Goal: Task Accomplishment & Management: Use online tool/utility

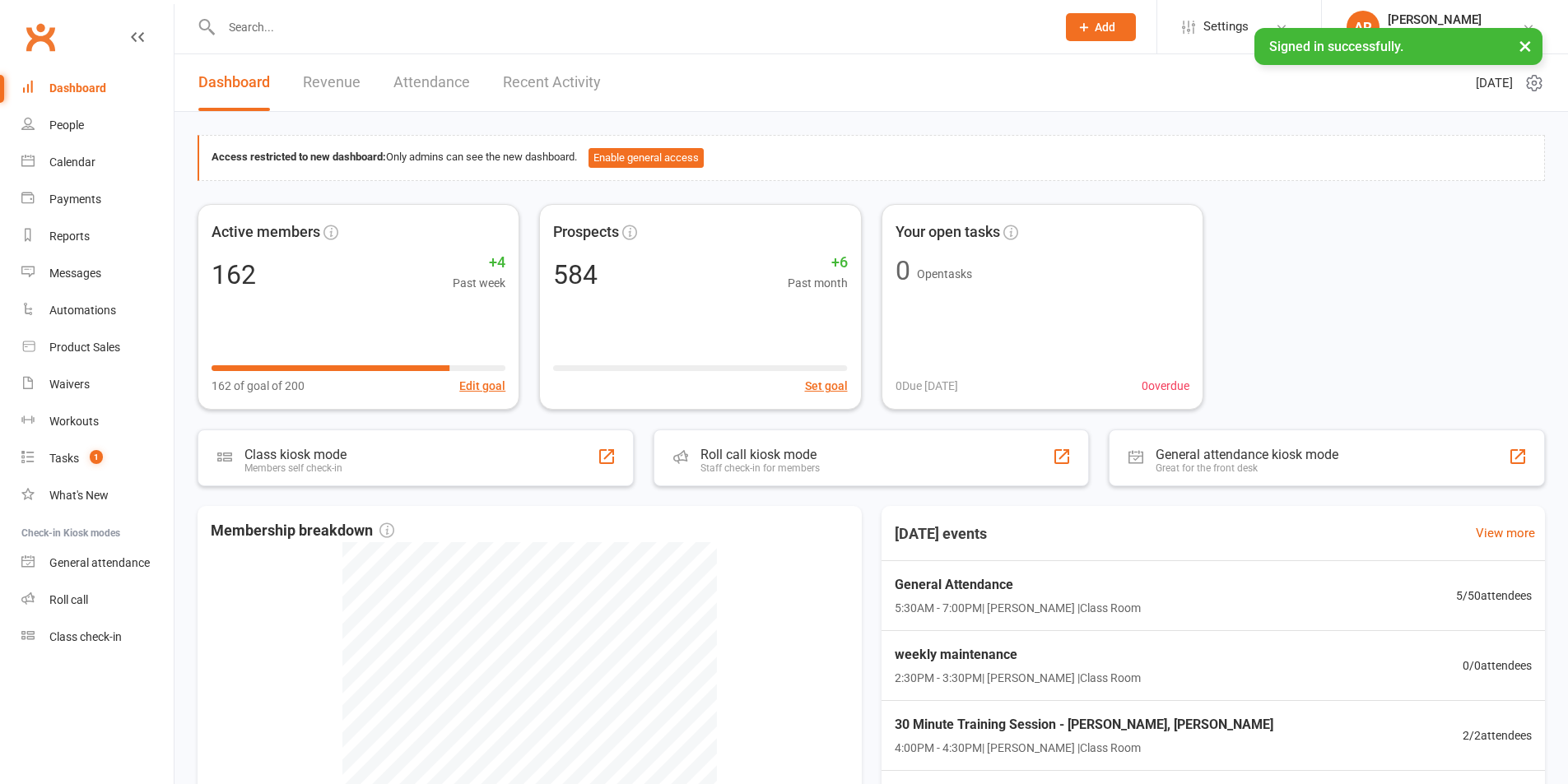
click at [279, 31] on input "text" at bounding box center [631, 27] width 828 height 23
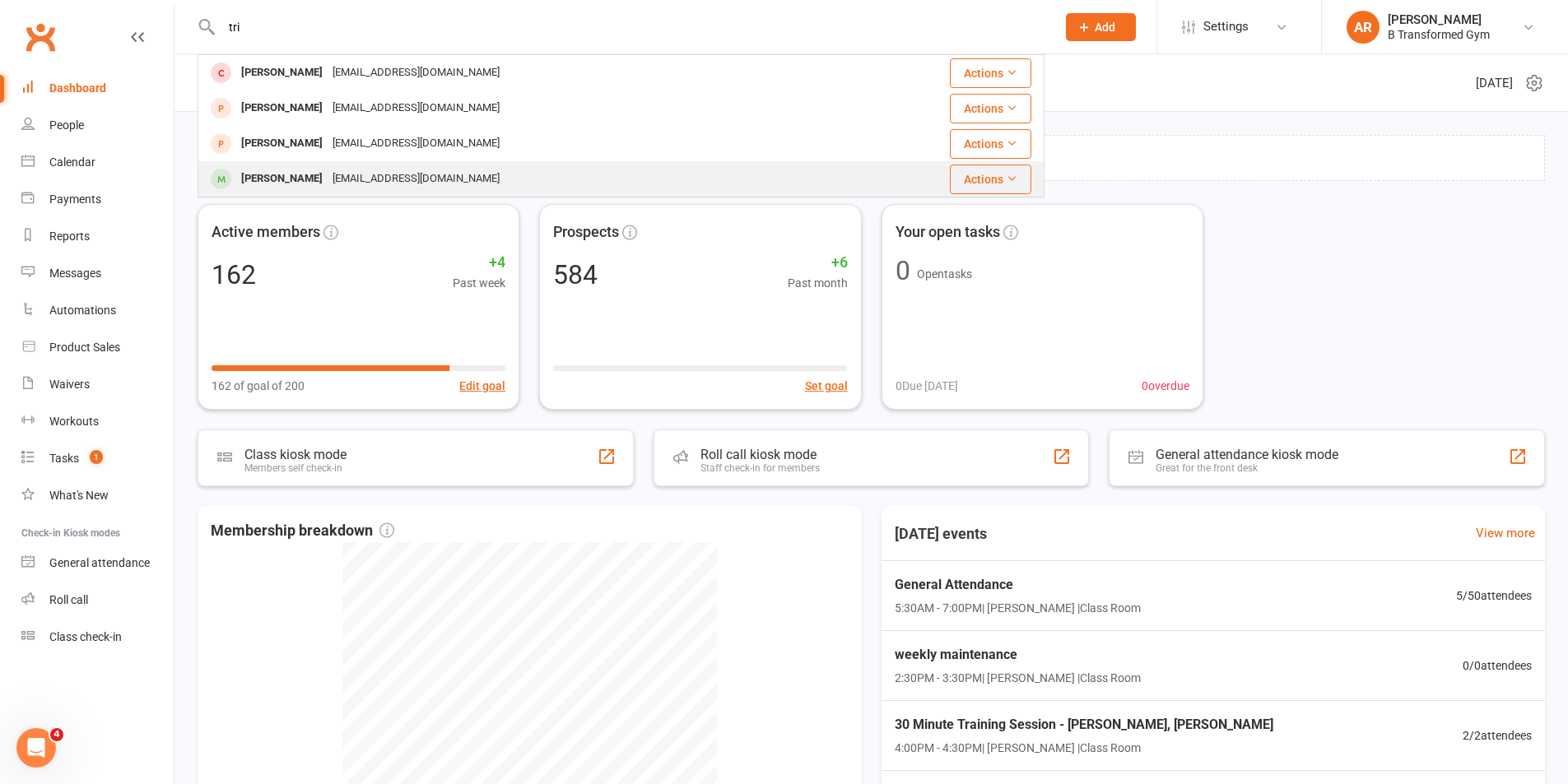
type input "tri"
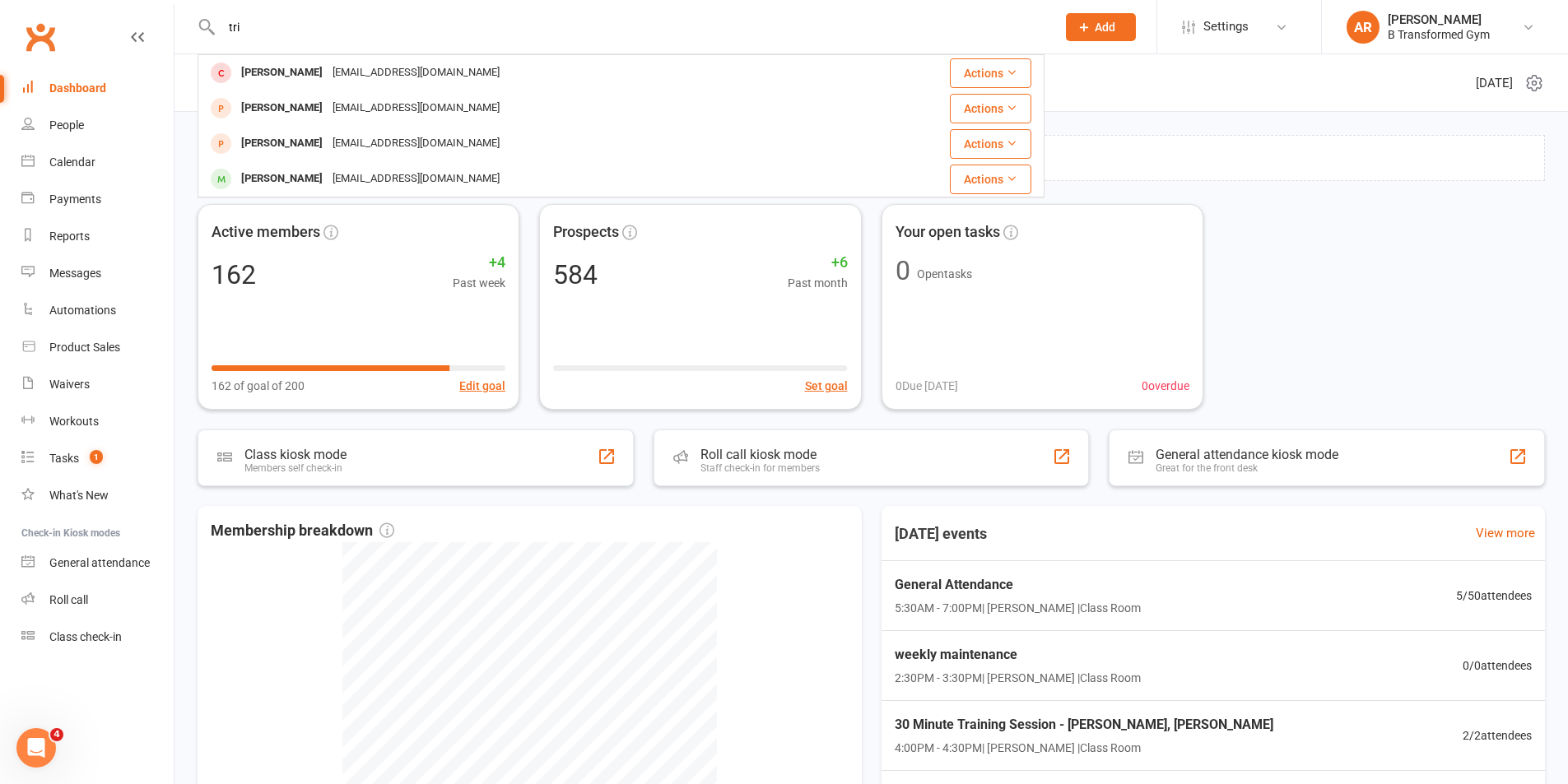
click at [315, 170] on div "[PERSON_NAME]" at bounding box center [281, 179] width 92 height 24
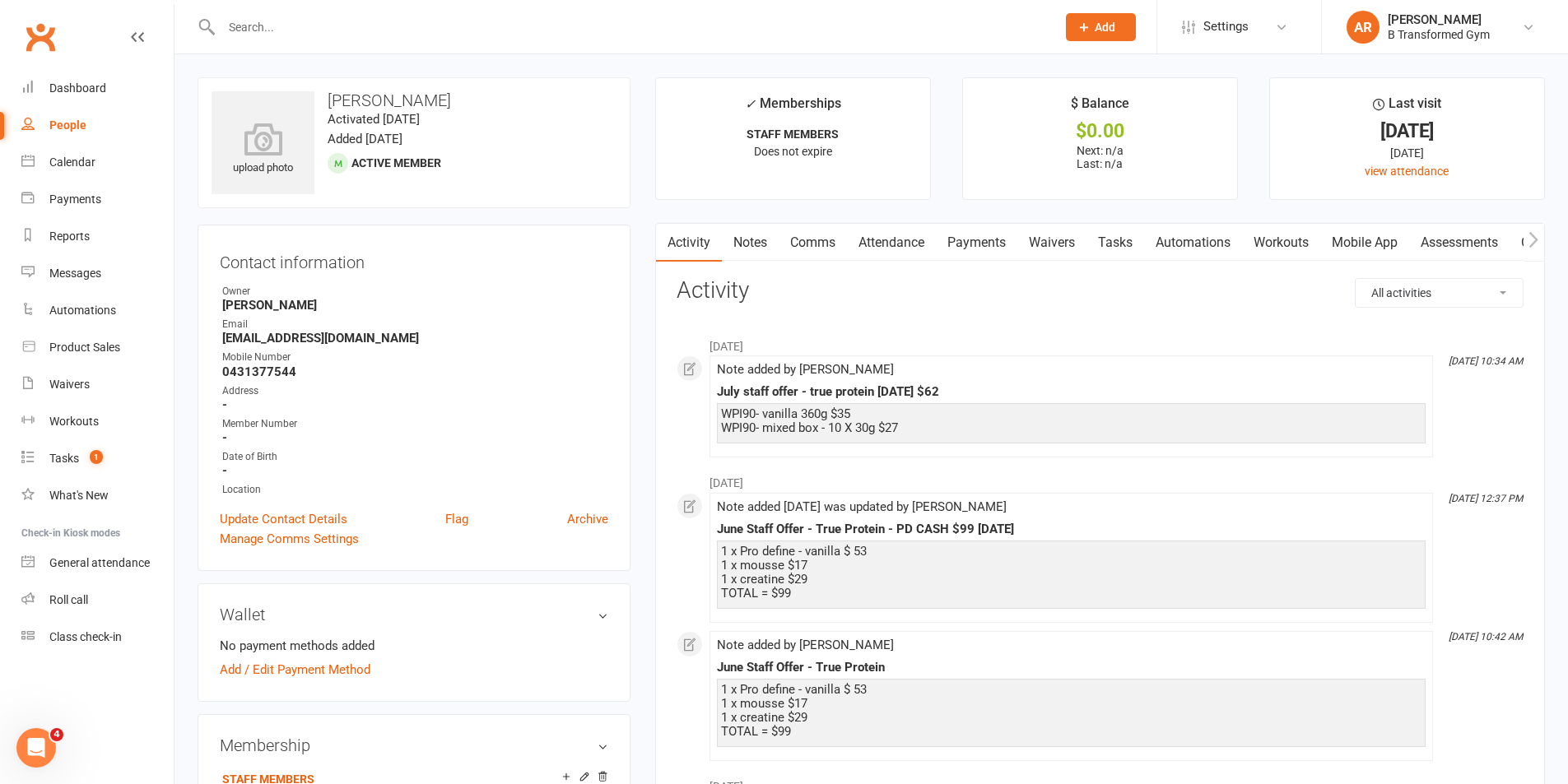
click at [391, 36] on input "text" at bounding box center [631, 27] width 828 height 23
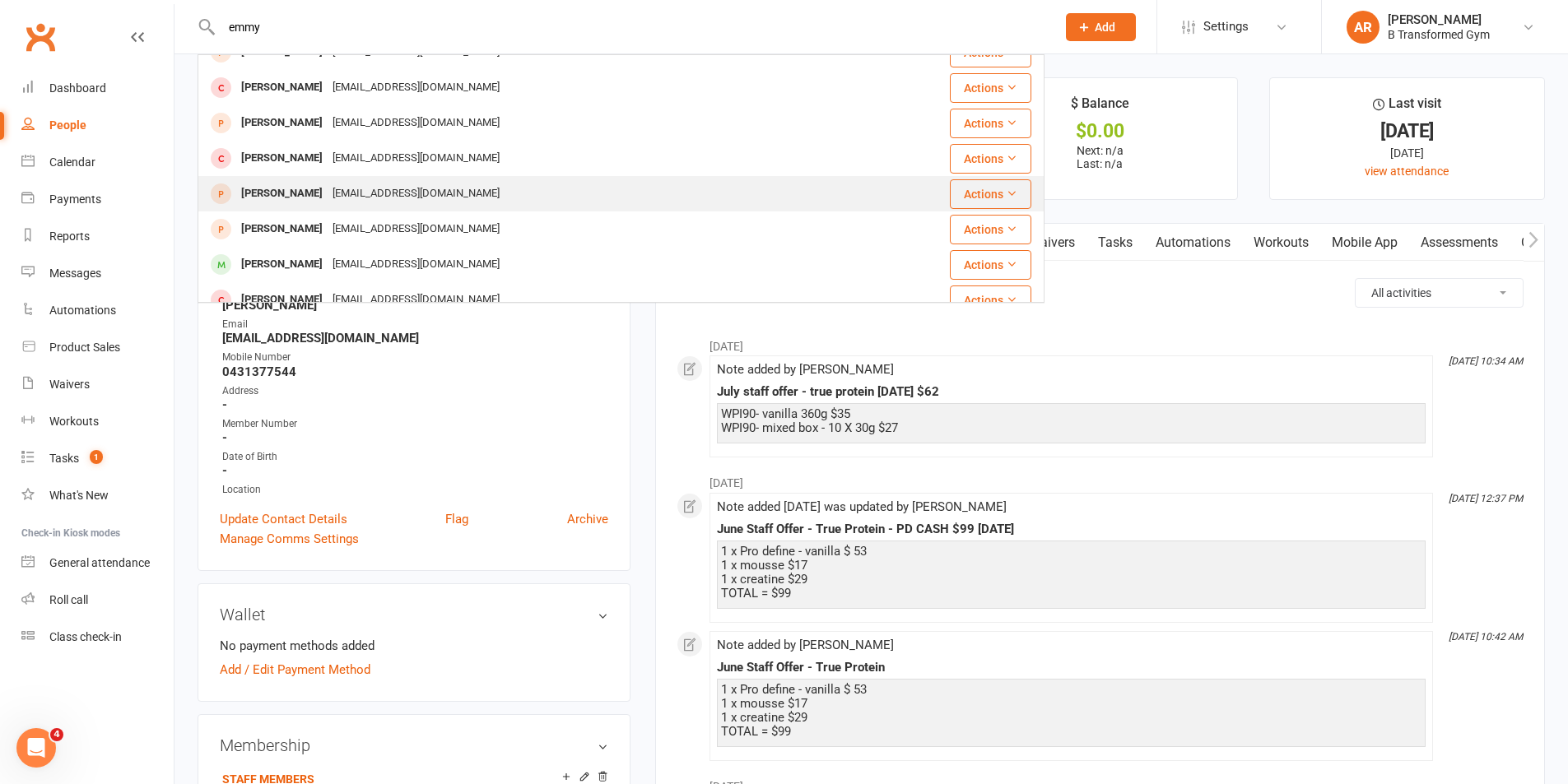
scroll to position [82, 0]
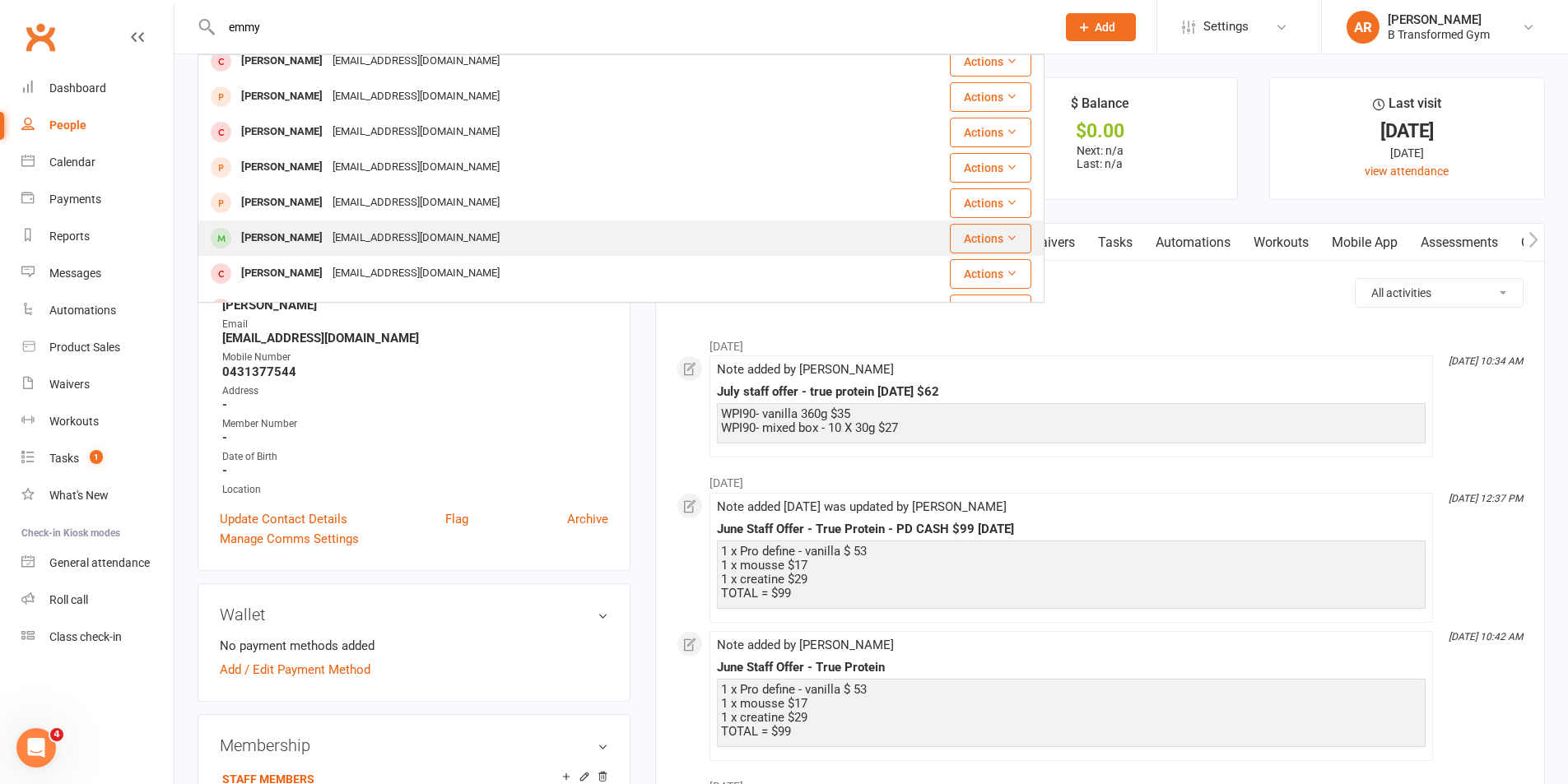
type input "emmy"
click at [387, 228] on div "[EMAIL_ADDRESS][DOMAIN_NAME]" at bounding box center [416, 237] width 177 height 24
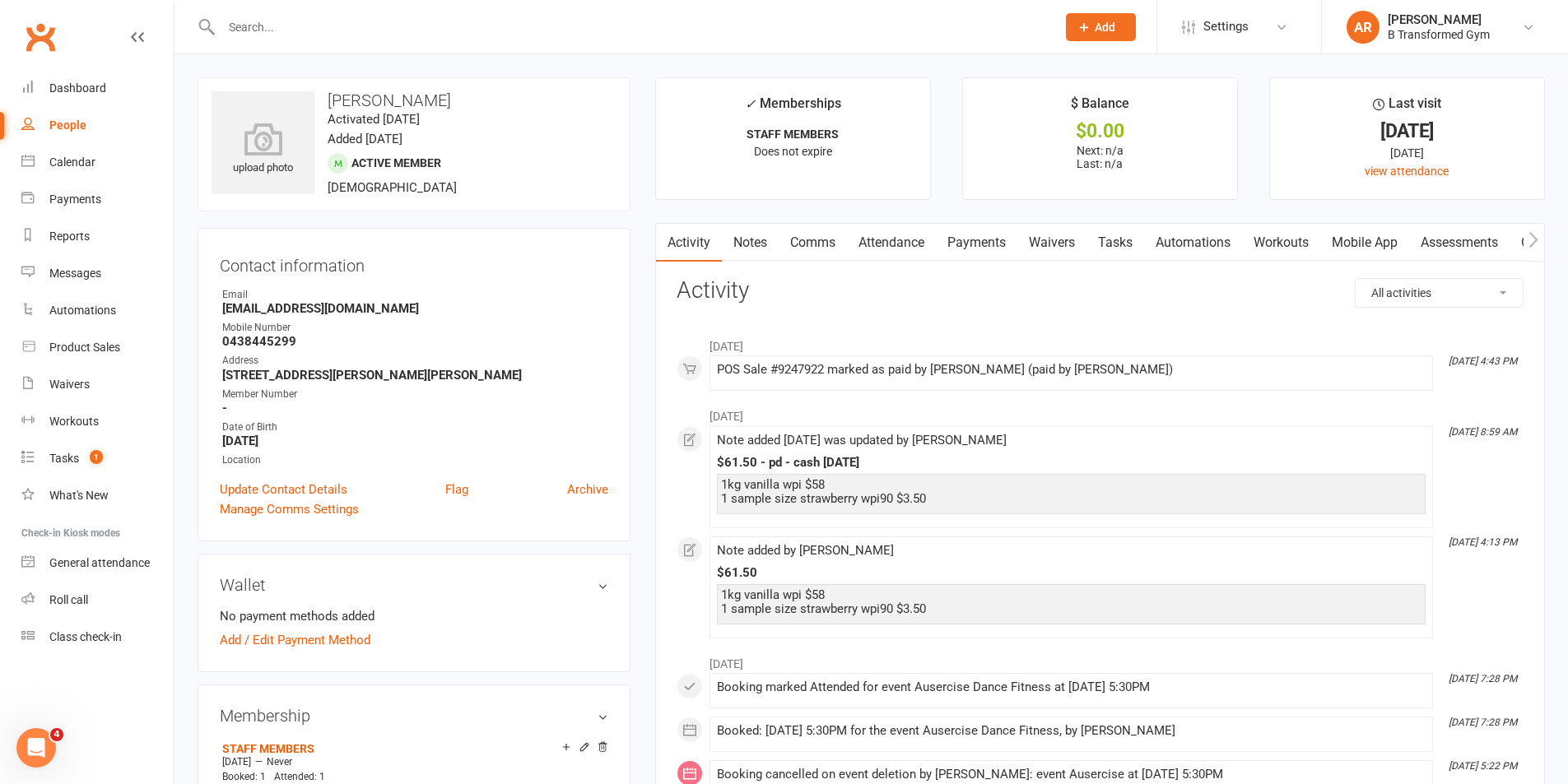
click at [750, 239] on link "Notes" at bounding box center [750, 242] width 57 height 38
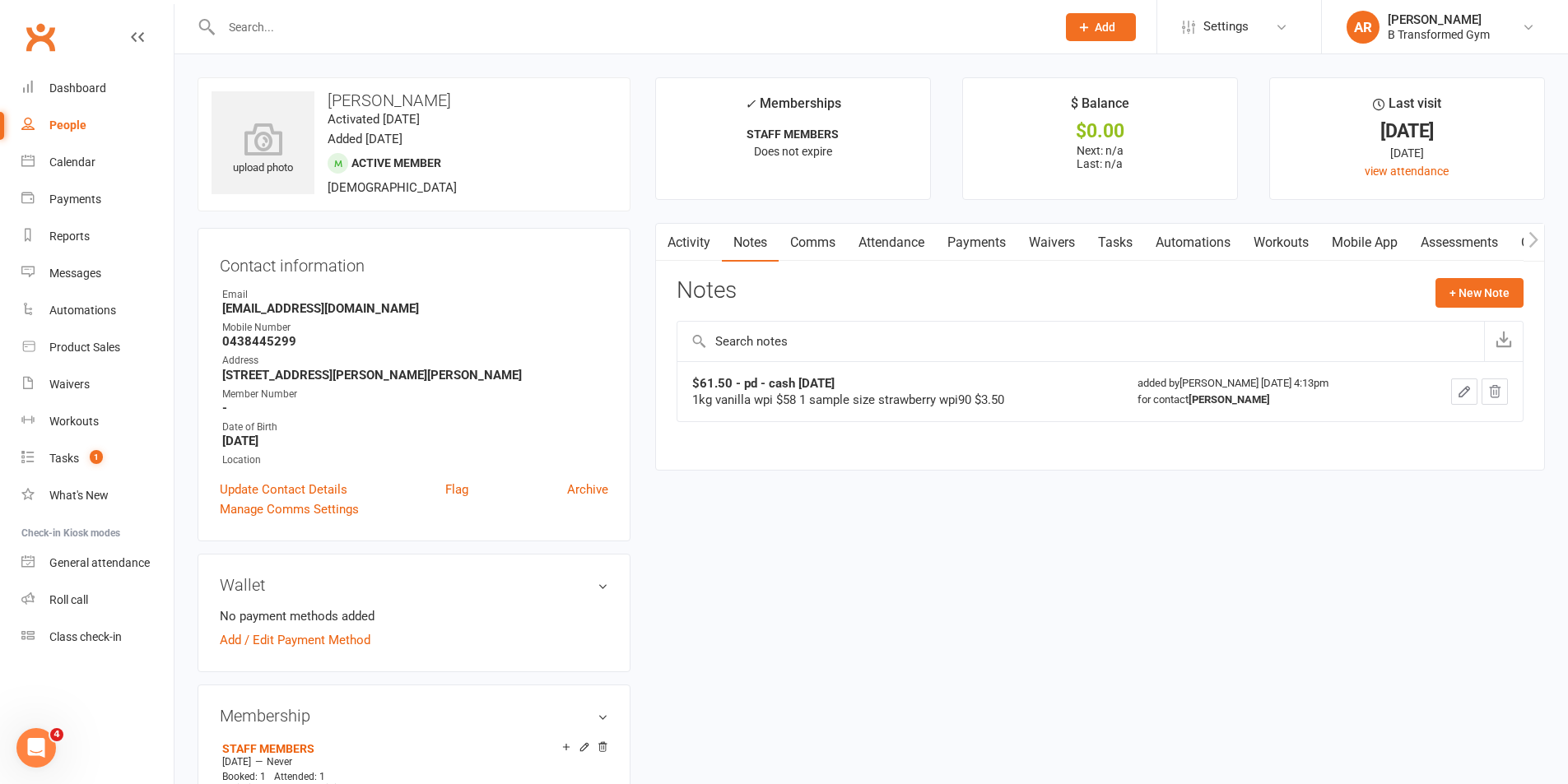
click at [415, 23] on input "text" at bounding box center [631, 27] width 828 height 23
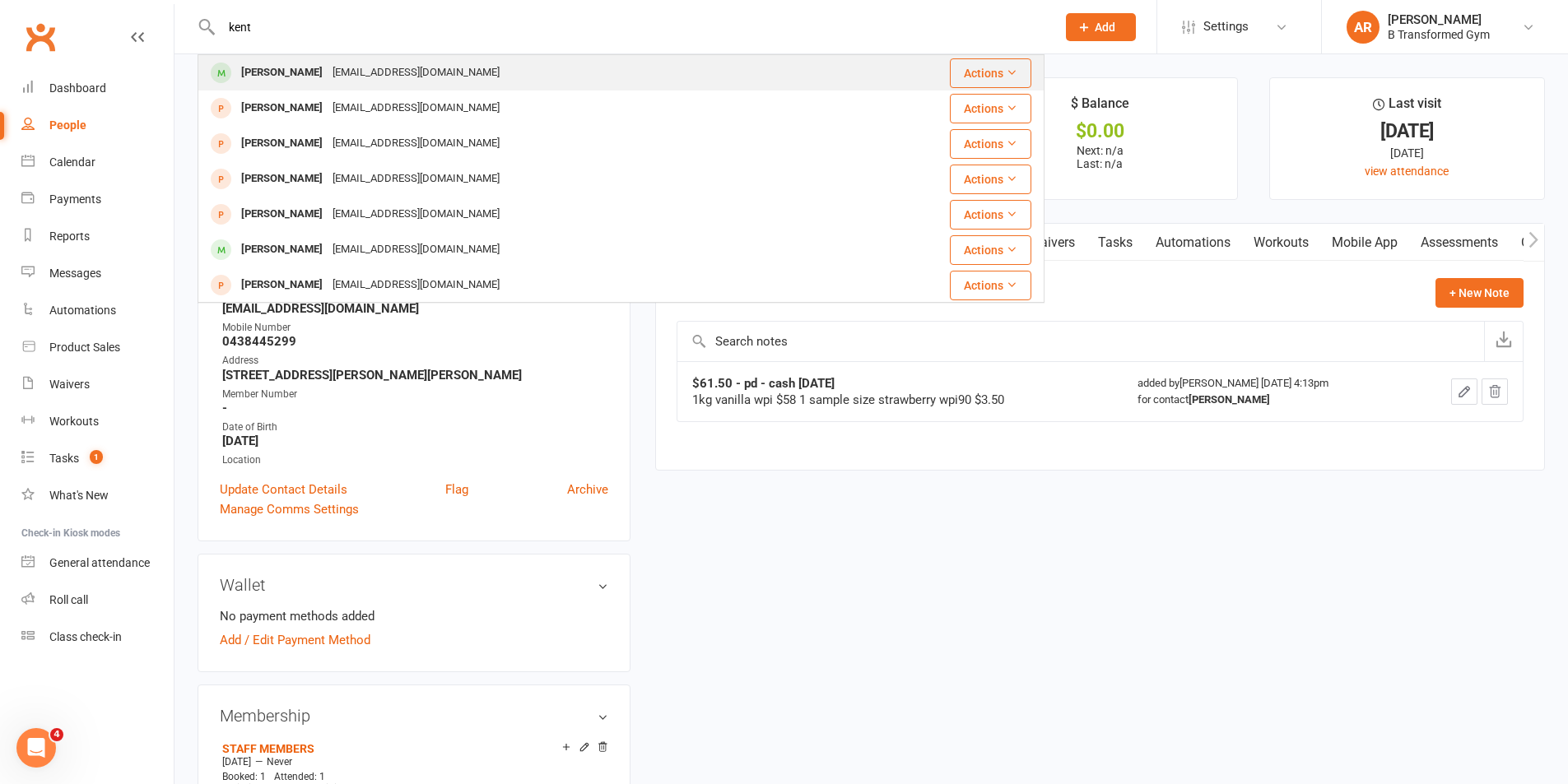
type input "kent"
click at [465, 70] on div "[PERSON_NAME] [EMAIL_ADDRESS][DOMAIN_NAME]" at bounding box center [524, 73] width 648 height 34
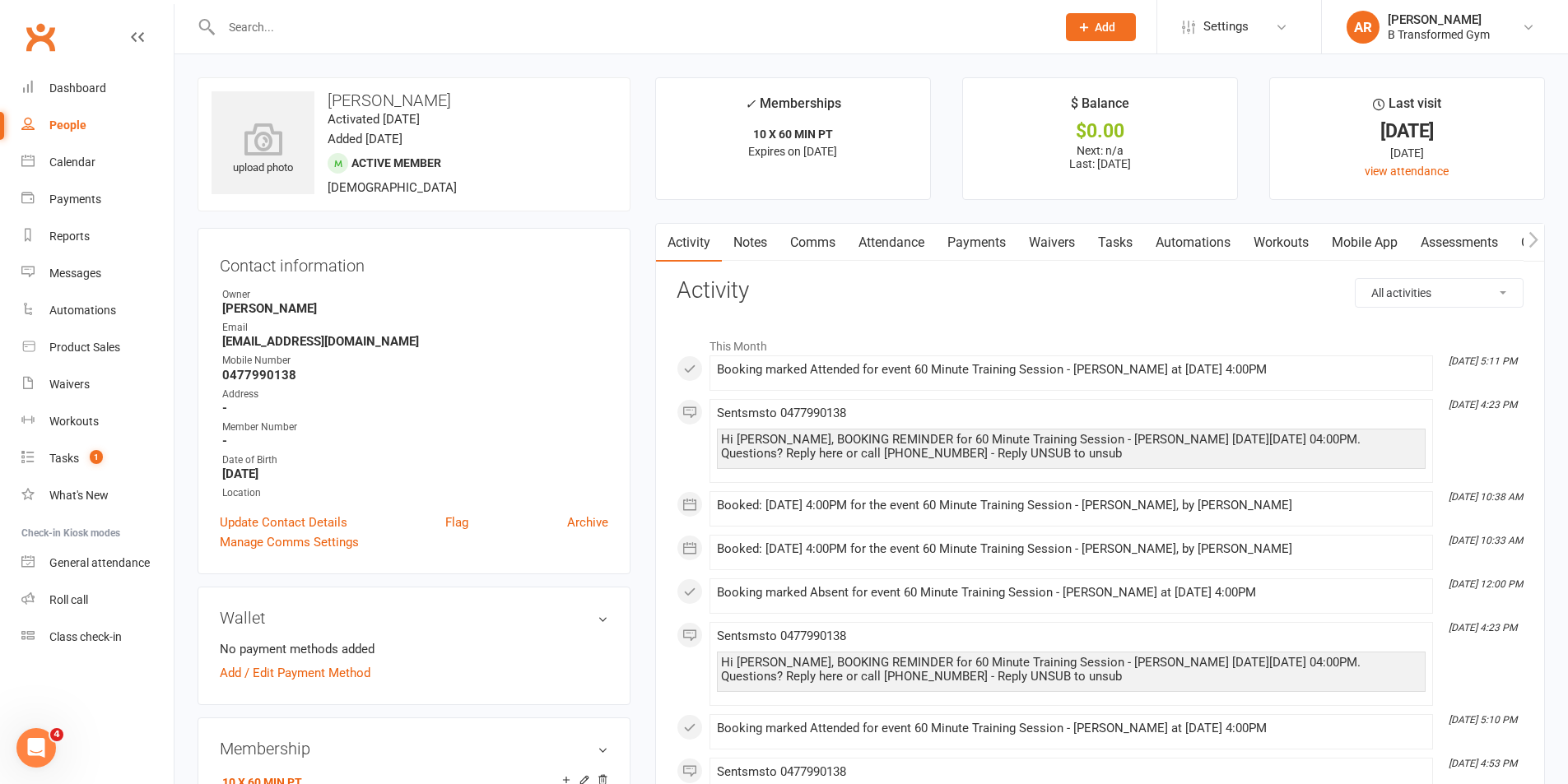
click at [964, 242] on link "Payments" at bounding box center [977, 242] width 82 height 38
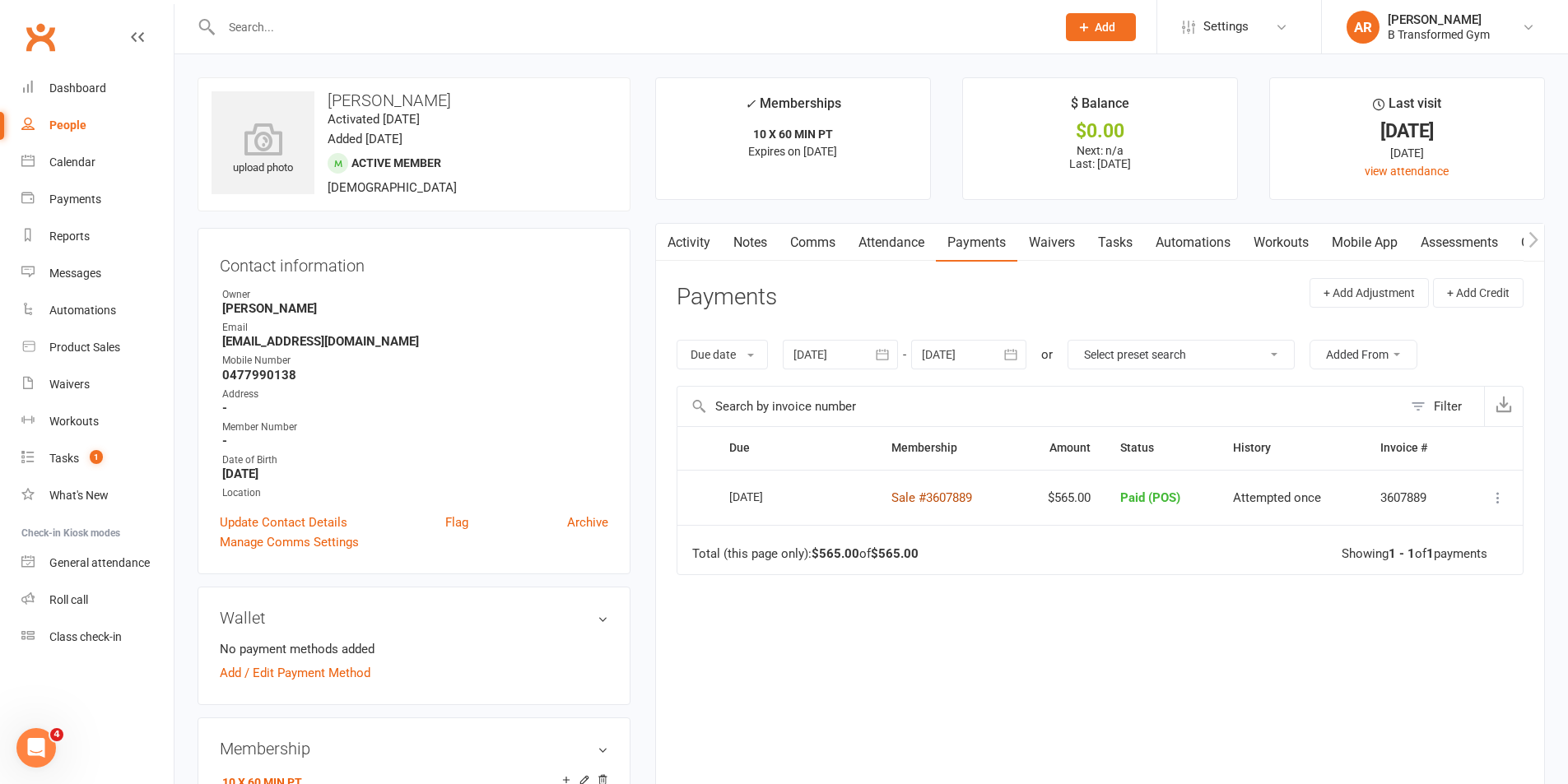
click at [958, 497] on link "Sale #3607889" at bounding box center [932, 498] width 81 height 15
click at [851, 350] on div at bounding box center [841, 354] width 115 height 30
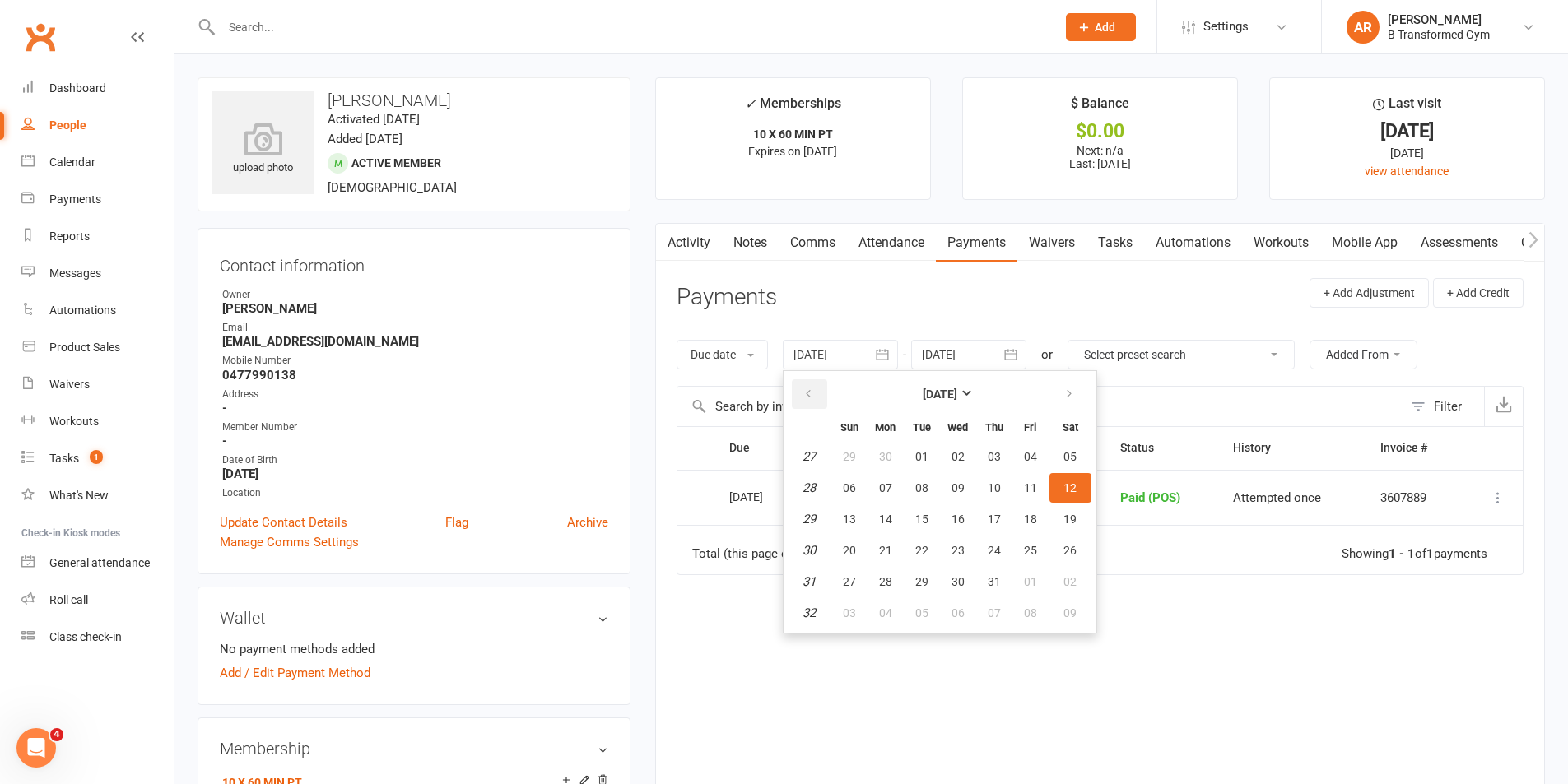
click at [814, 388] on icon "button" at bounding box center [808, 394] width 12 height 13
click at [888, 453] on span "02" at bounding box center [886, 457] width 13 height 13
type input "[DATE]"
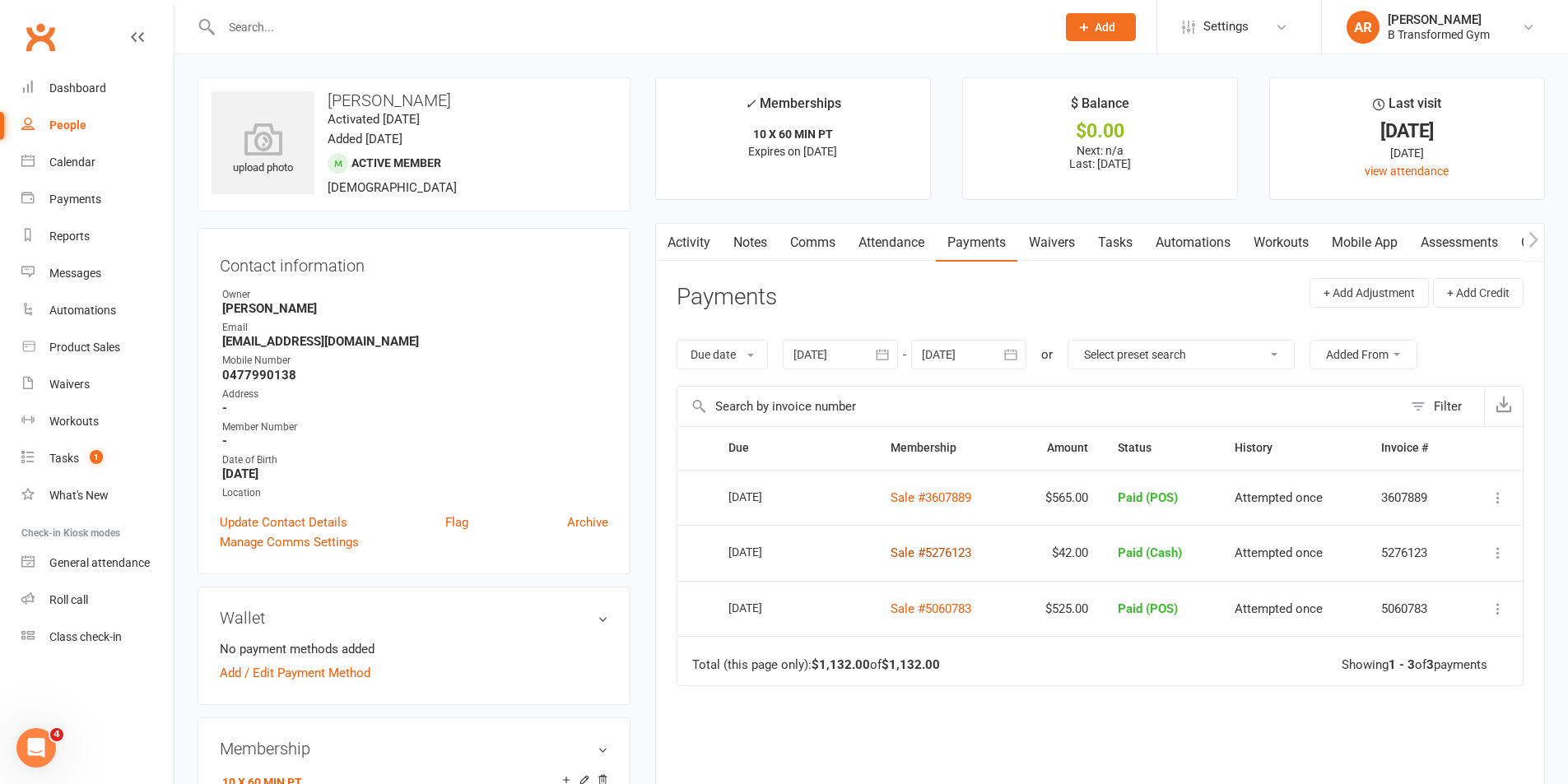
click at [947, 553] on link "Sale #5276123" at bounding box center [931, 553] width 81 height 15
click at [75, 337] on link "Product Sales" at bounding box center [97, 347] width 153 height 37
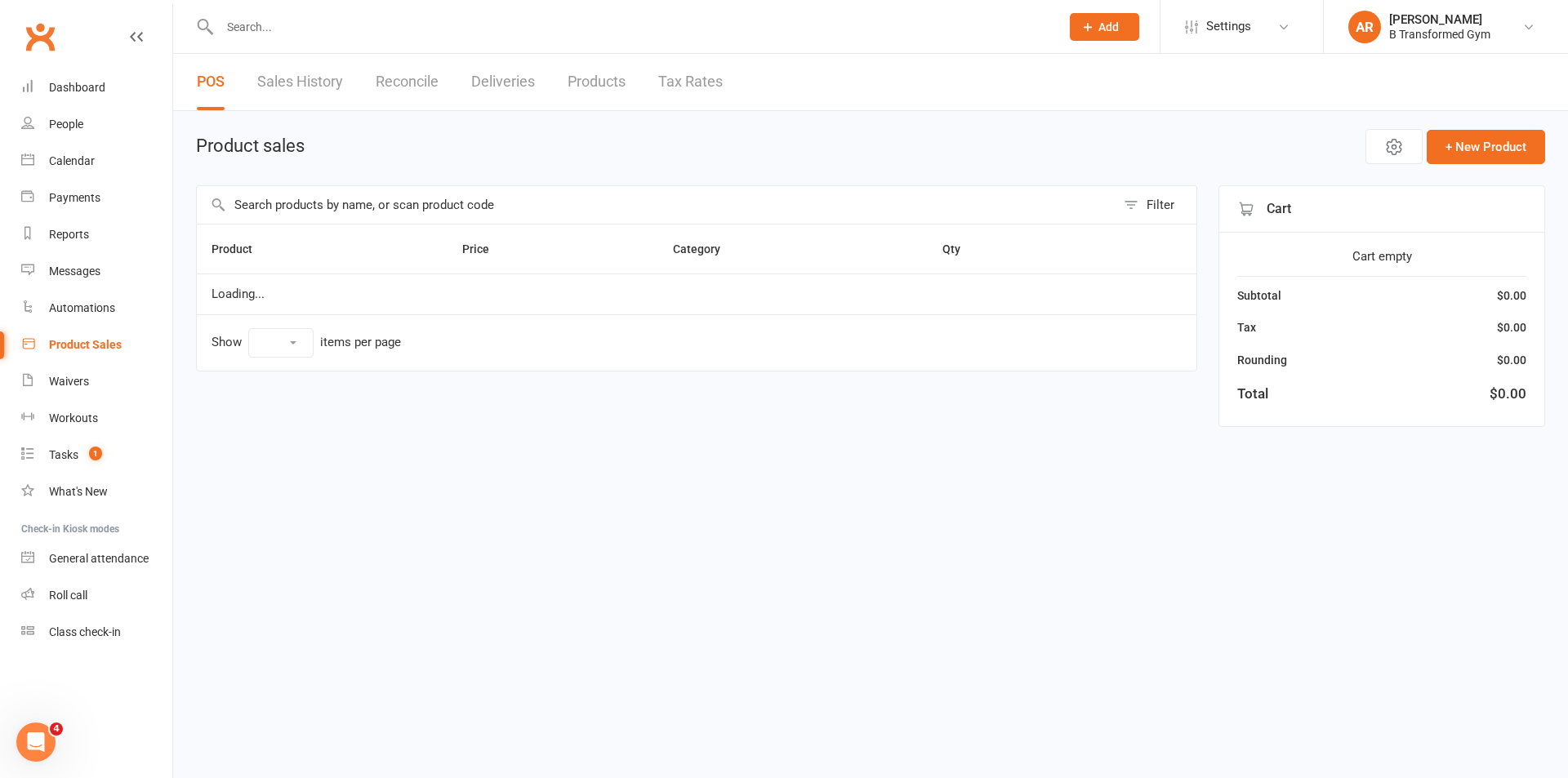
select select "10"
click at [307, 74] on link "Sales History" at bounding box center [300, 82] width 86 height 56
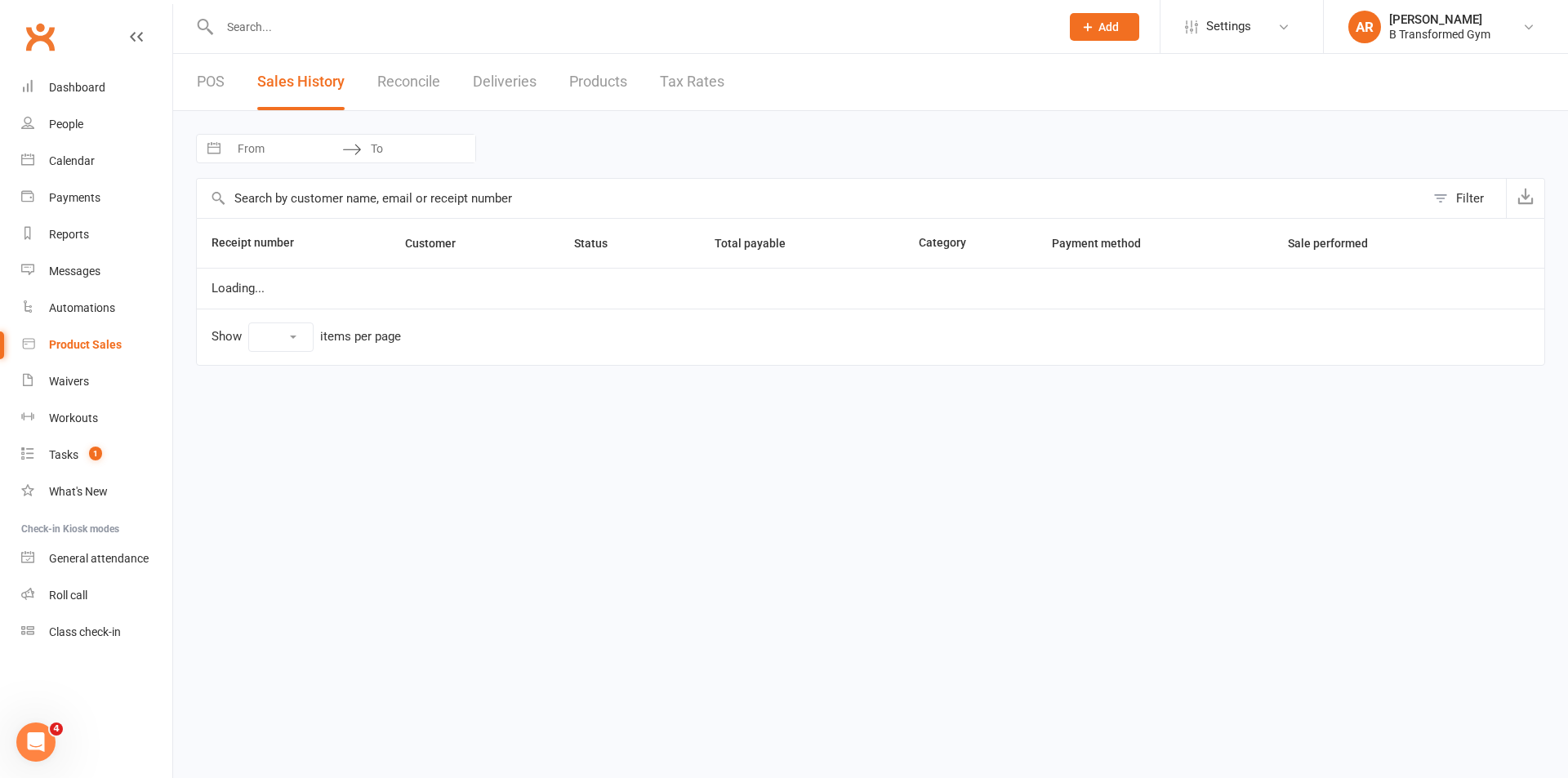
select select "25"
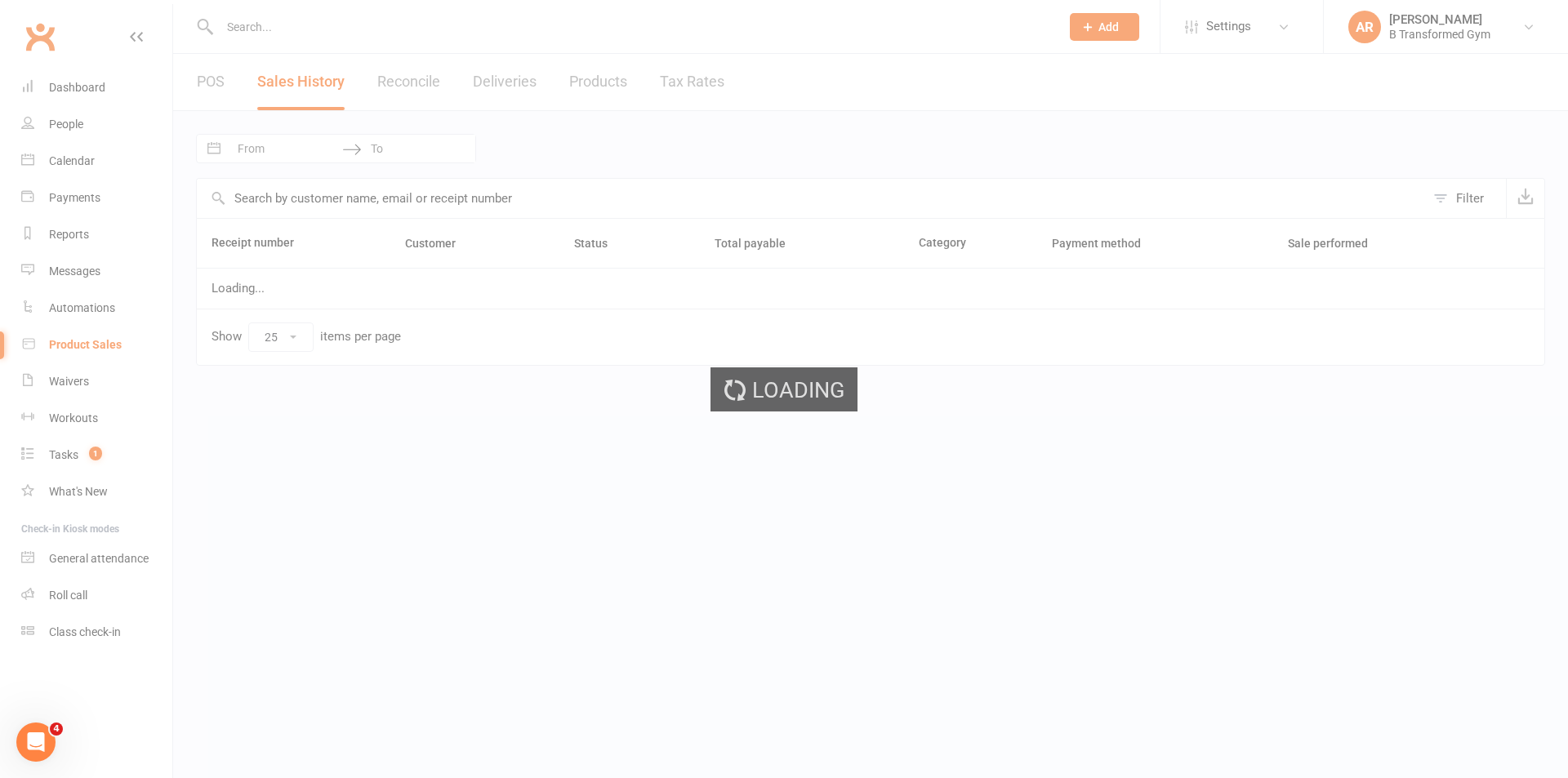
click at [284, 155] on div "Loading" at bounding box center [784, 389] width 1568 height 778
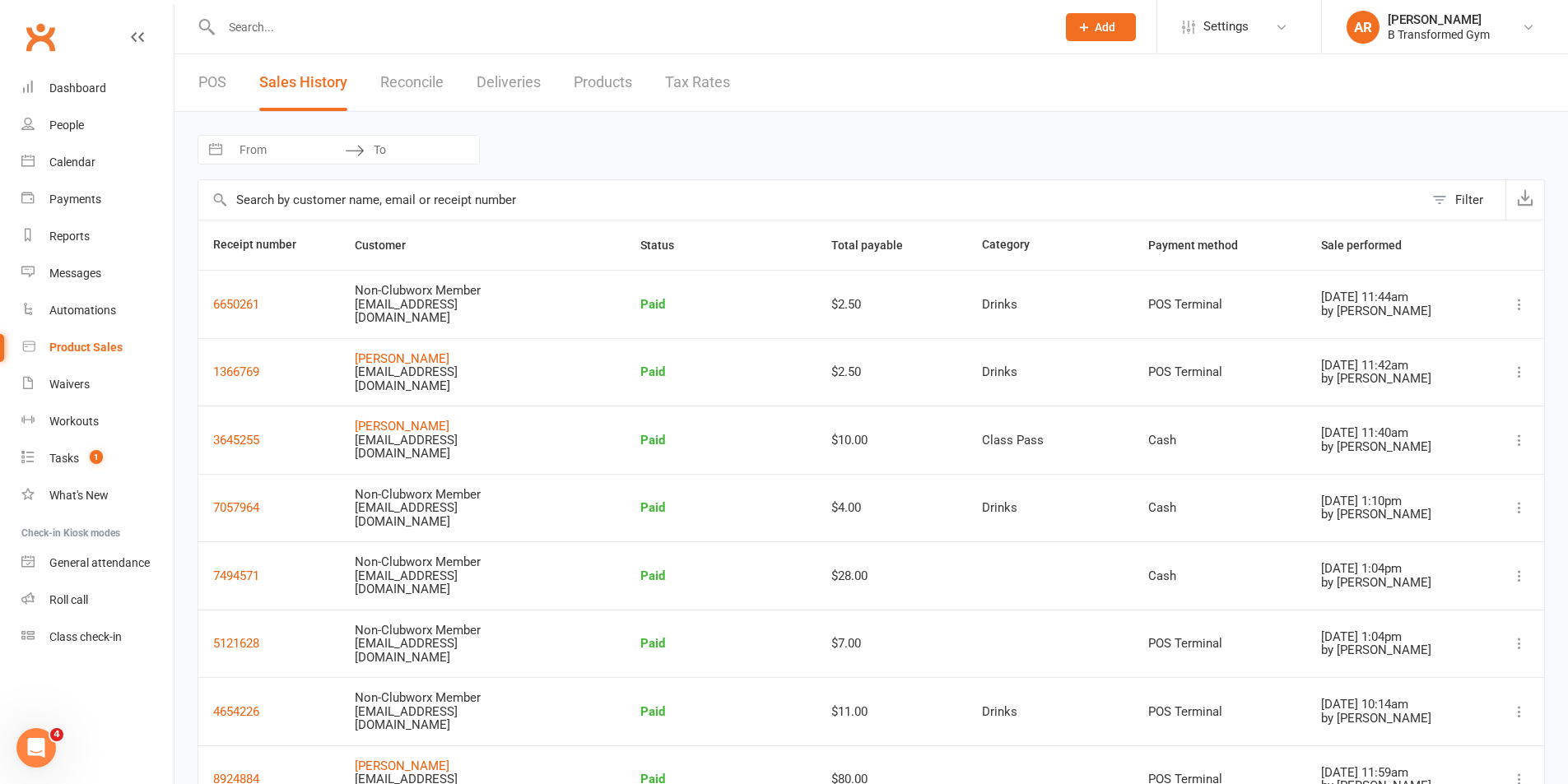
click at [275, 150] on input "From" at bounding box center [287, 150] width 115 height 28
select select "6"
select select "2025"
select select "7"
select select "2025"
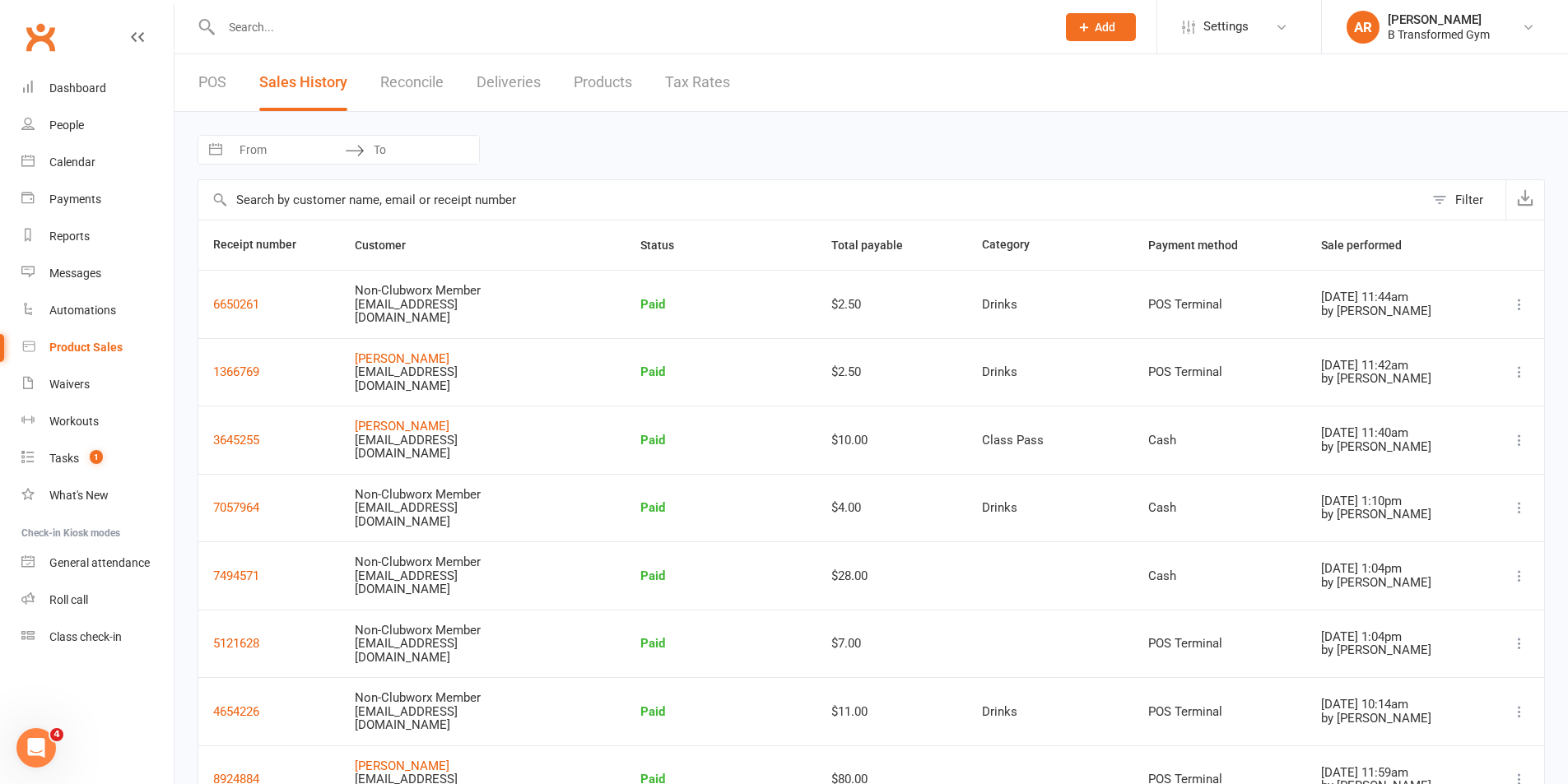
select select "8"
select select "2025"
select select "9"
select select "2025"
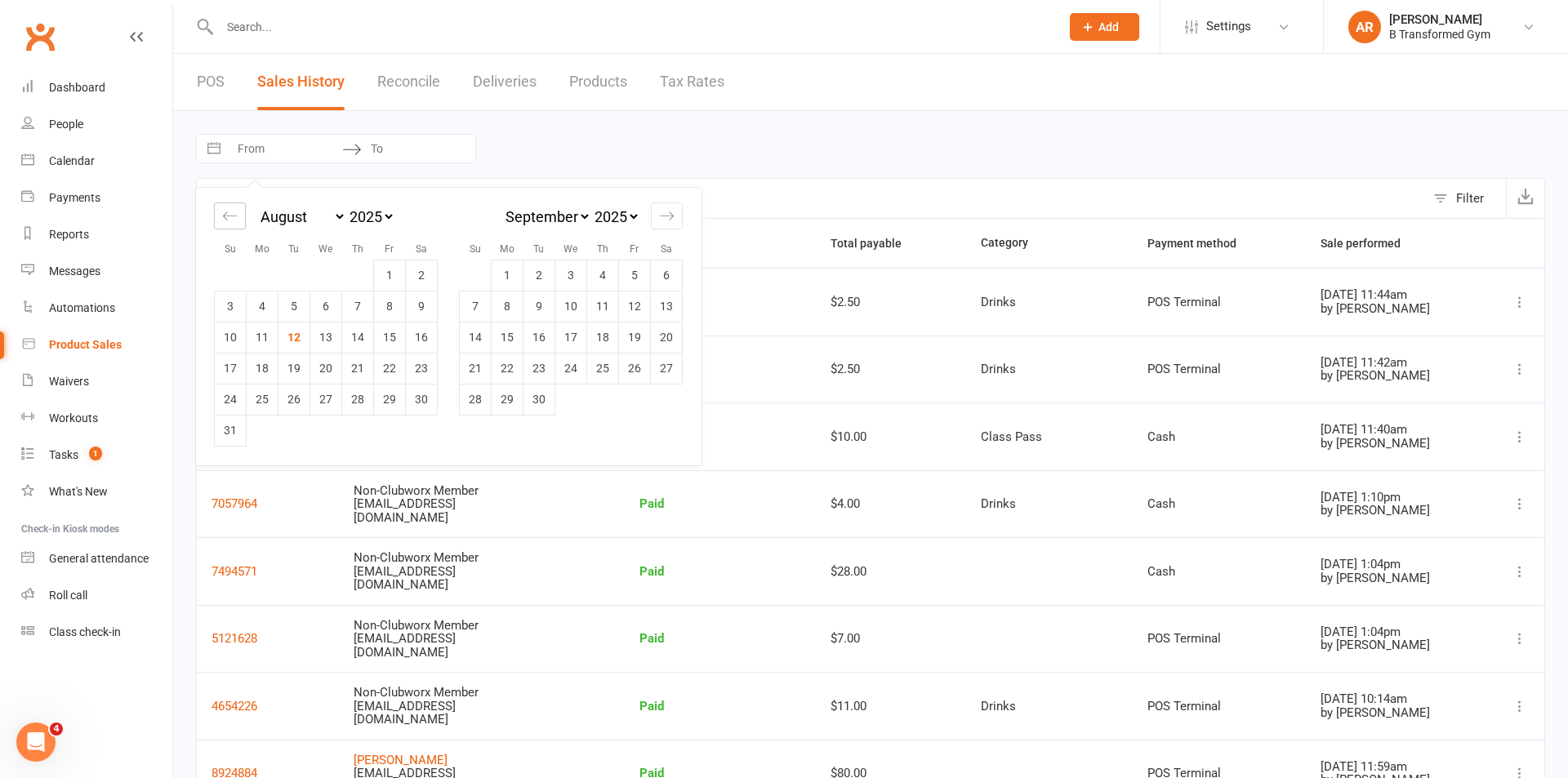
click at [241, 214] on div "Move backward to switch to the previous month." at bounding box center [230, 216] width 32 height 27
select select "5"
select select "2025"
click at [237, 214] on div "Move backward to switch to the previous month." at bounding box center [230, 216] width 32 height 27
select select "4"
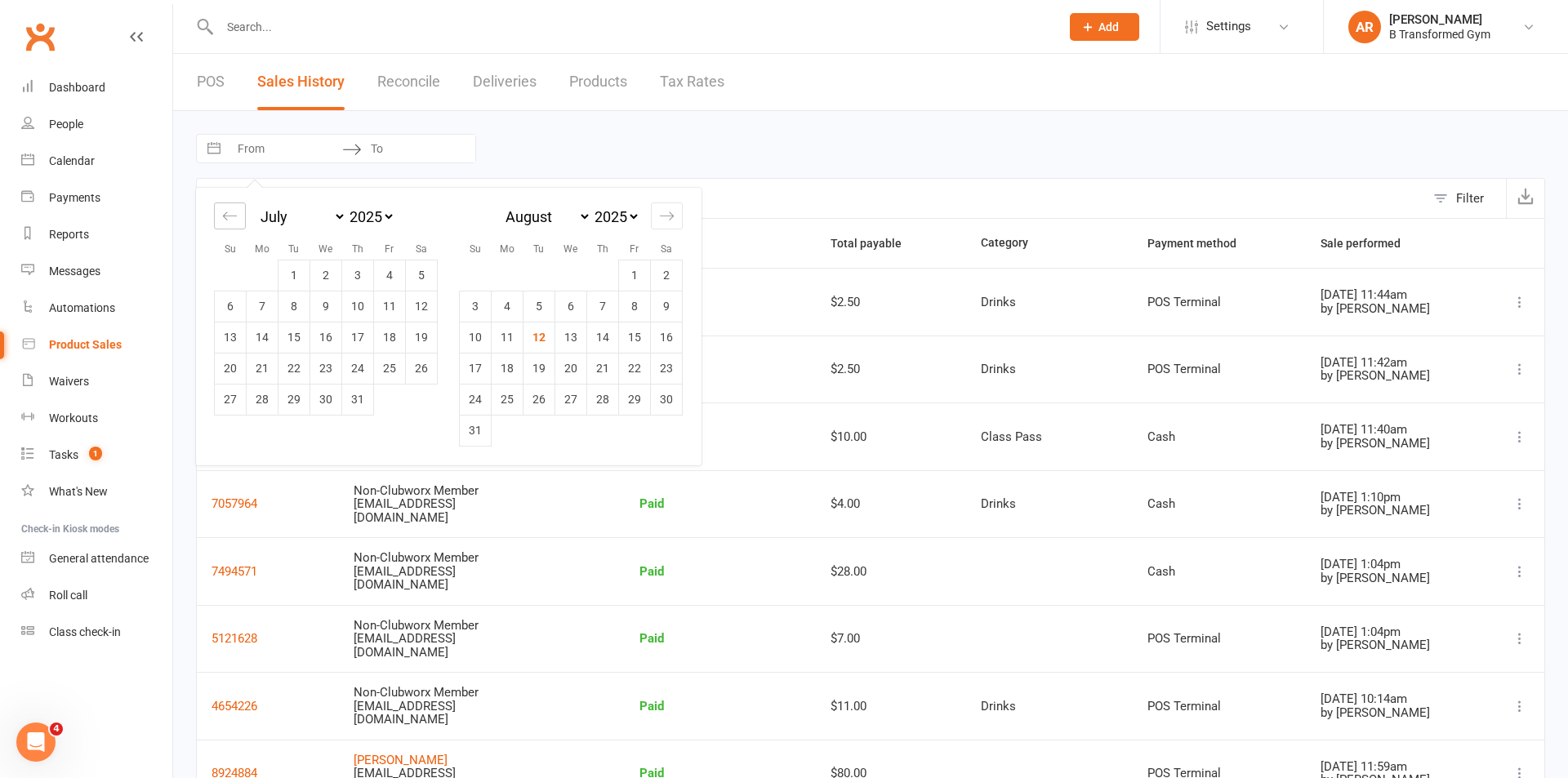
select select "2025"
click at [234, 277] on td "1" at bounding box center [231, 275] width 32 height 31
type input "[DATE]"
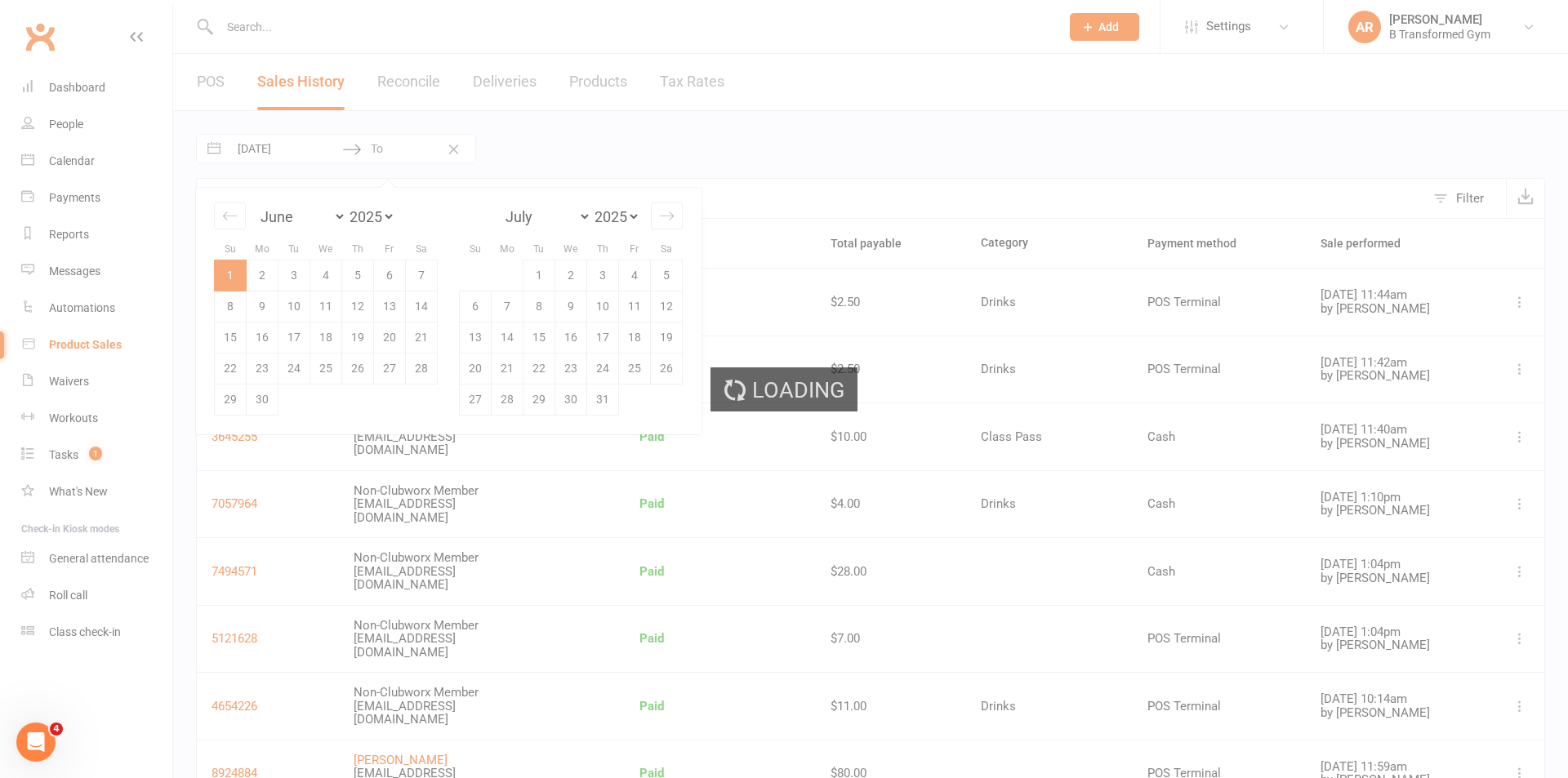
click at [411, 143] on div "Loading" at bounding box center [784, 389] width 1568 height 778
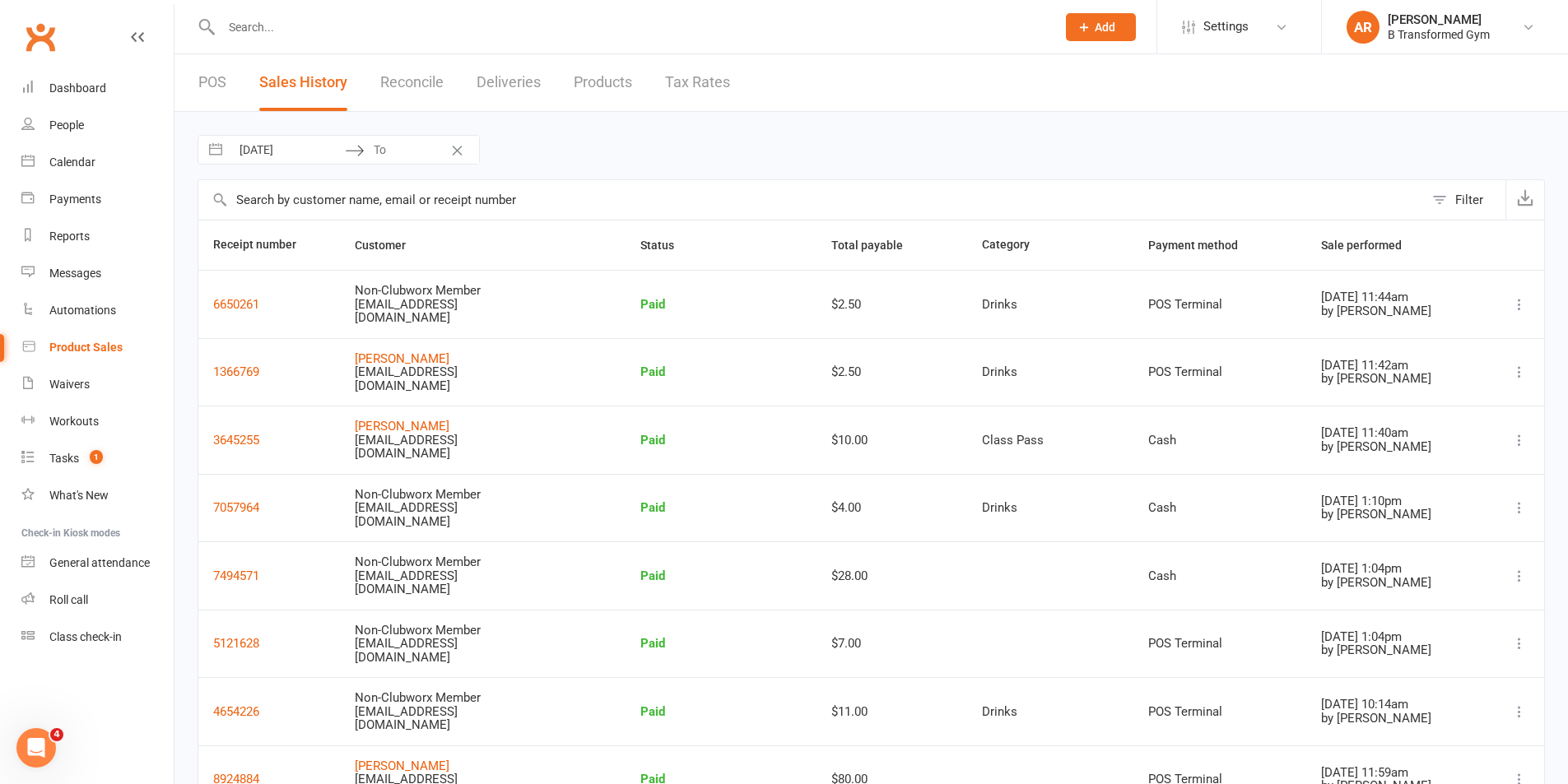
click at [399, 154] on input "To" at bounding box center [421, 150] width 115 height 28
select select "4"
select select "2025"
select select "5"
select select "2025"
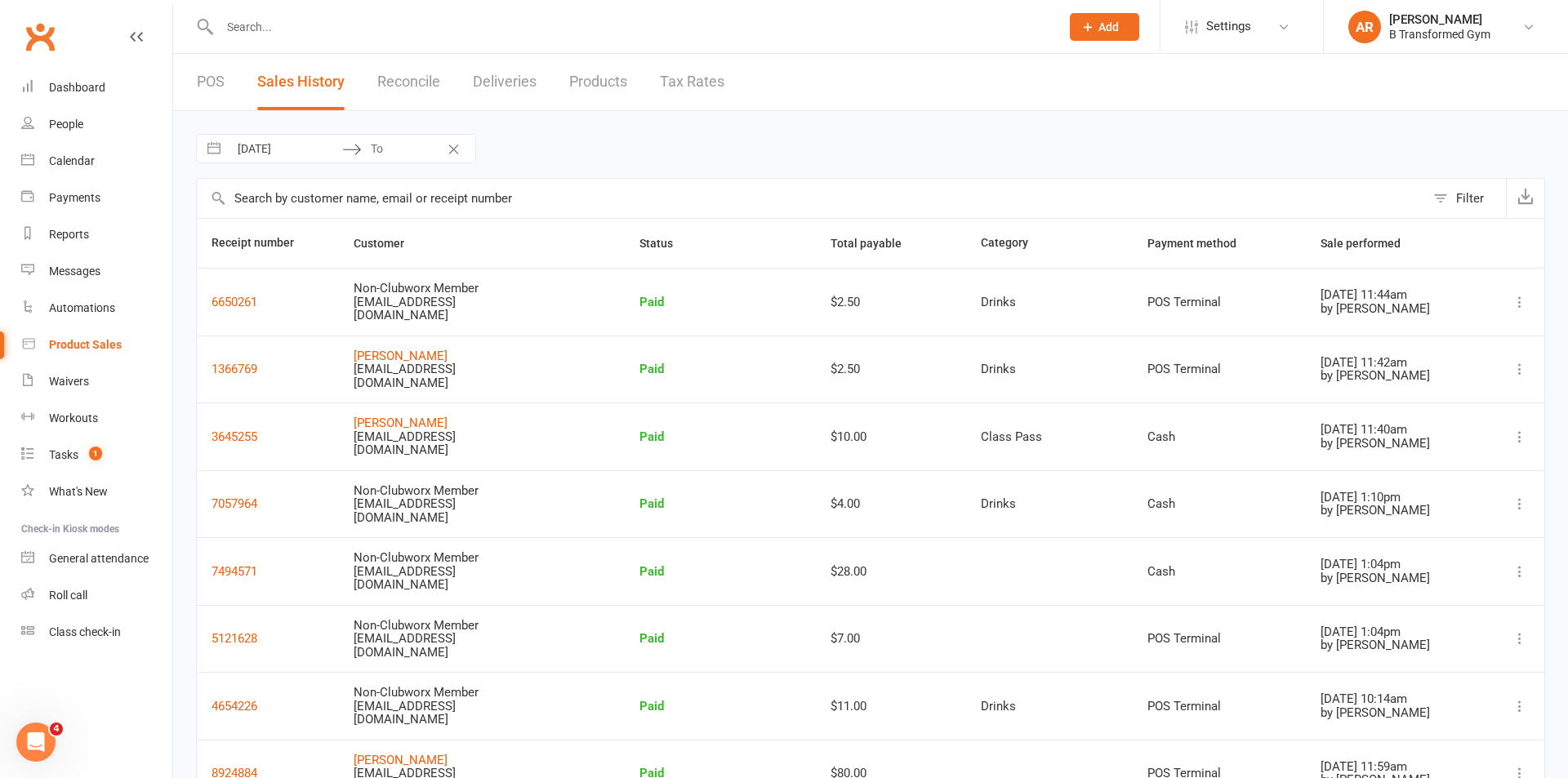
select select "6"
select select "2025"
select select "7"
select select "2025"
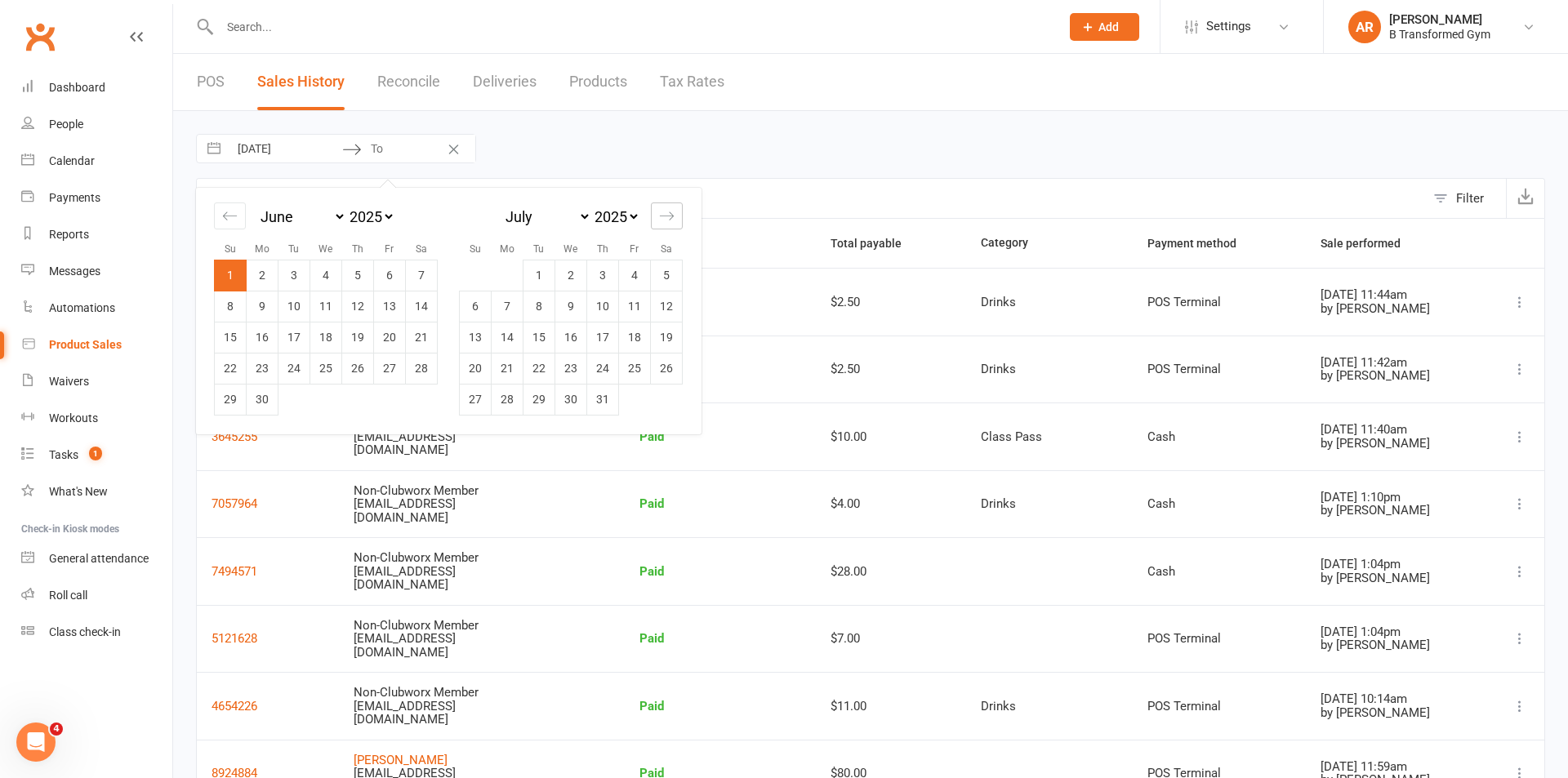
click at [671, 204] on div "Move forward to switch to the next month." at bounding box center [666, 216] width 32 height 27
select select "8"
select select "2025"
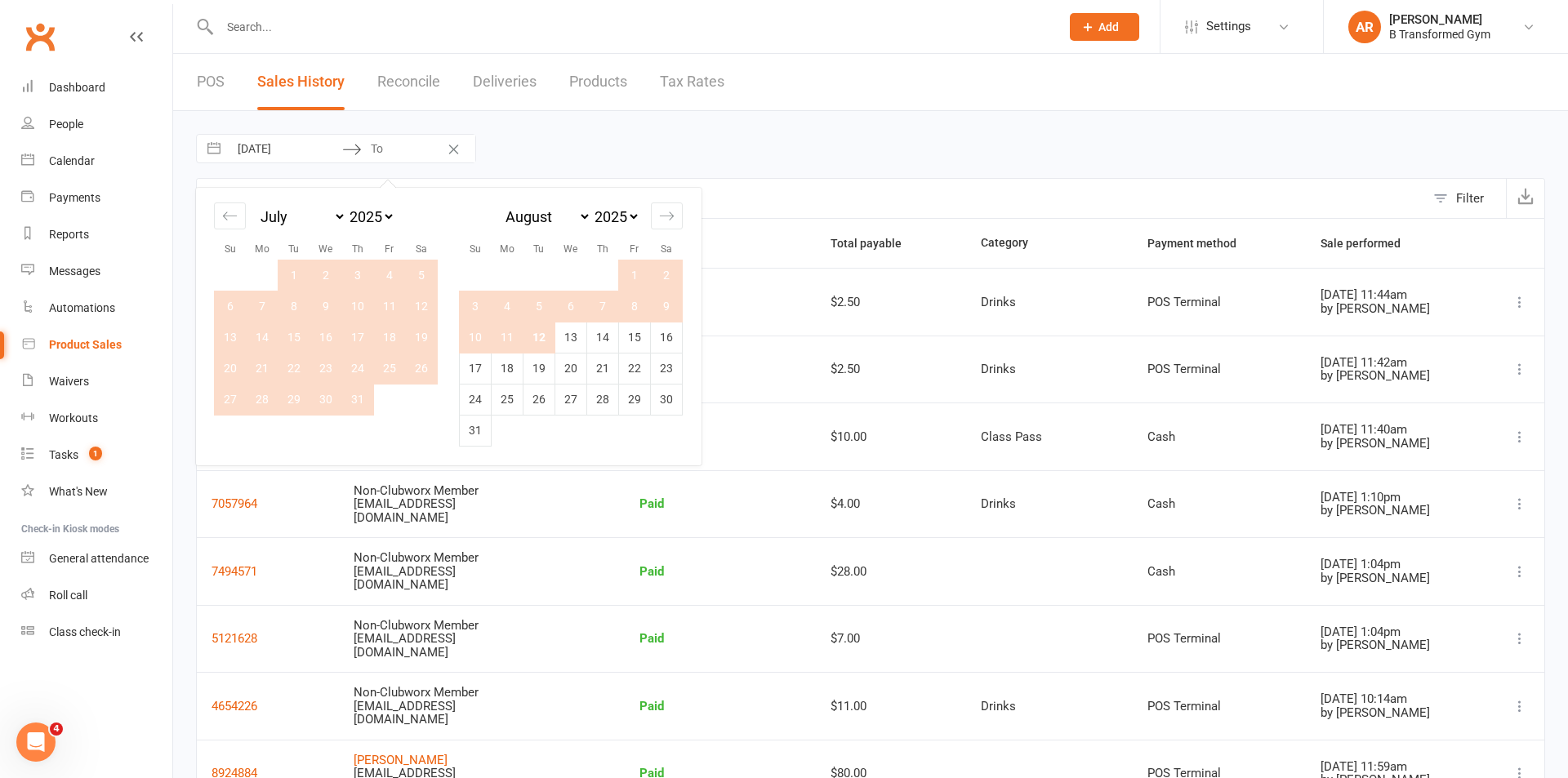
click at [541, 349] on td "12" at bounding box center [539, 337] width 32 height 31
type input "[DATE]"
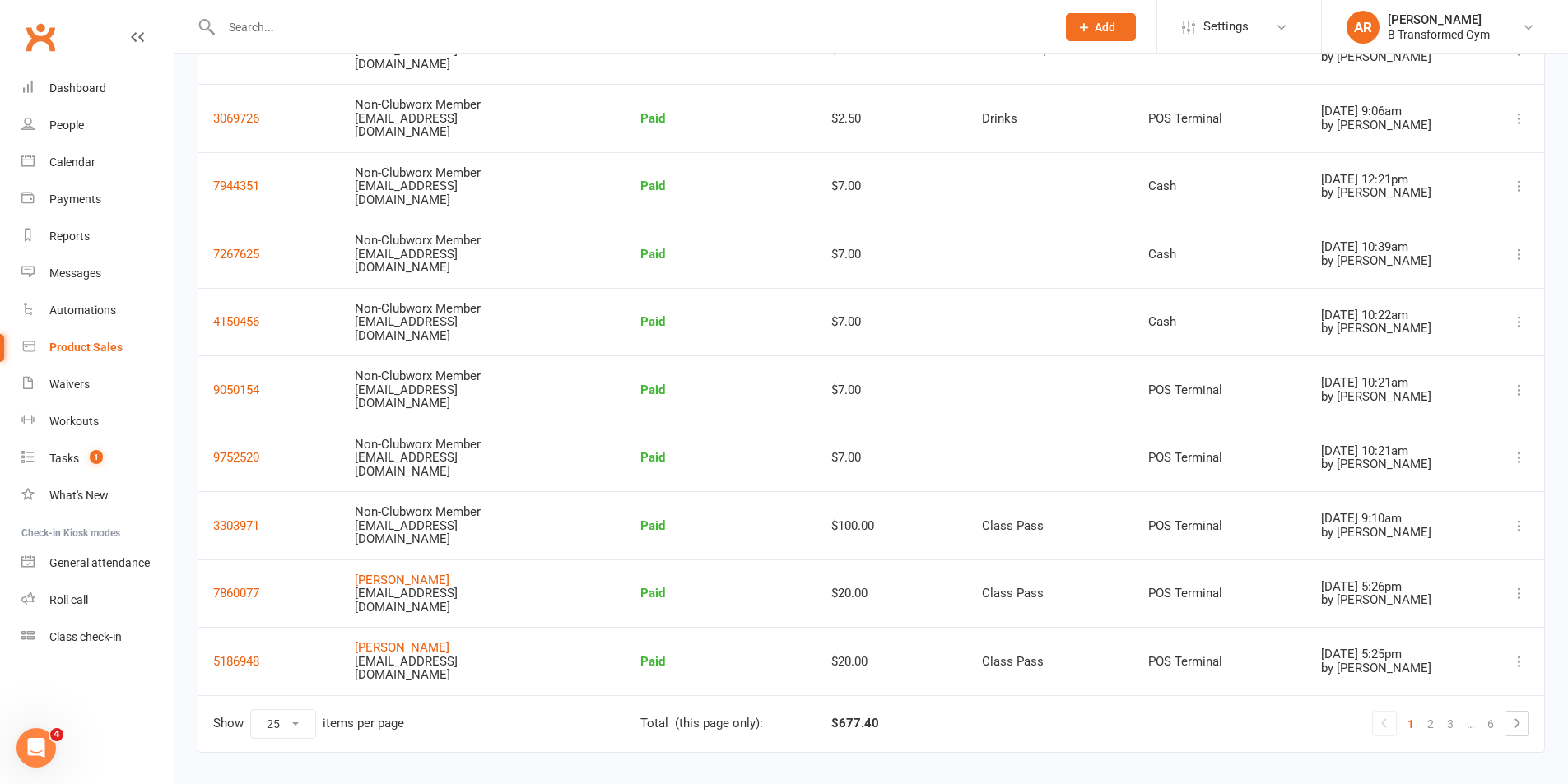
scroll to position [1288, 0]
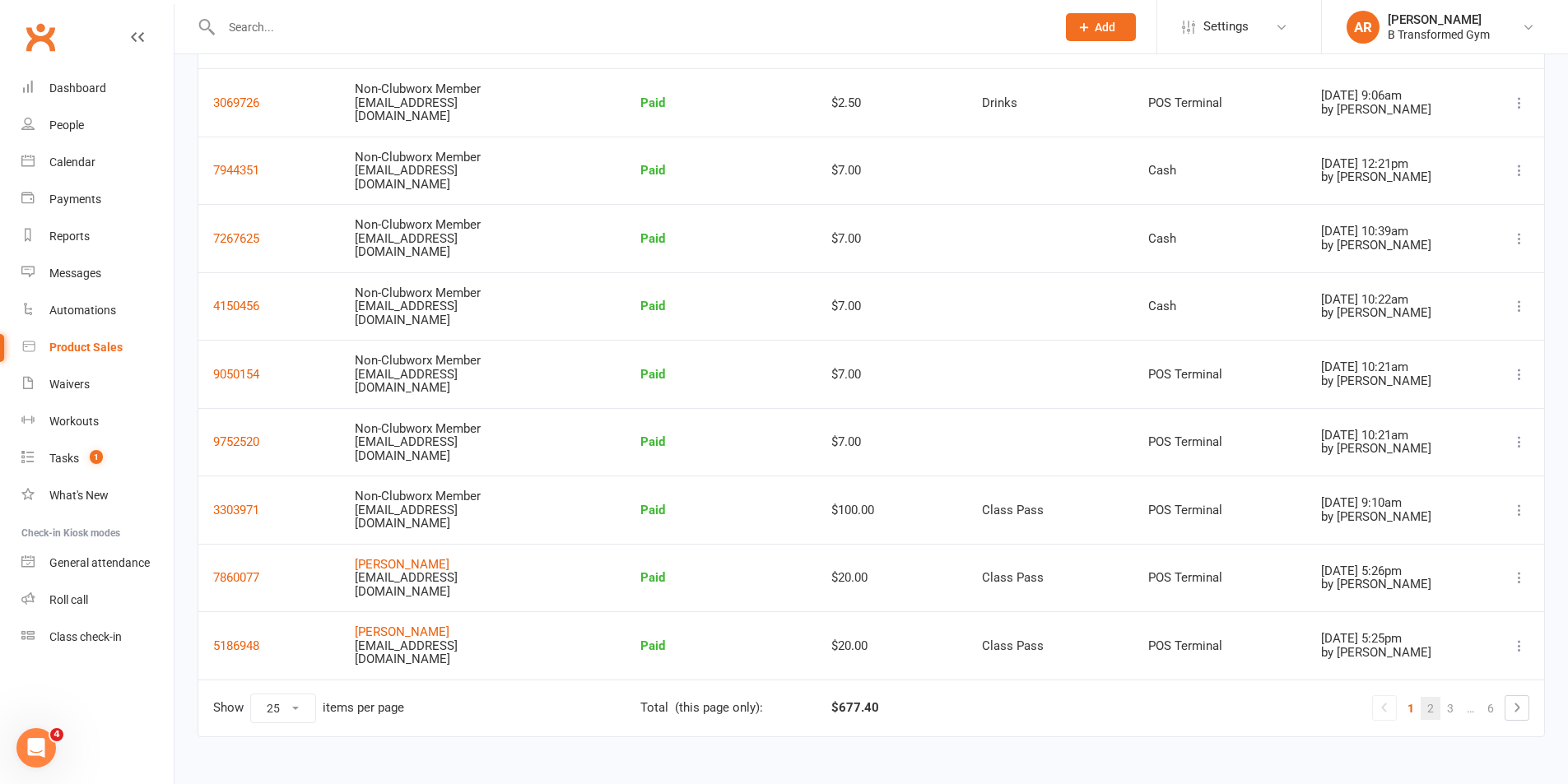
click at [1423, 709] on link "2" at bounding box center [1431, 708] width 20 height 23
click at [1430, 707] on link "2" at bounding box center [1431, 708] width 20 height 23
click at [1433, 707] on link "2" at bounding box center [1431, 708] width 20 height 23
click at [1492, 705] on link "6" at bounding box center [1491, 708] width 20 height 23
click at [289, 702] on select "10 25 50 100" at bounding box center [283, 708] width 64 height 28
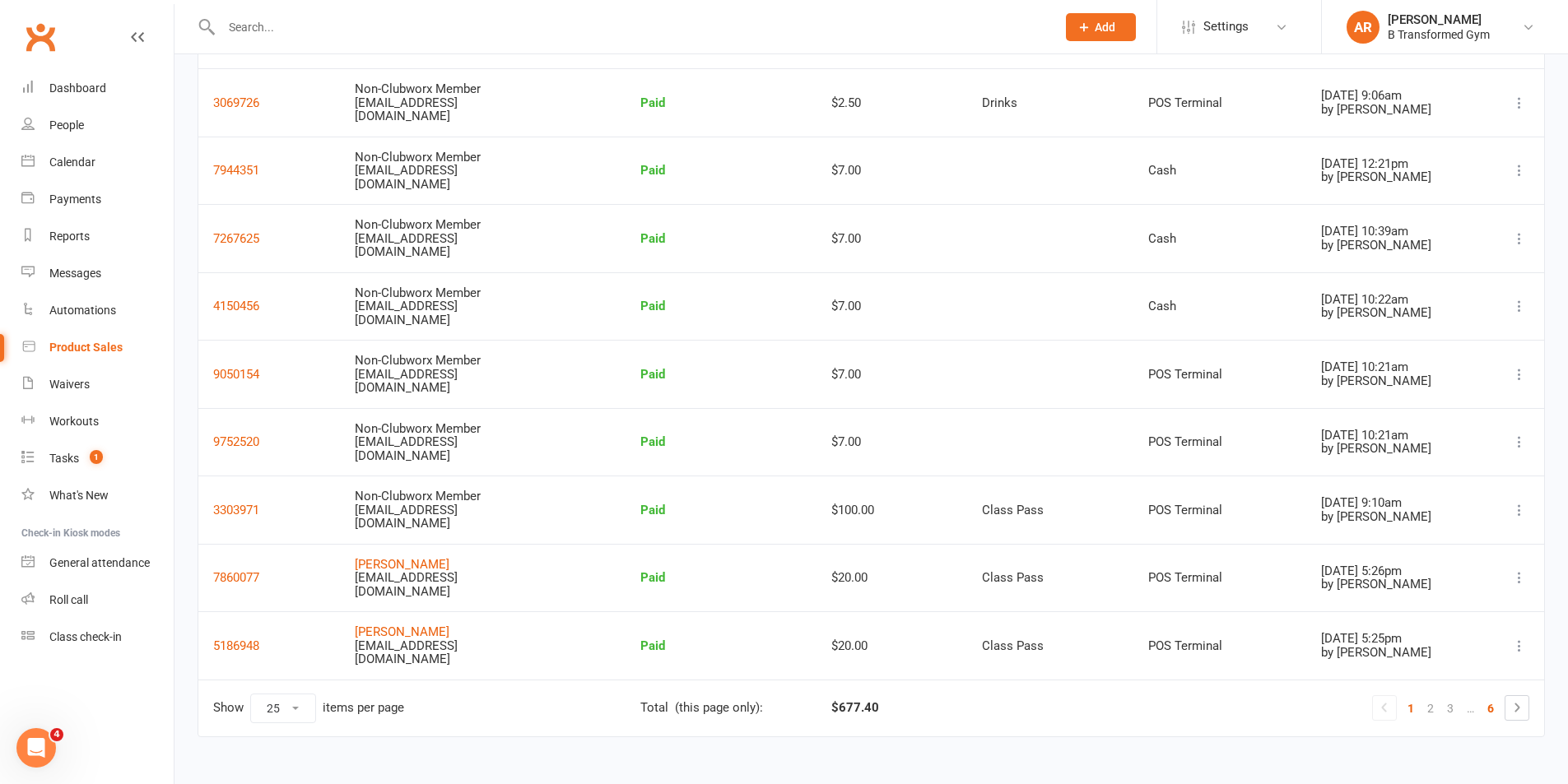
select select "100"
click at [251, 694] on select "10 25 50 100" at bounding box center [283, 708] width 64 height 28
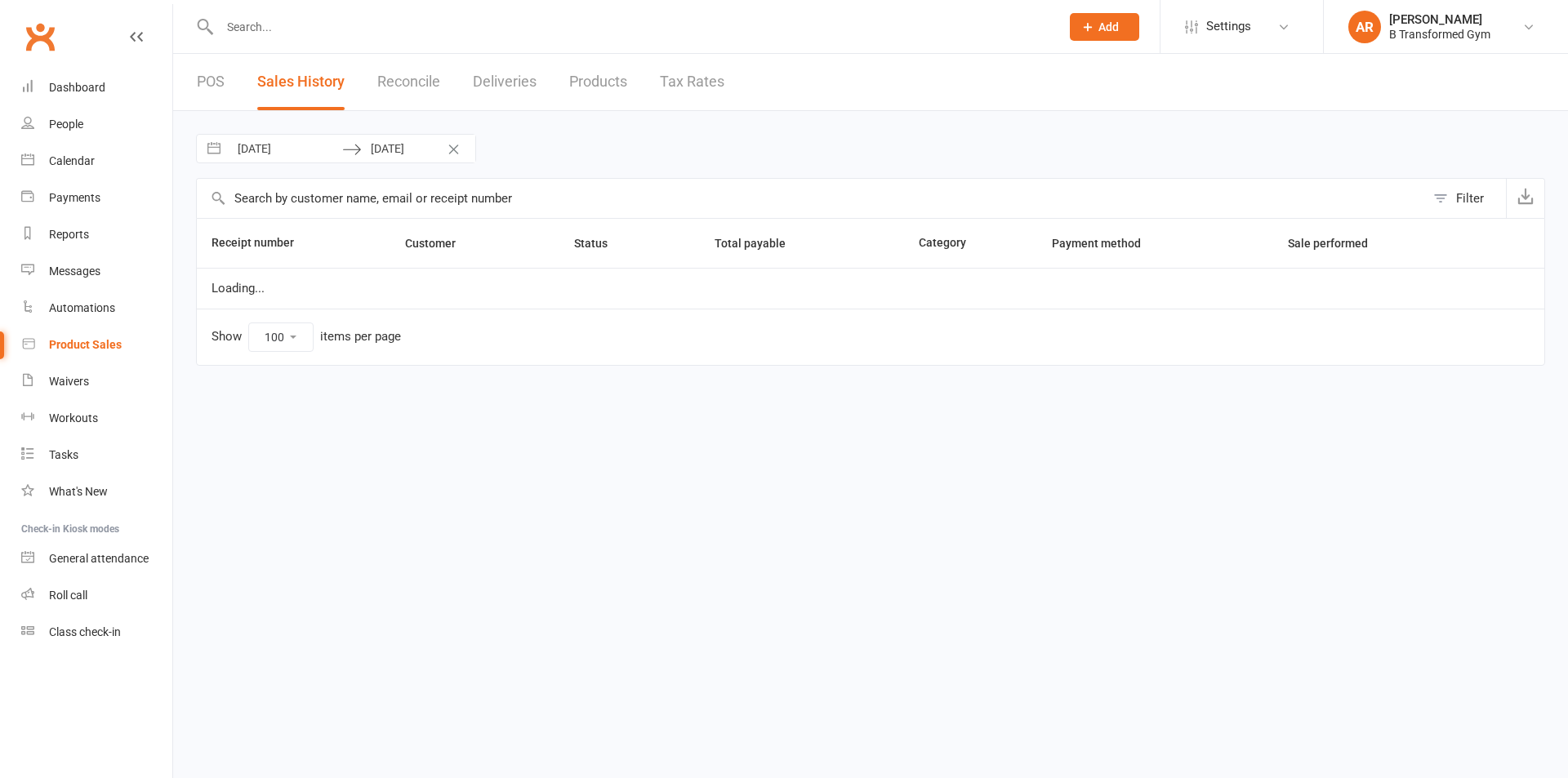
select select "100"
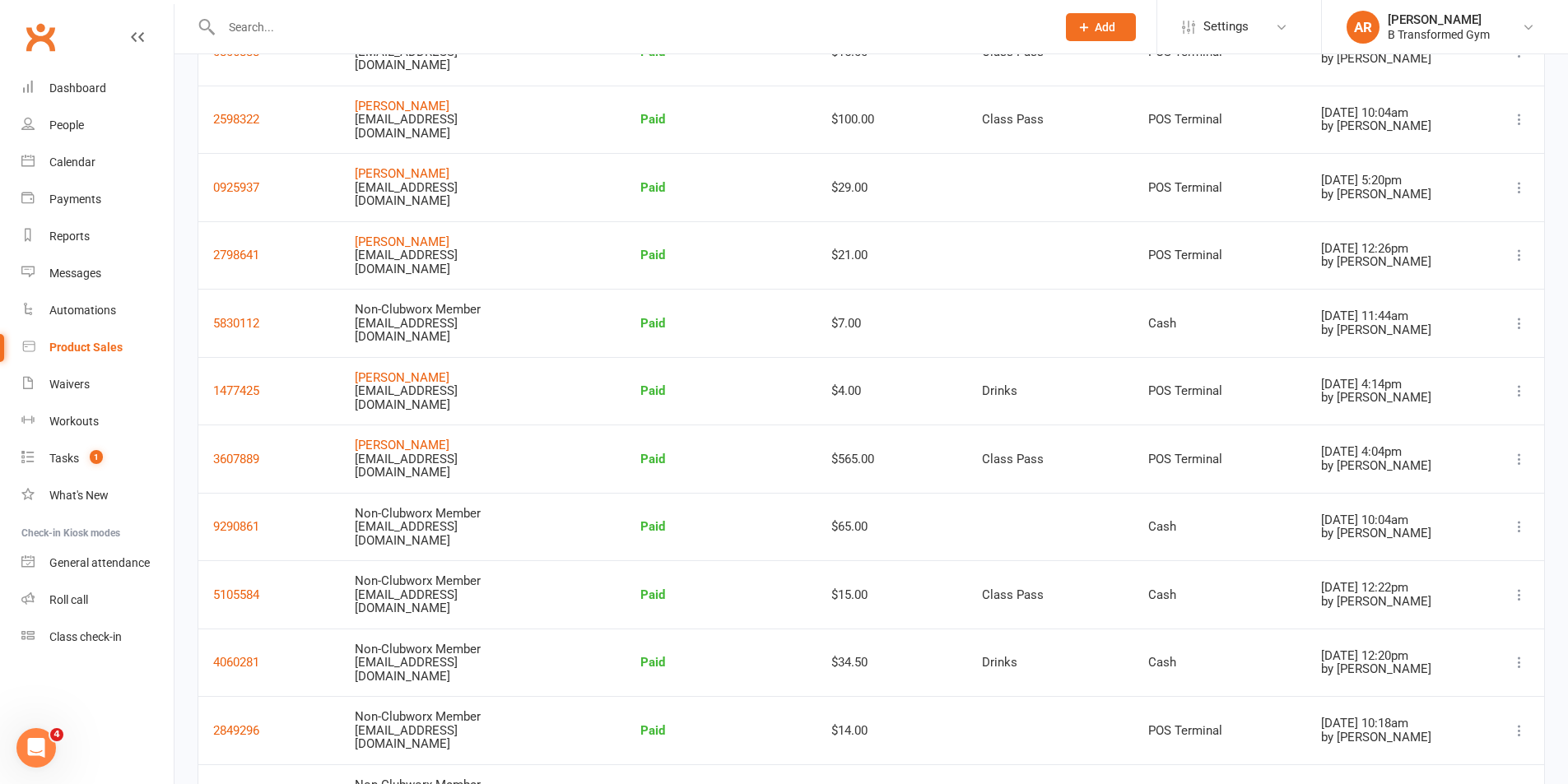
scroll to position [2057, 0]
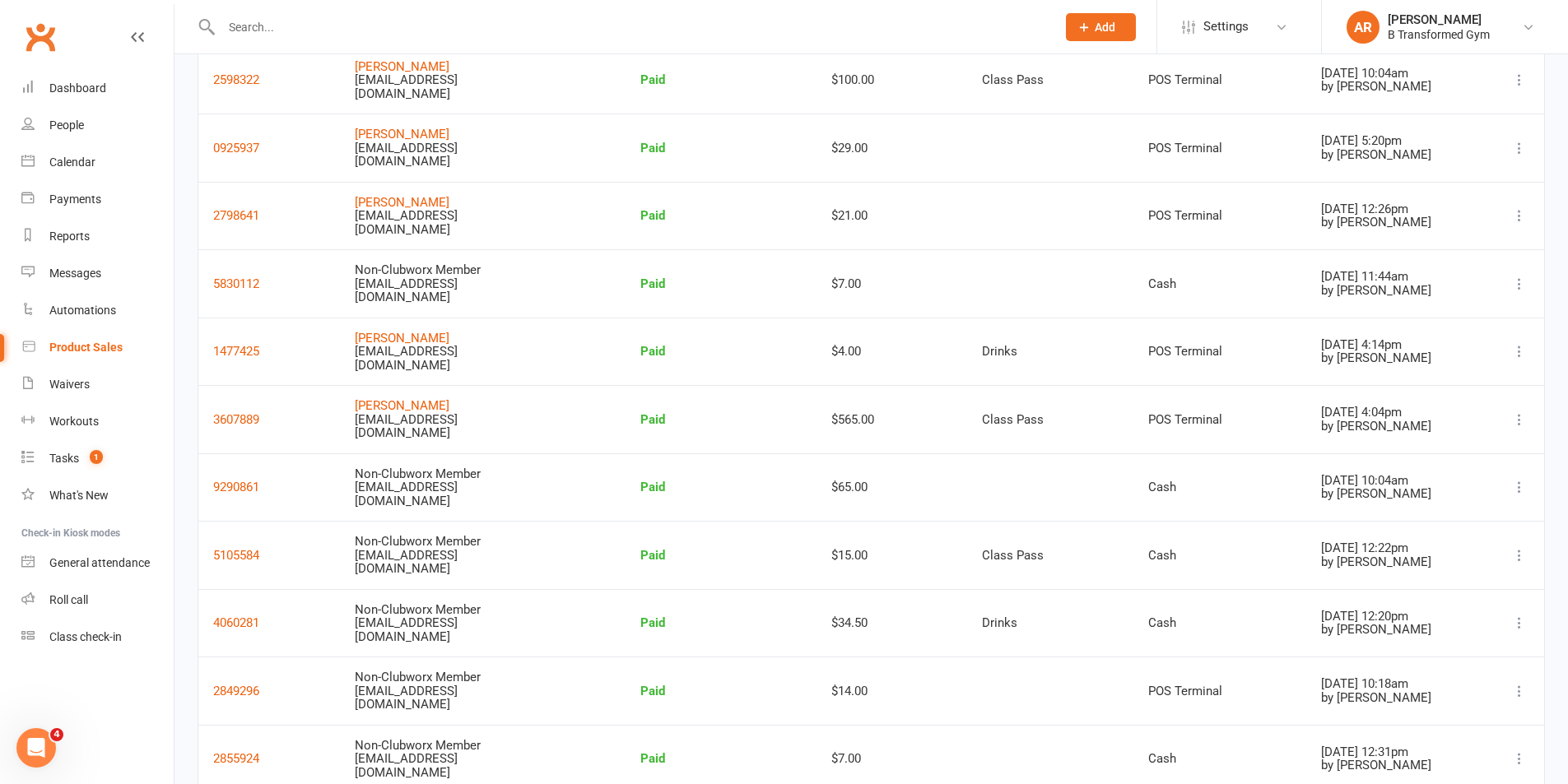
click at [1523, 484] on icon at bounding box center [1520, 487] width 16 height 16
click at [1426, 514] on link "View receipt" at bounding box center [1428, 520] width 178 height 33
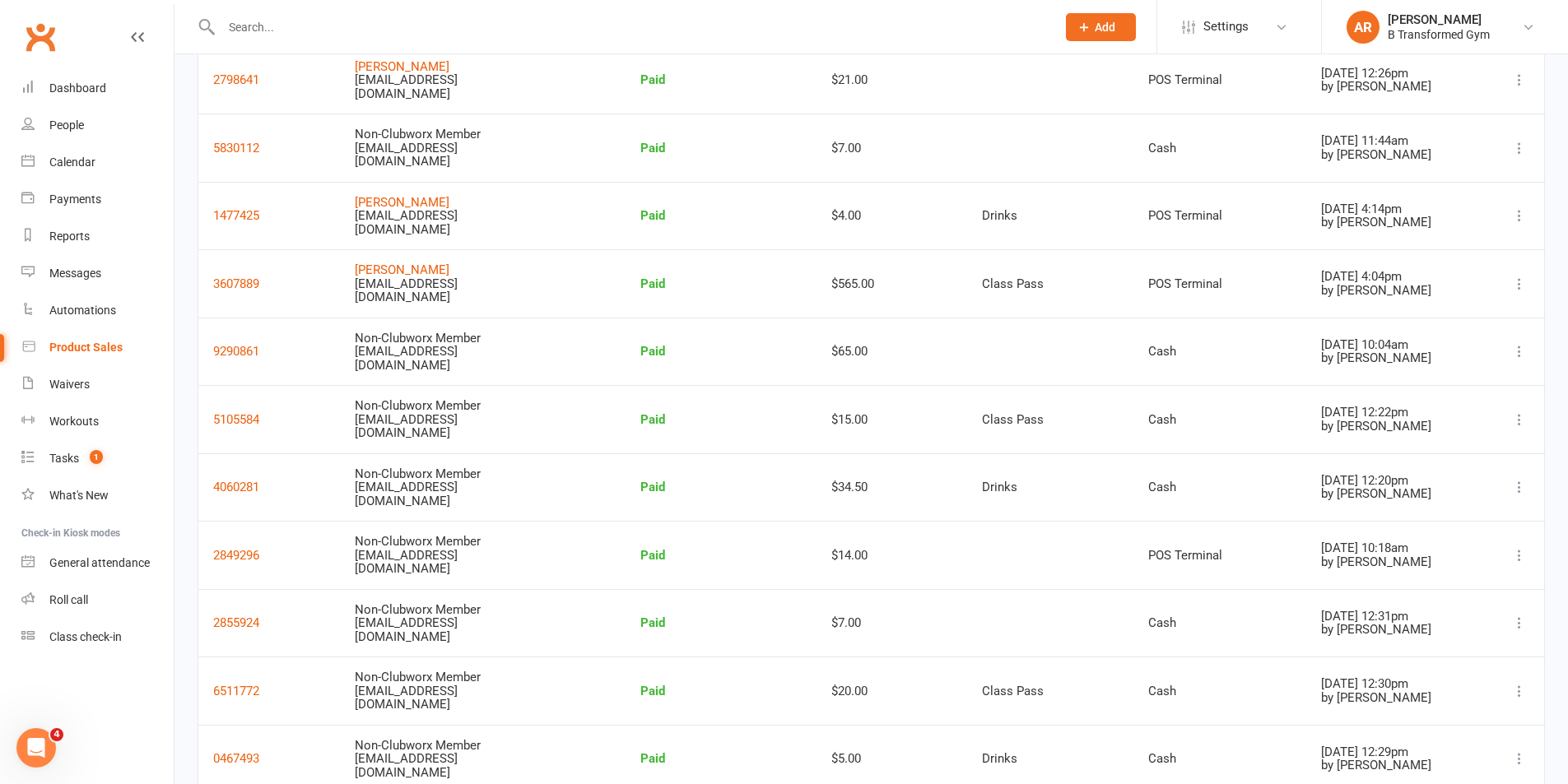
scroll to position [2222, 0]
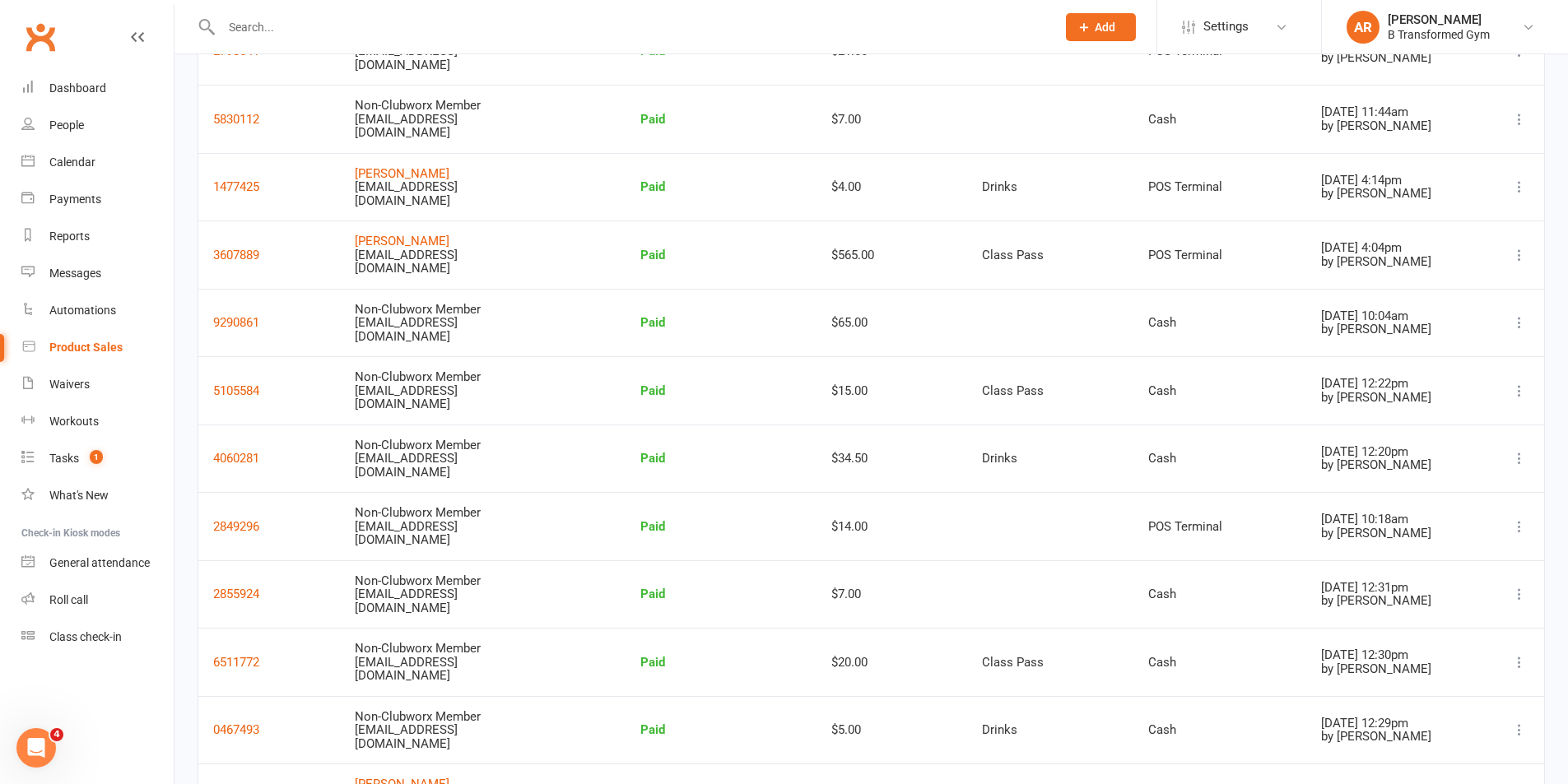
click at [1516, 455] on icon at bounding box center [1520, 458] width 16 height 16
click at [1429, 491] on link "View receipt" at bounding box center [1428, 491] width 178 height 33
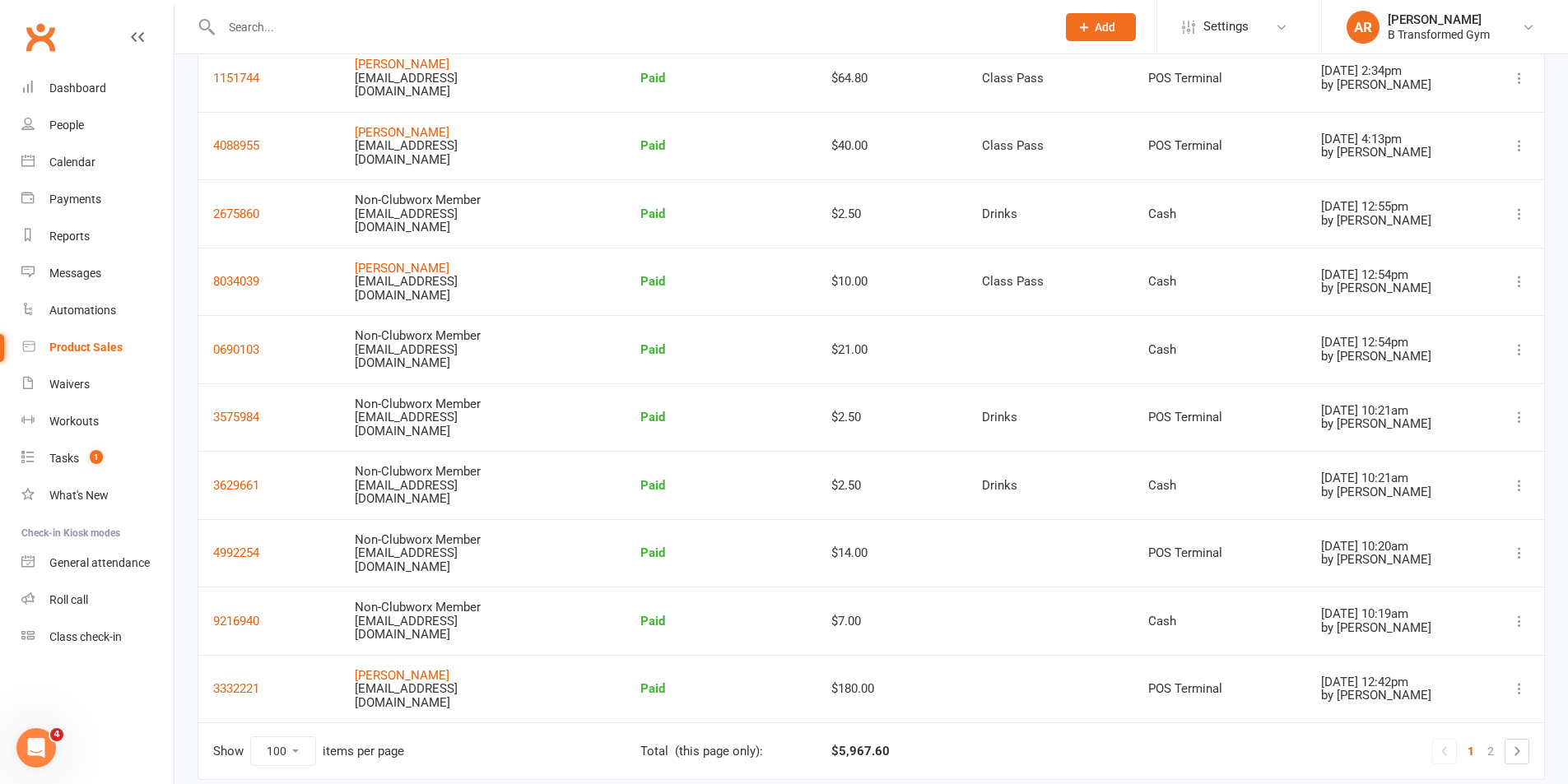
scroll to position [6378, 0]
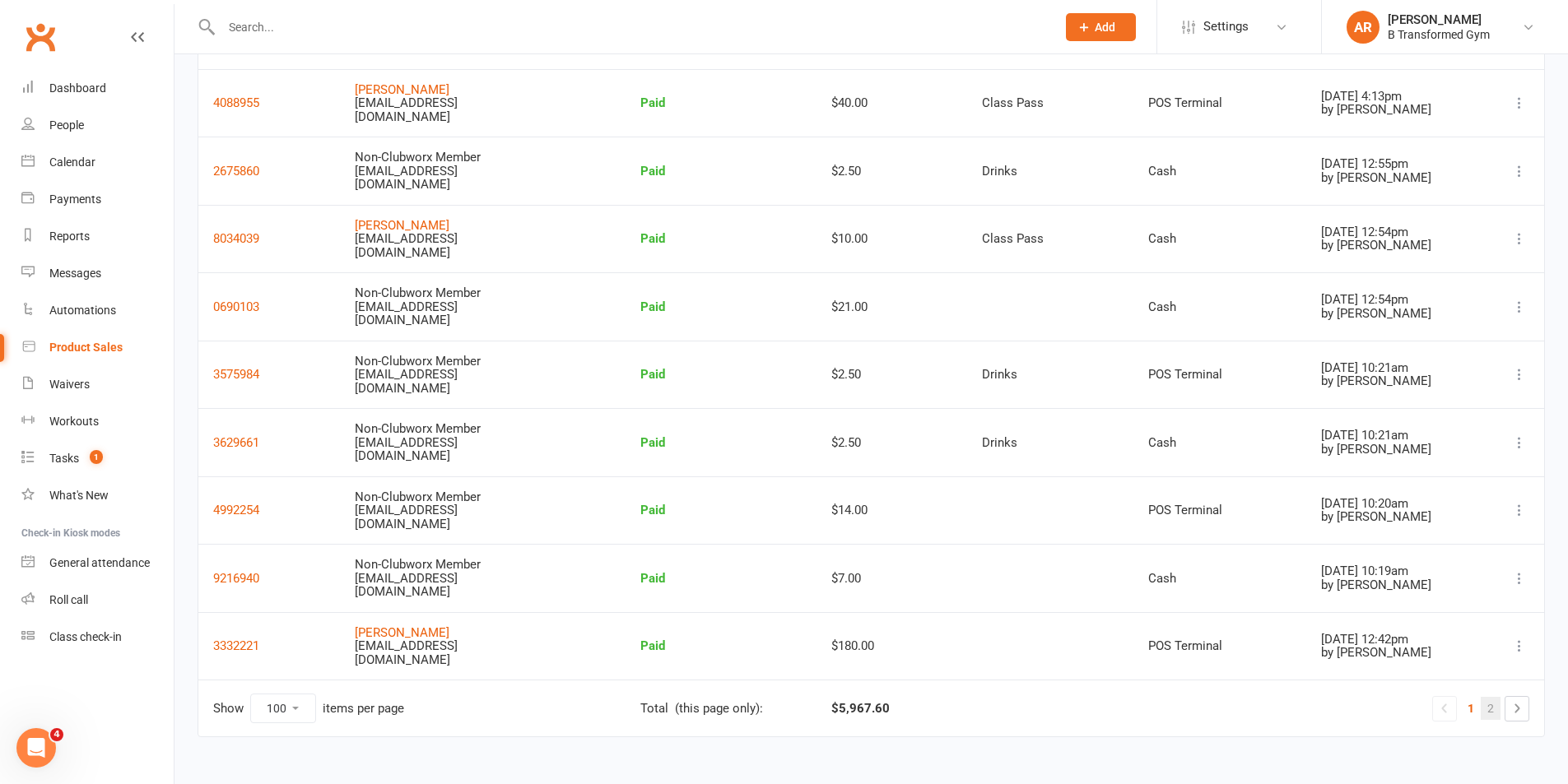
click at [1490, 707] on link "2" at bounding box center [1491, 708] width 20 height 23
click at [1490, 707] on link "2" at bounding box center [1491, 708] width 20 height 23
click at [1523, 708] on icon at bounding box center [1518, 708] width 20 height 20
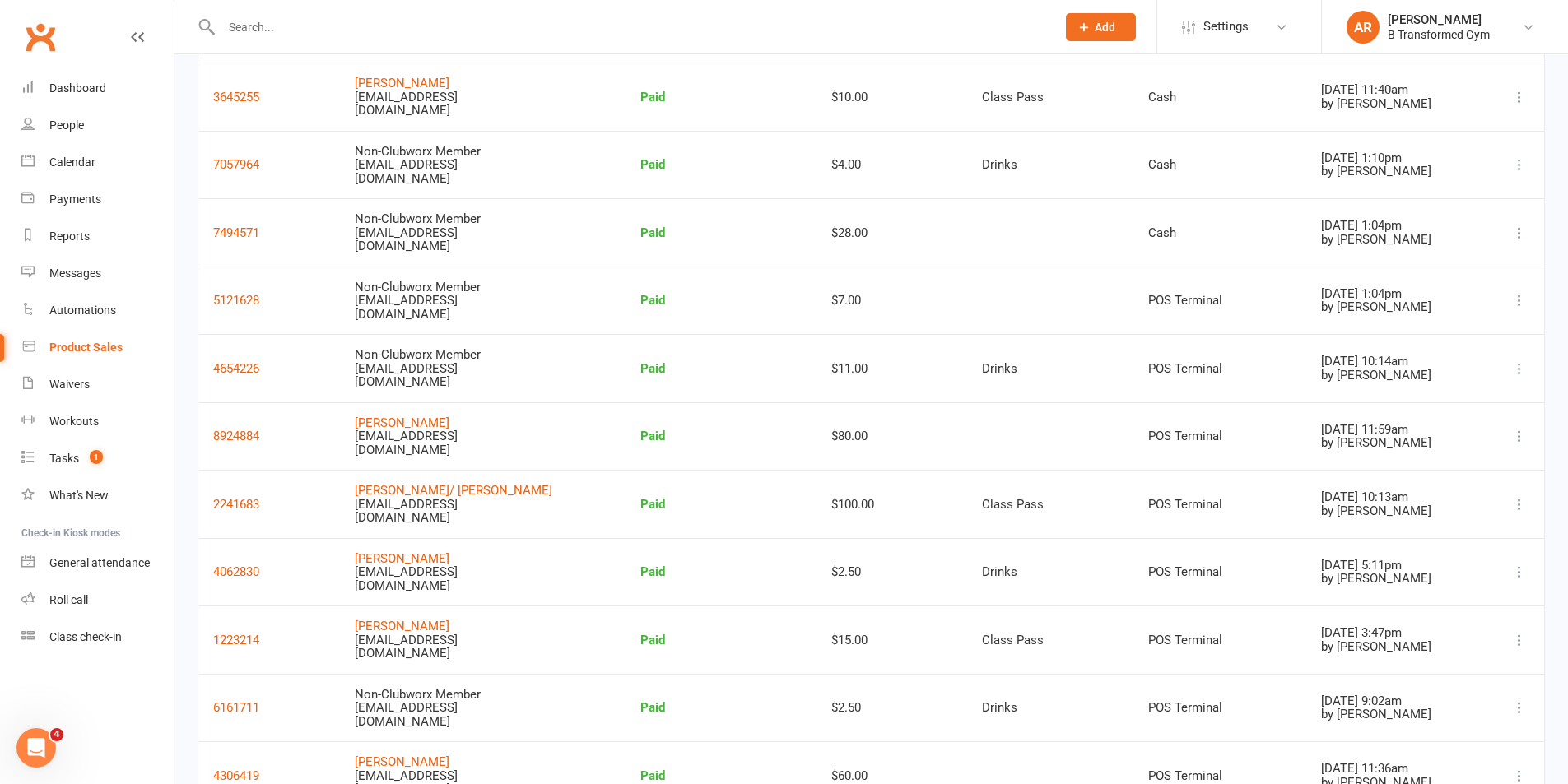
scroll to position [0, 0]
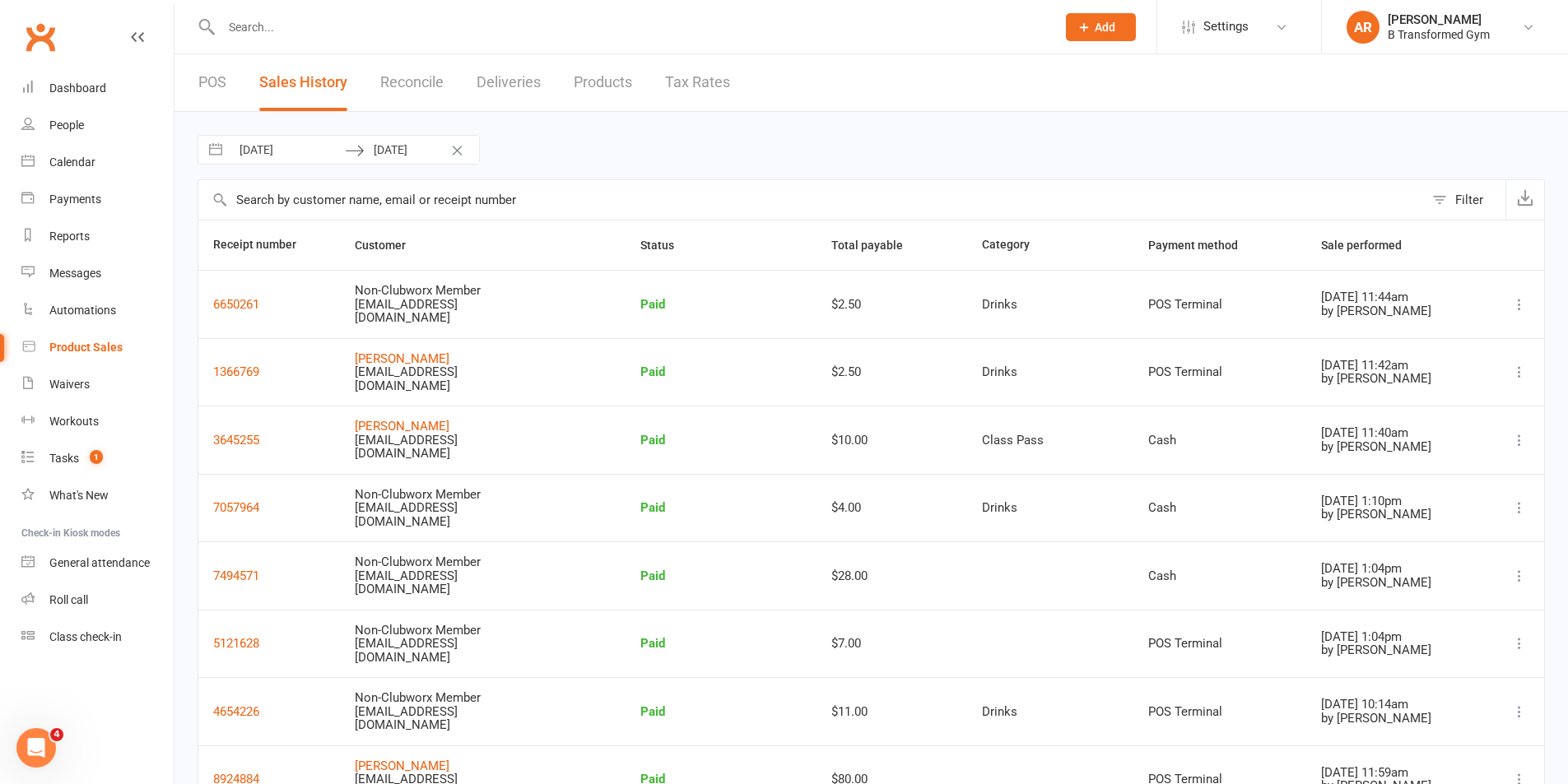
click at [306, 148] on input "[DATE]" at bounding box center [287, 150] width 115 height 28
select select "4"
select select "2025"
select select "5"
select select "2025"
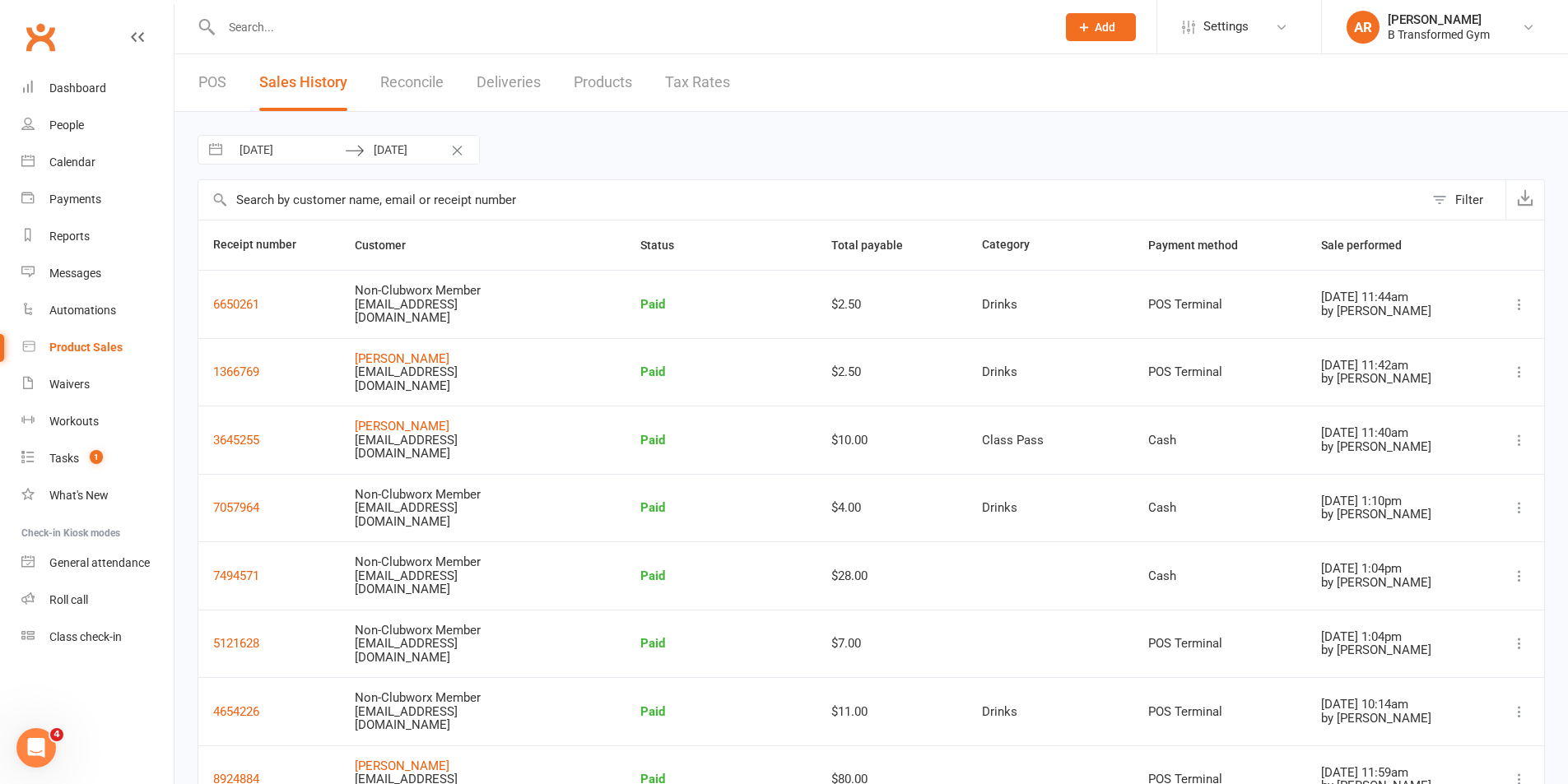
select select "6"
select select "2025"
select select "7"
select select "2025"
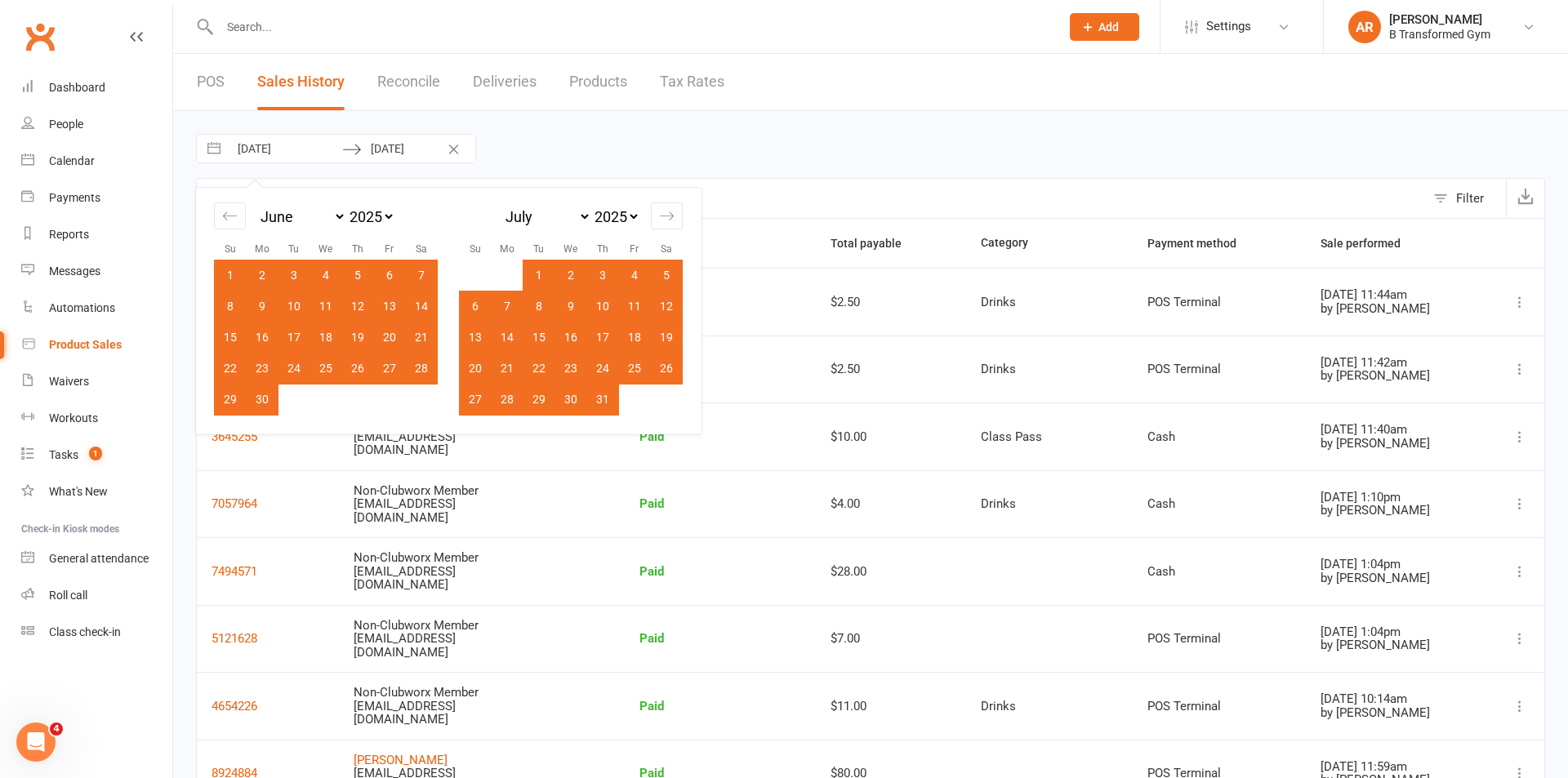
click at [439, 152] on input "[DATE]" at bounding box center [418, 149] width 114 height 28
click at [329, 368] on td "25" at bounding box center [326, 368] width 32 height 31
type input "25 Jun 2025"
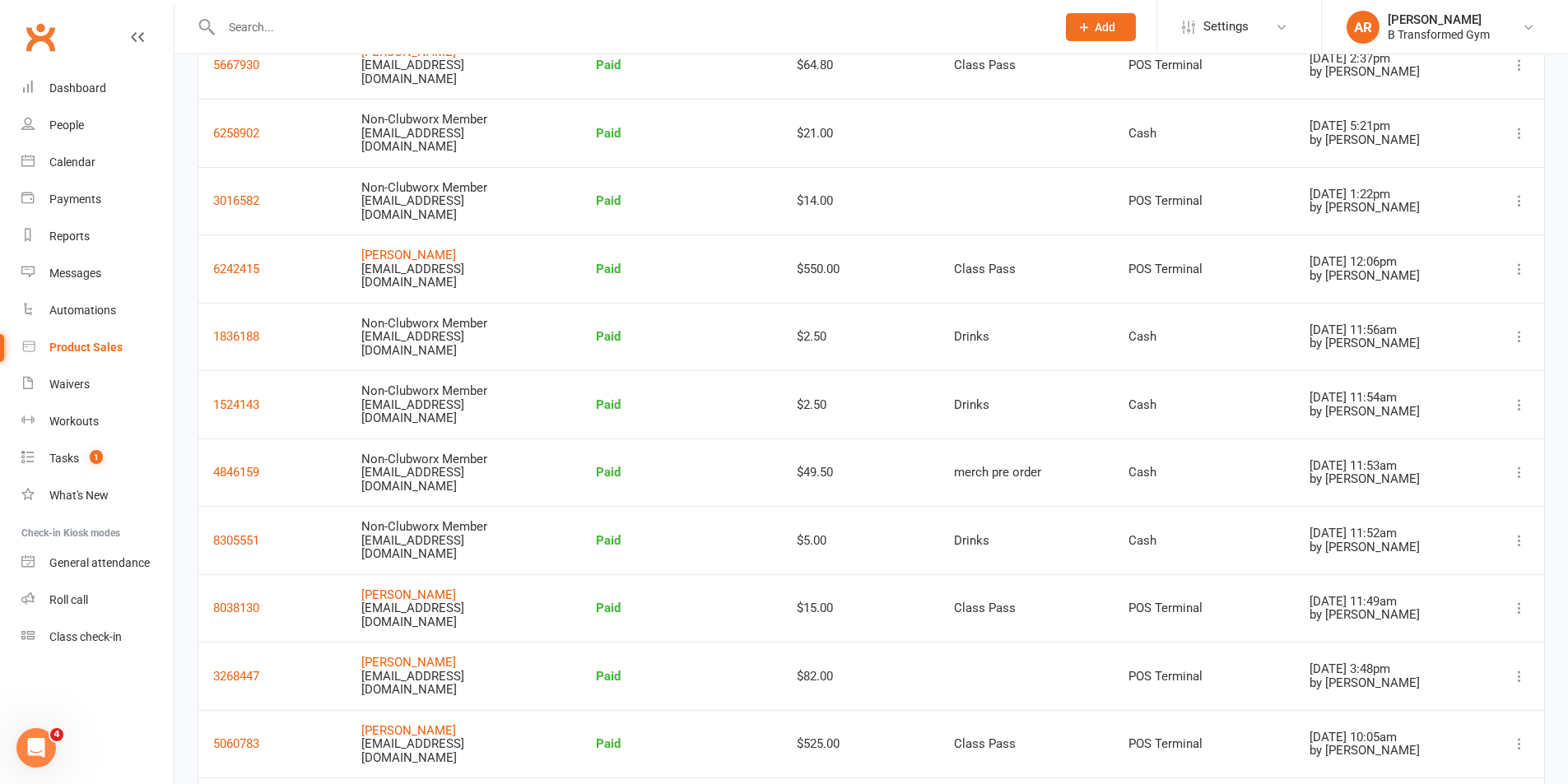
scroll to position [740, 0]
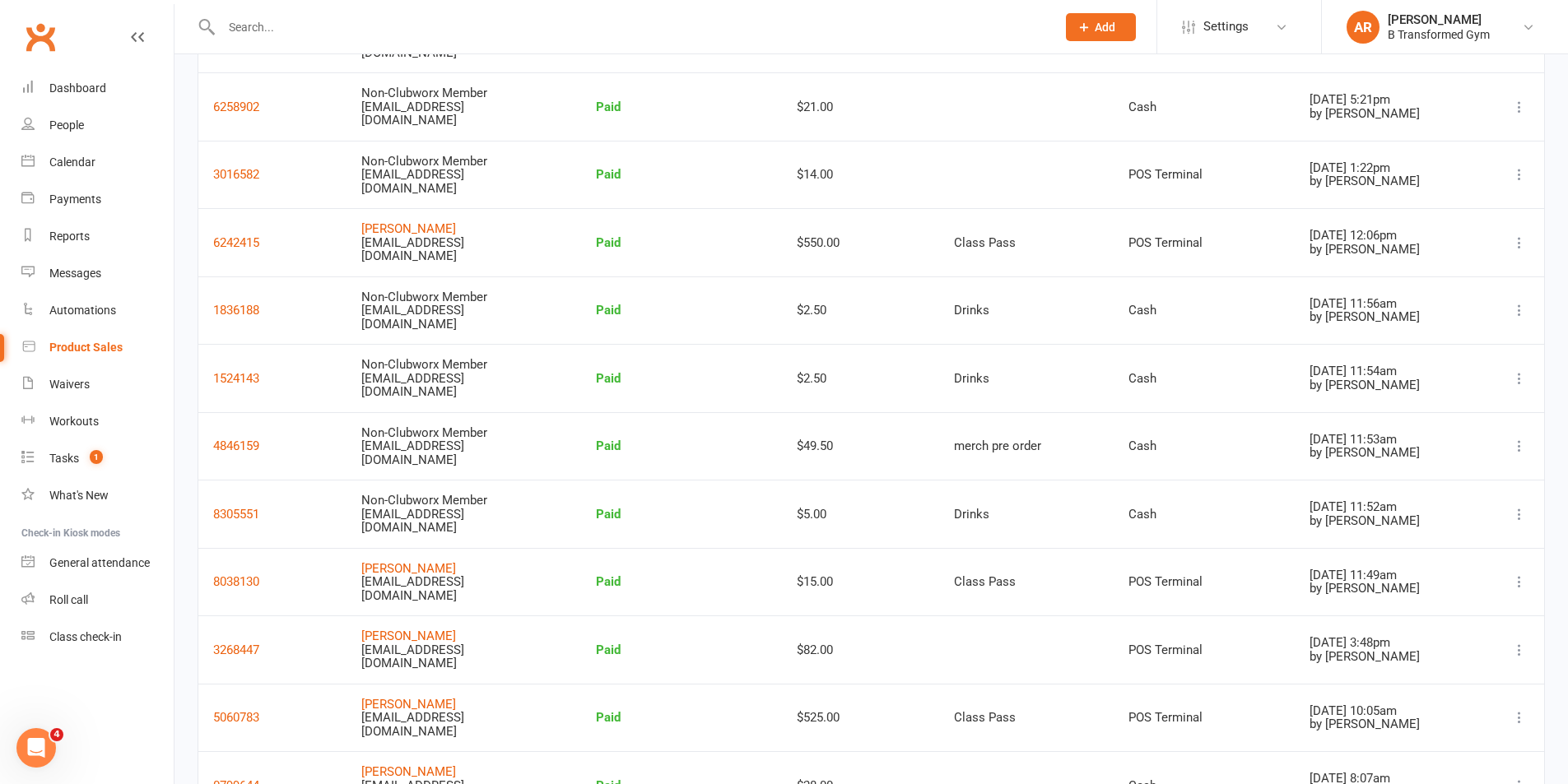
click at [1519, 444] on icon at bounding box center [1520, 446] width 16 height 16
click at [1410, 470] on link "View receipt" at bounding box center [1428, 479] width 178 height 33
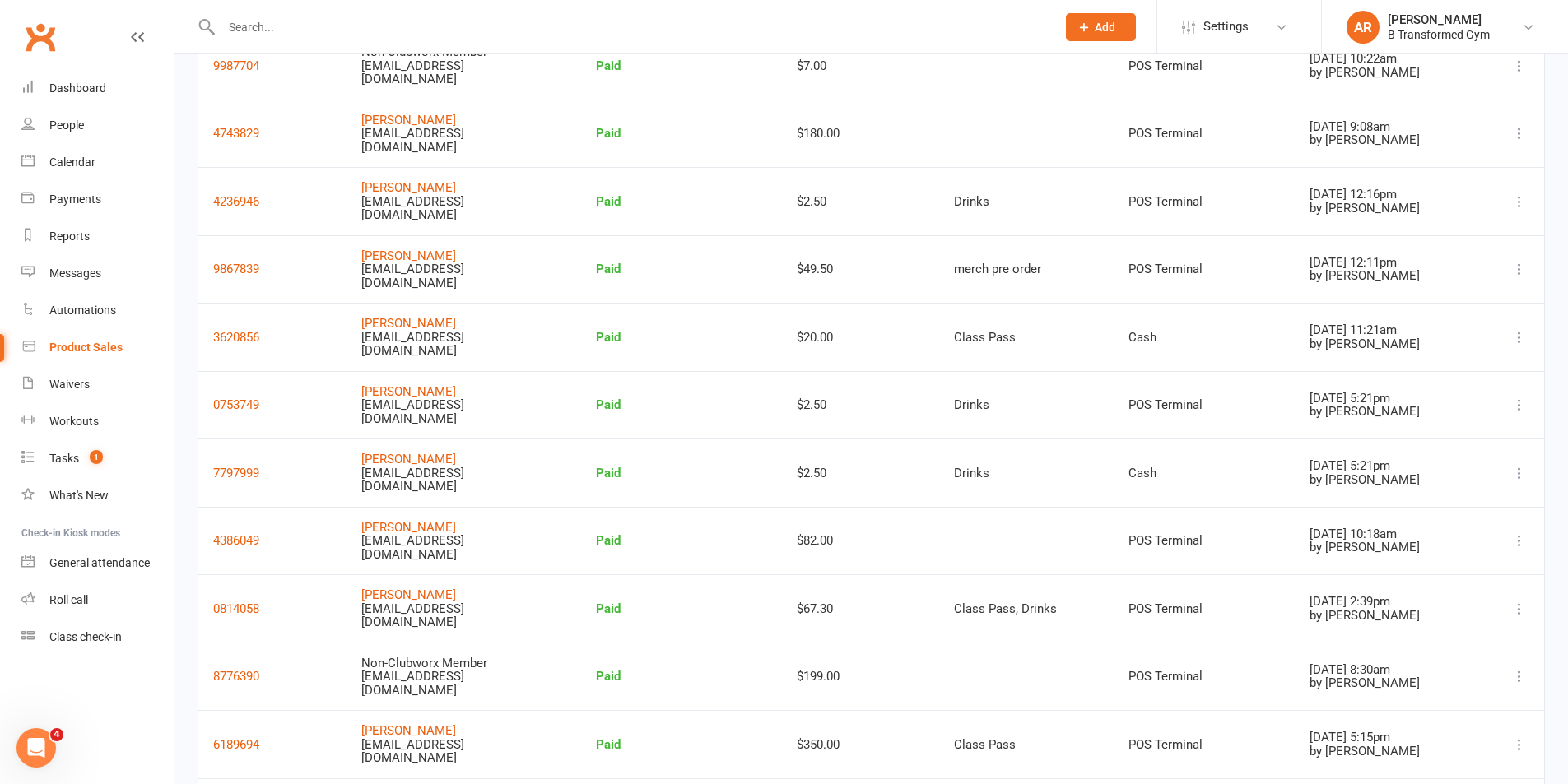
scroll to position [2222, 0]
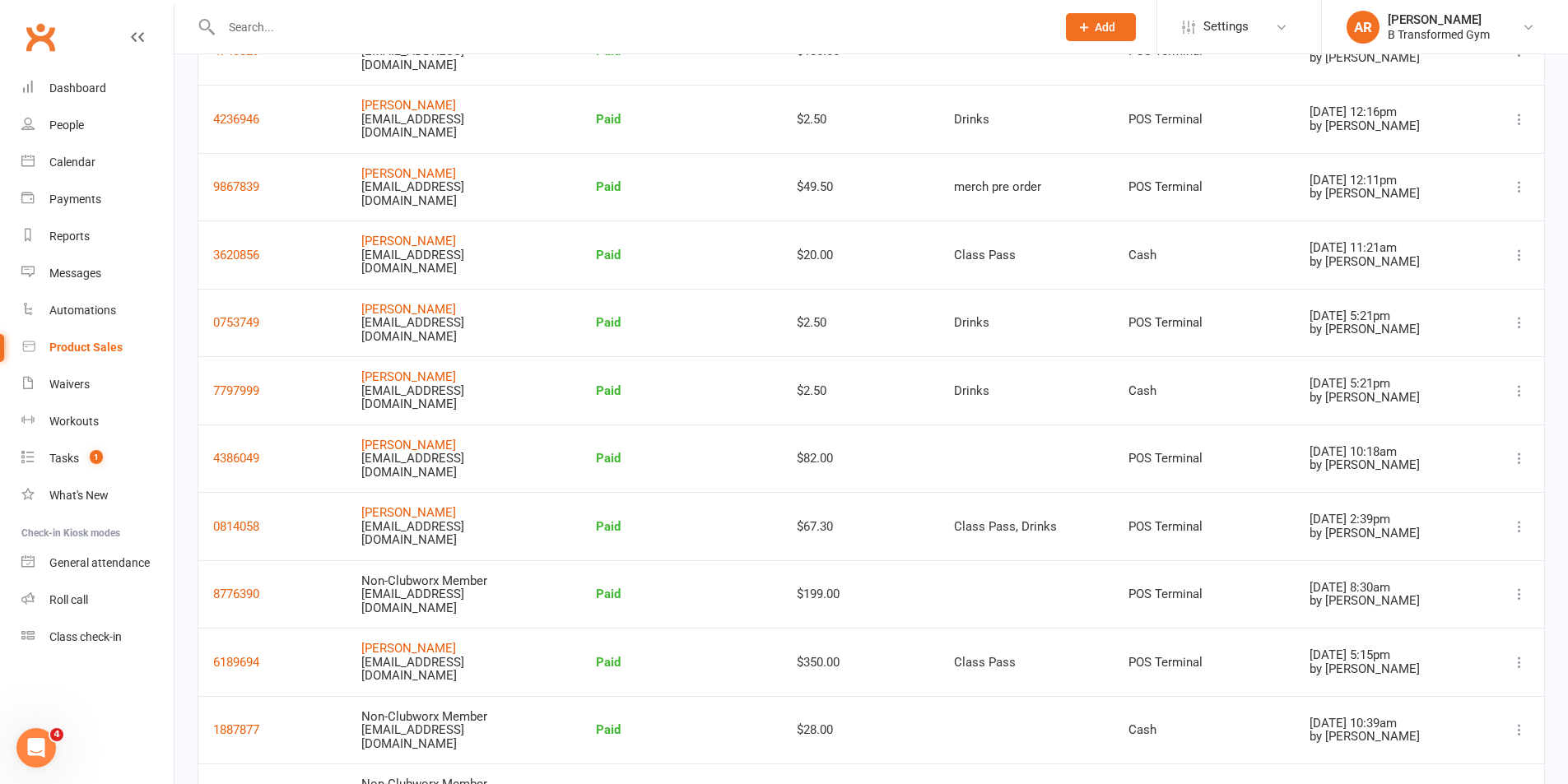
click at [1523, 462] on icon at bounding box center [1520, 458] width 16 height 16
click at [1380, 484] on link "View receipt" at bounding box center [1428, 491] width 178 height 33
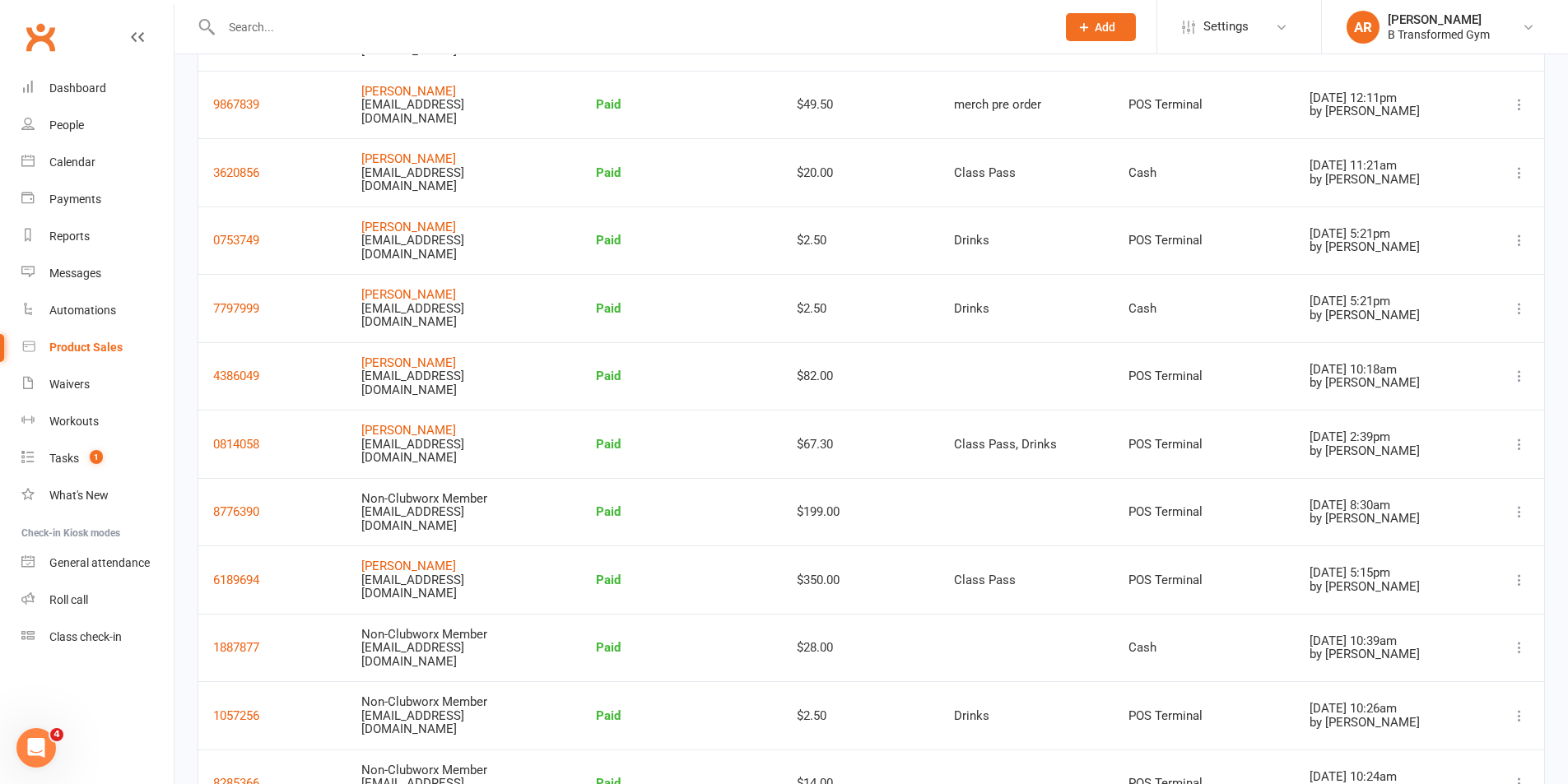
scroll to position [2387, 0]
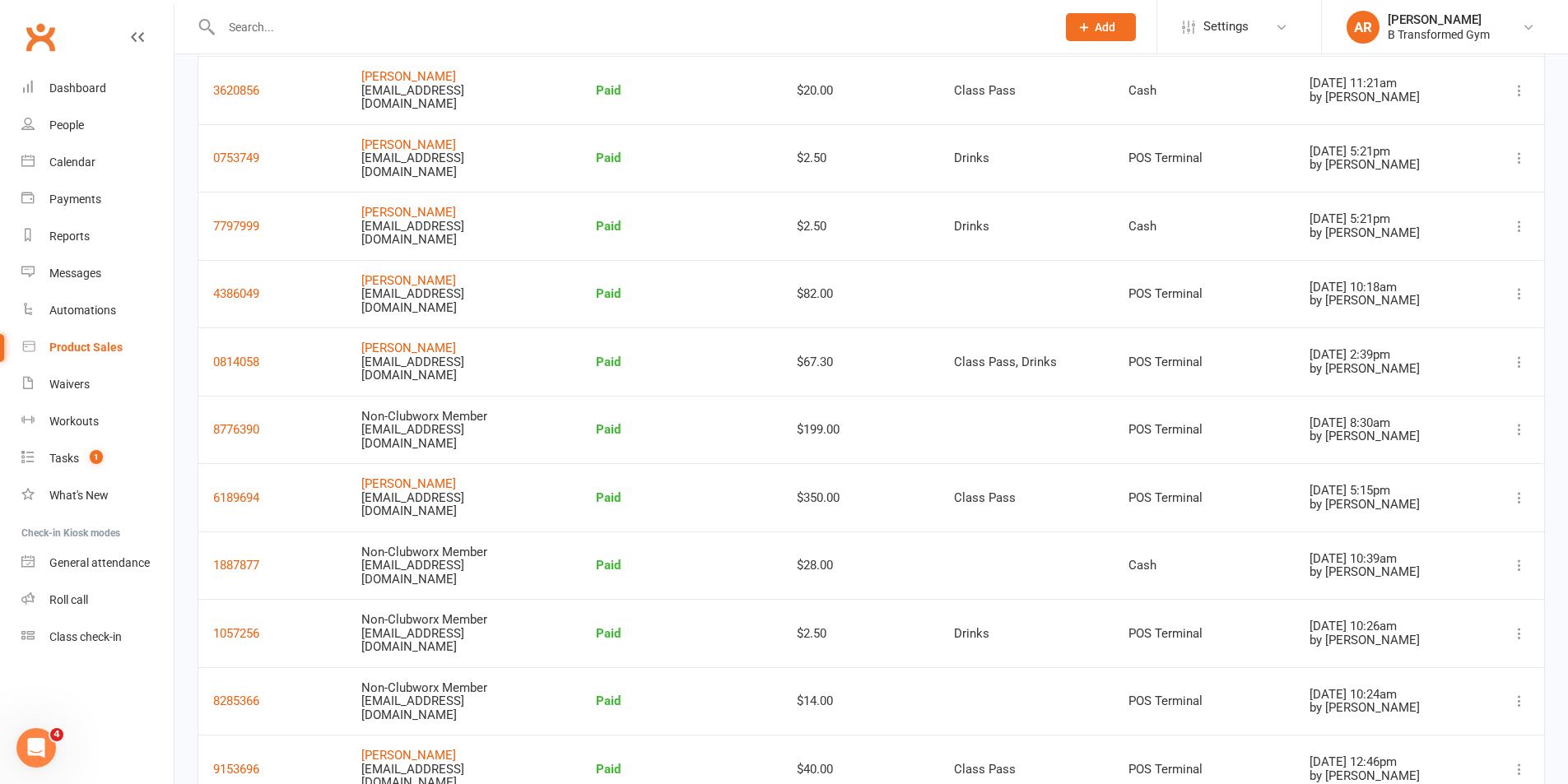
click at [1521, 422] on icon at bounding box center [1520, 430] width 16 height 16
click at [1435, 463] on link "View receipt" at bounding box center [1428, 462] width 178 height 33
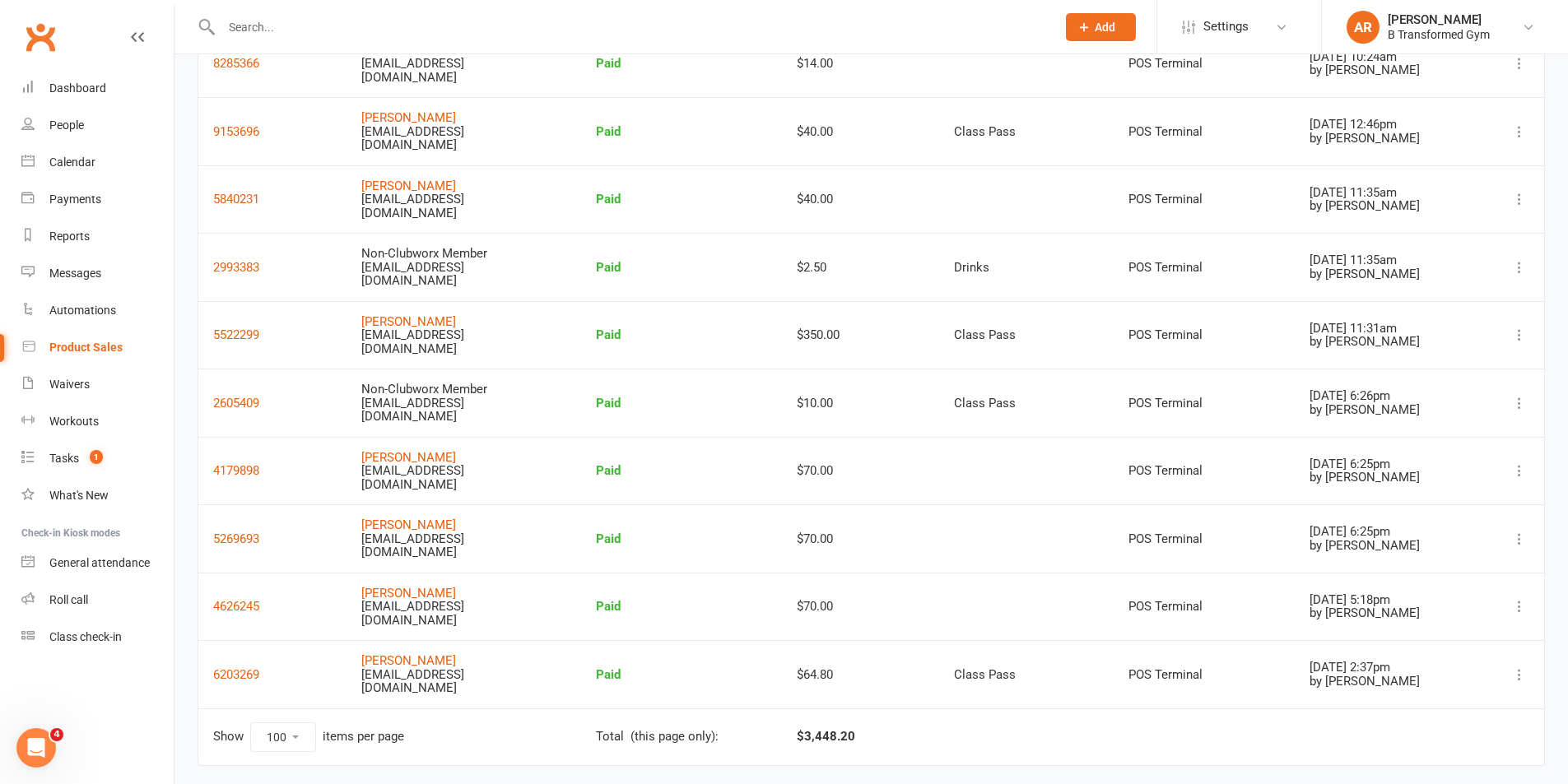
scroll to position [3044, 0]
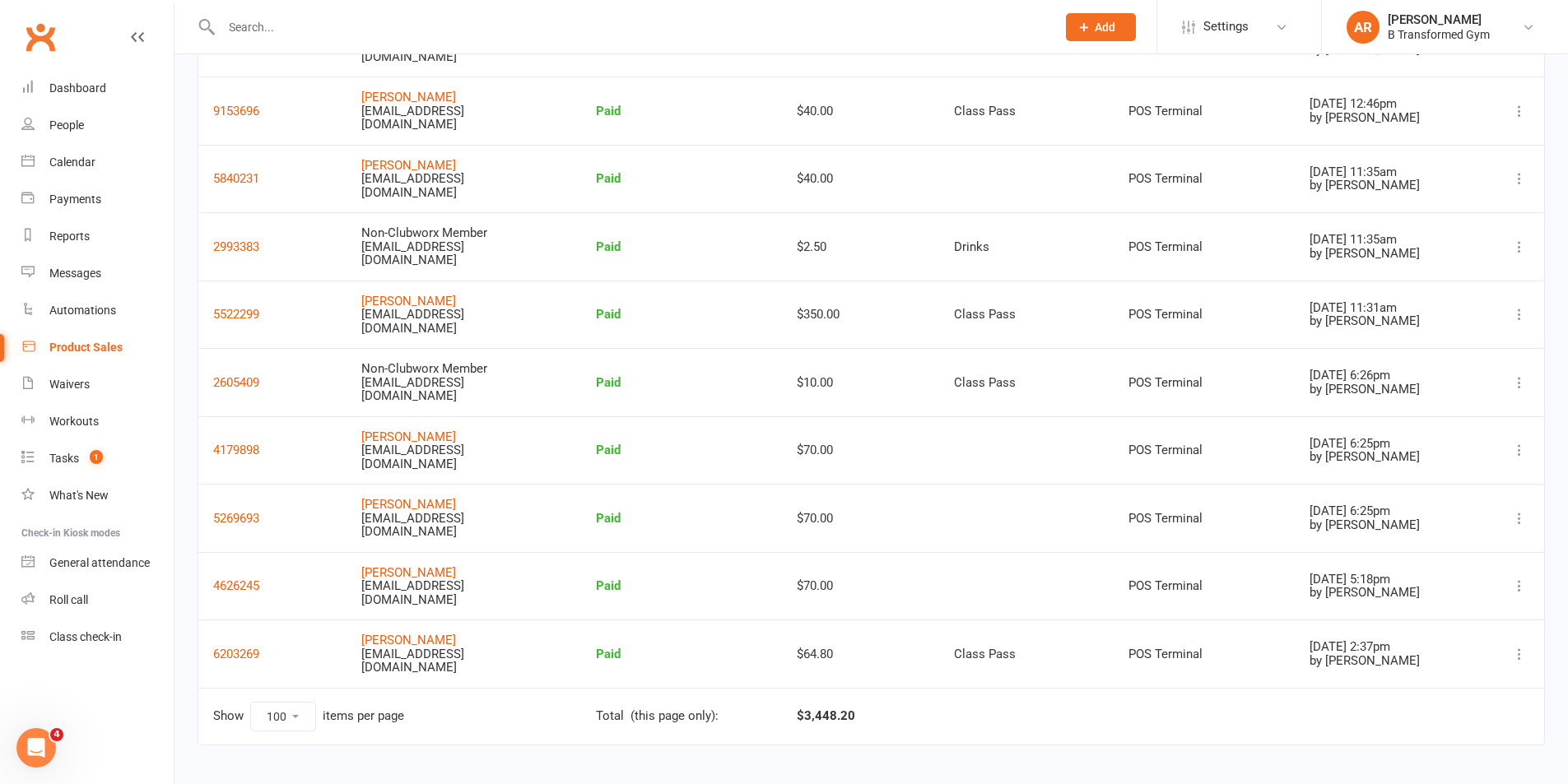
click at [75, 351] on div "Product Sales" at bounding box center [86, 347] width 73 height 13
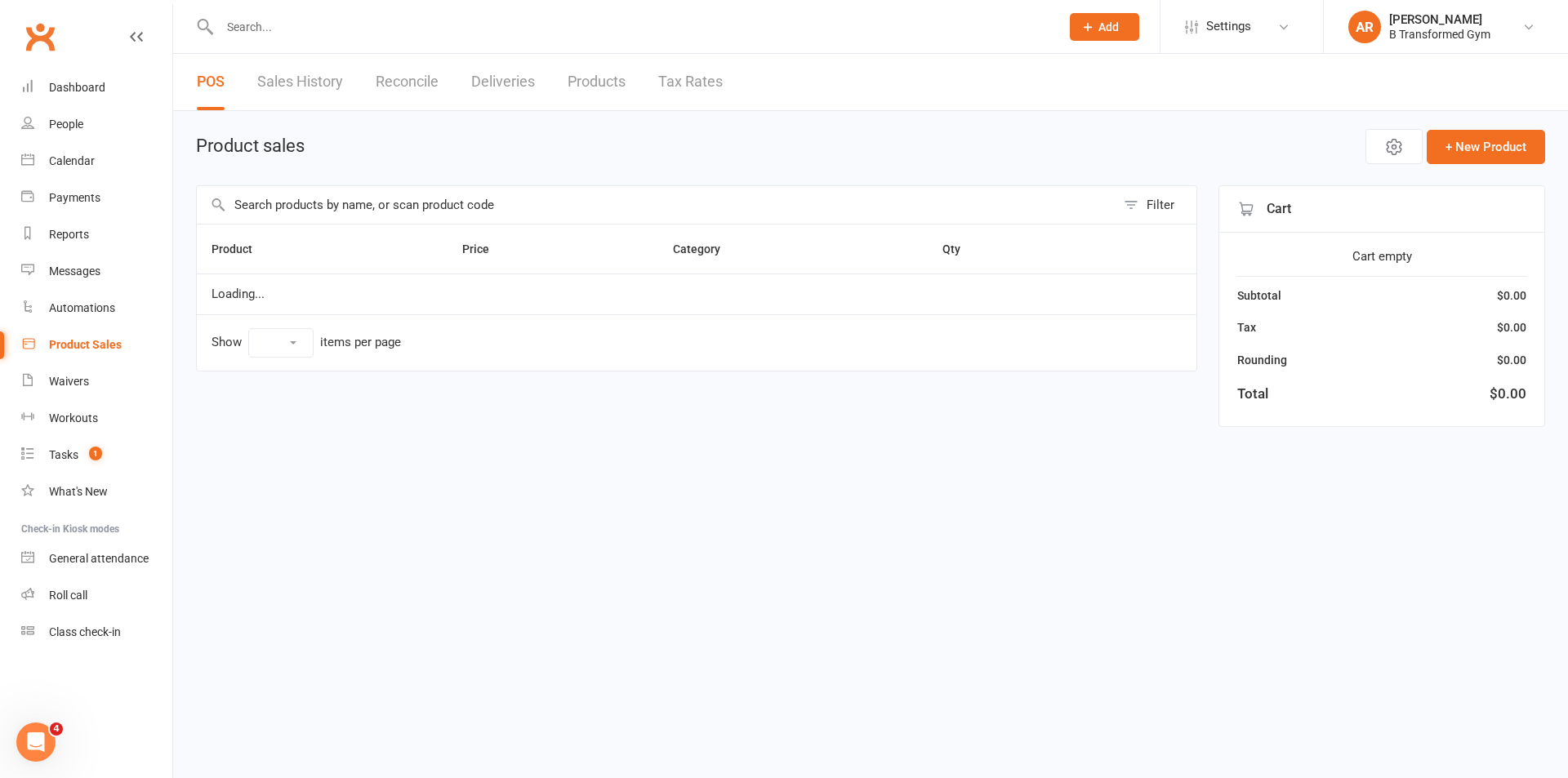
select select "10"
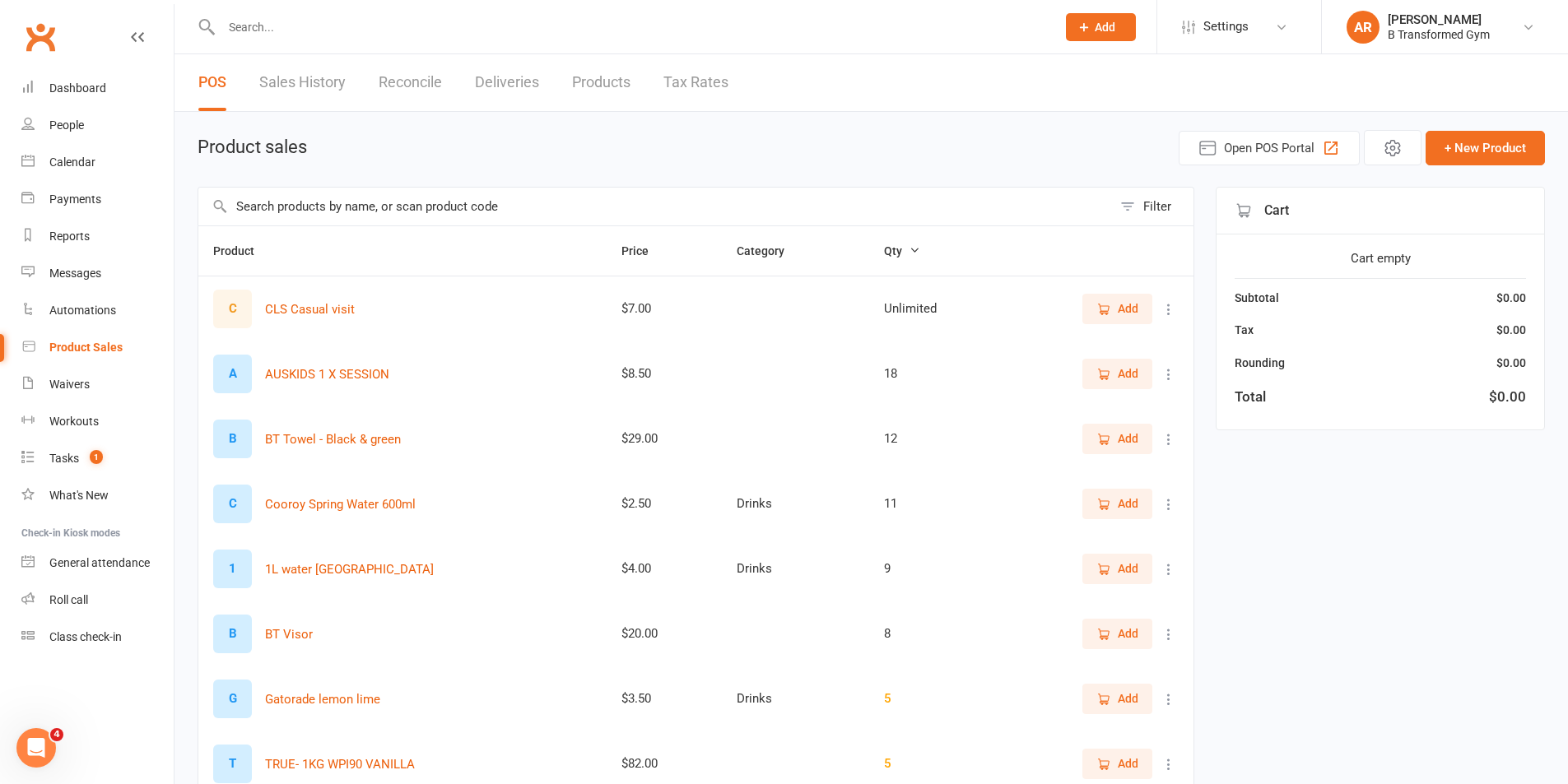
click at [302, 200] on input "text" at bounding box center [656, 207] width 914 height 38
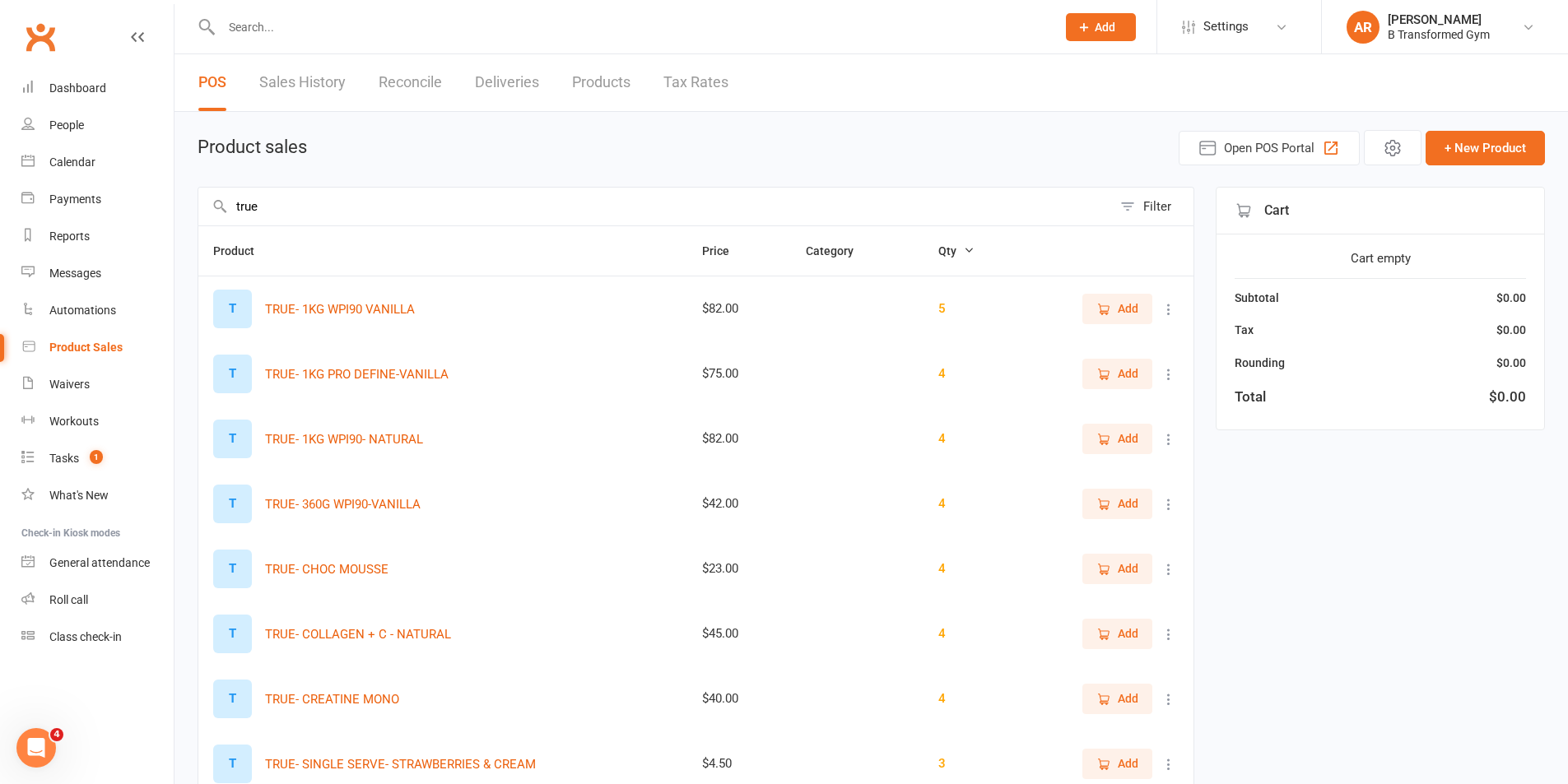
type input "true"
click at [1165, 368] on icon at bounding box center [1169, 374] width 16 height 16
click at [1094, 396] on link "View / Edit" at bounding box center [1085, 406] width 163 height 33
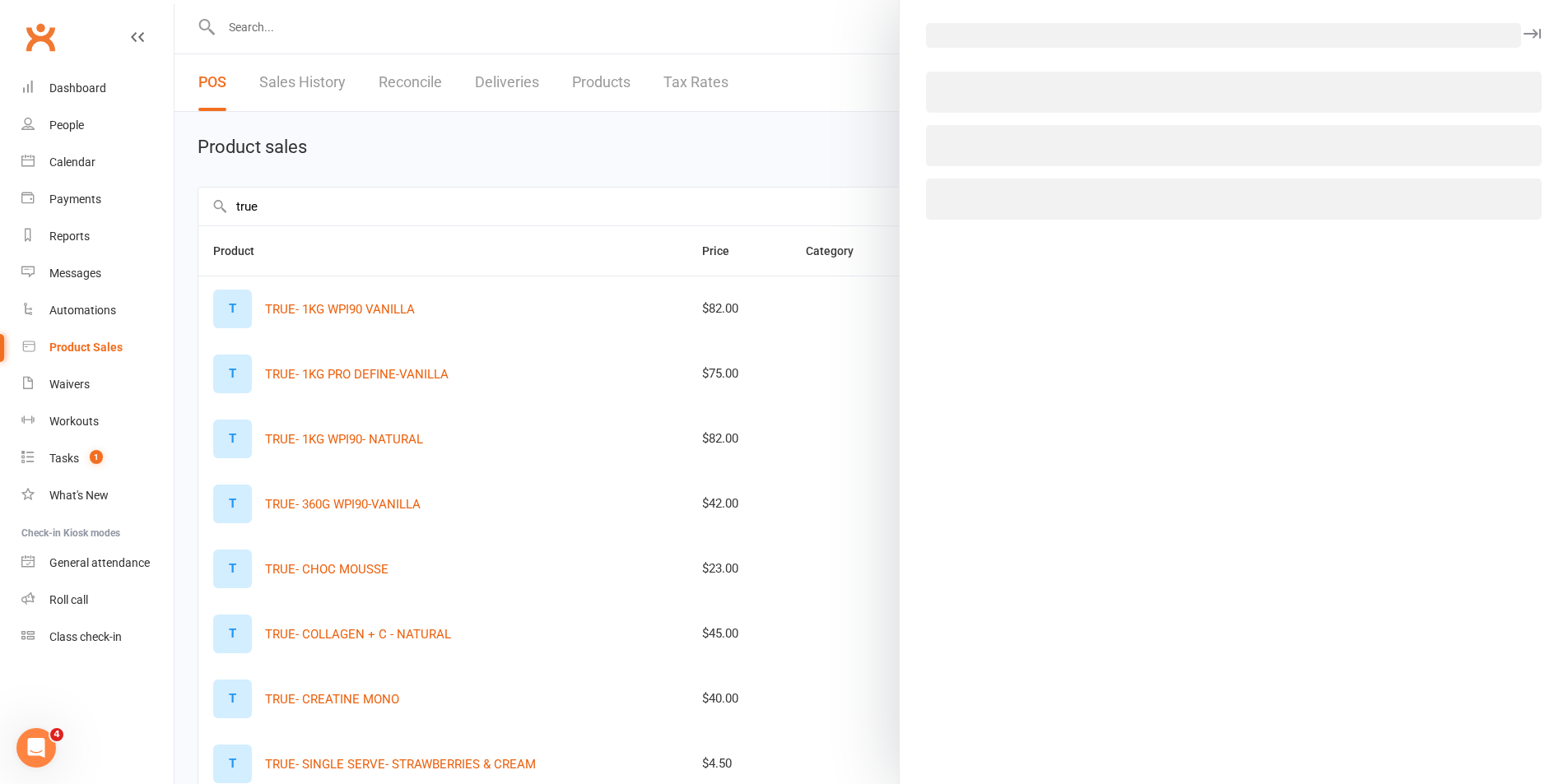
select select "1396"
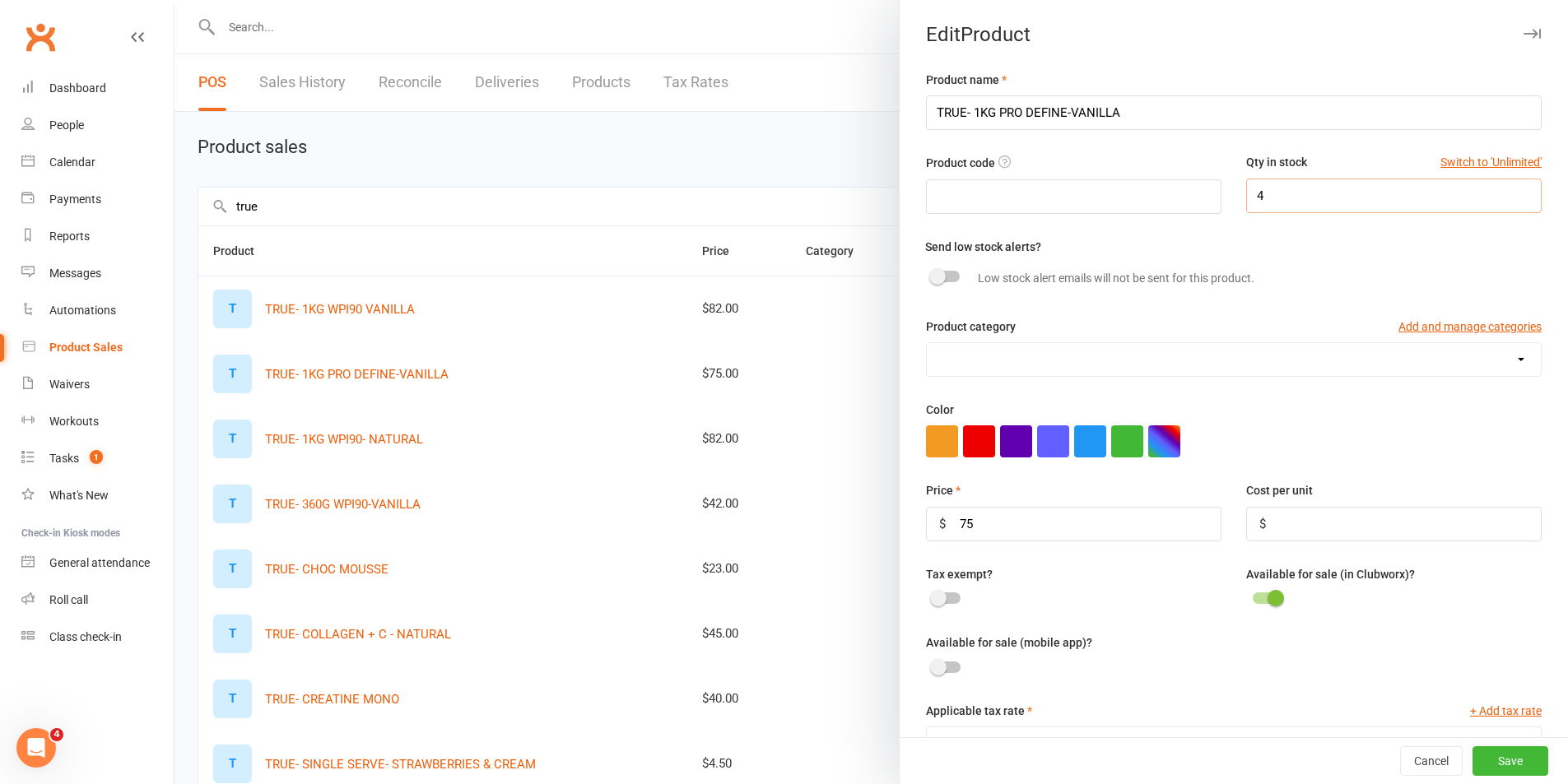
click at [1260, 204] on input "4" at bounding box center [1394, 196] width 295 height 35
type input "3"
drag, startPoint x: 1509, startPoint y: 767, endPoint x: 1498, endPoint y: 733, distance: 35.7
click at [1509, 766] on button "Save" at bounding box center [1511, 761] width 76 height 30
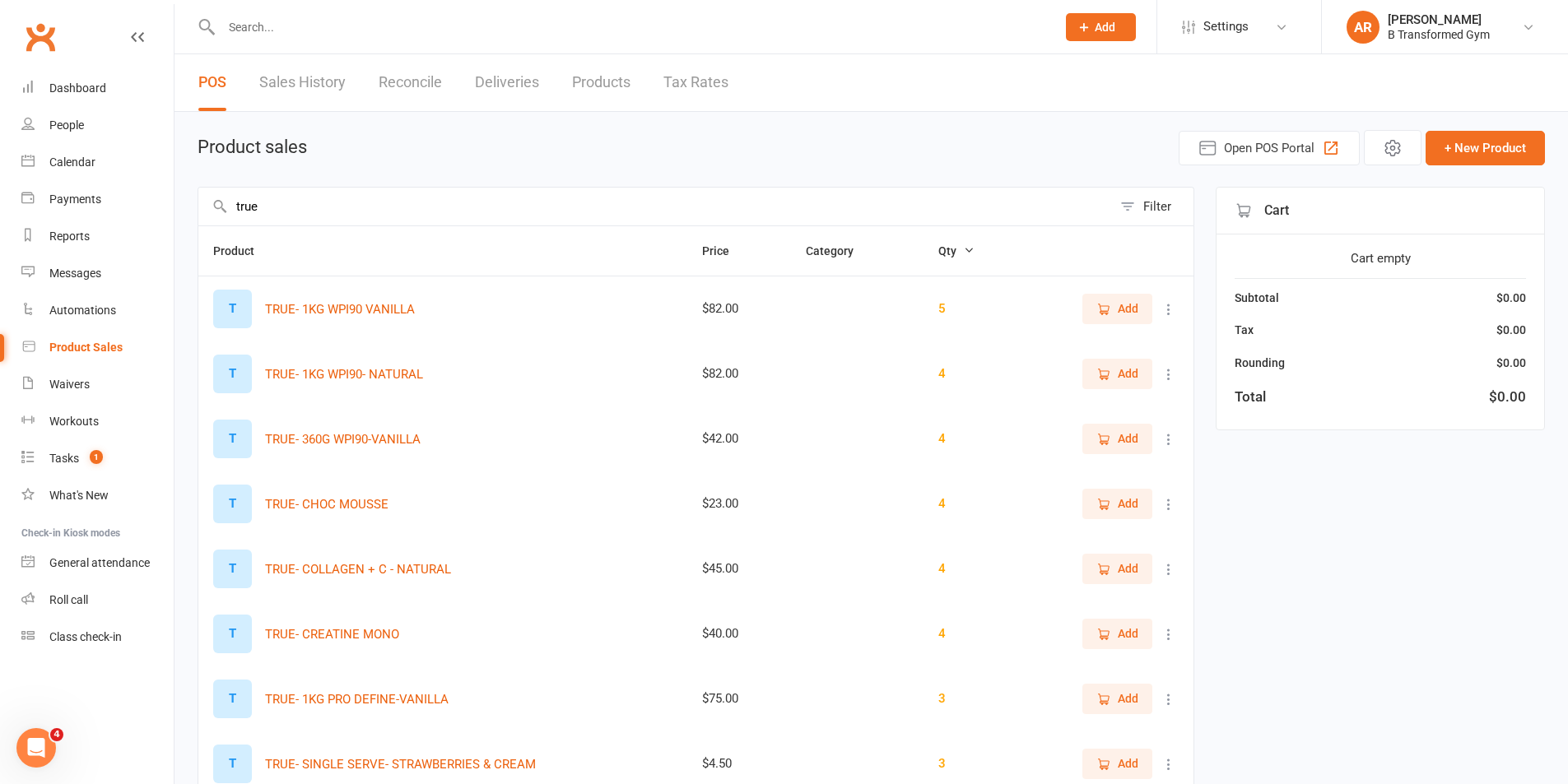
drag, startPoint x: 355, startPoint y: 205, endPoint x: 336, endPoint y: 197, distance: 20.6
click at [352, 204] on input "true" at bounding box center [656, 207] width 914 height 38
type input "t"
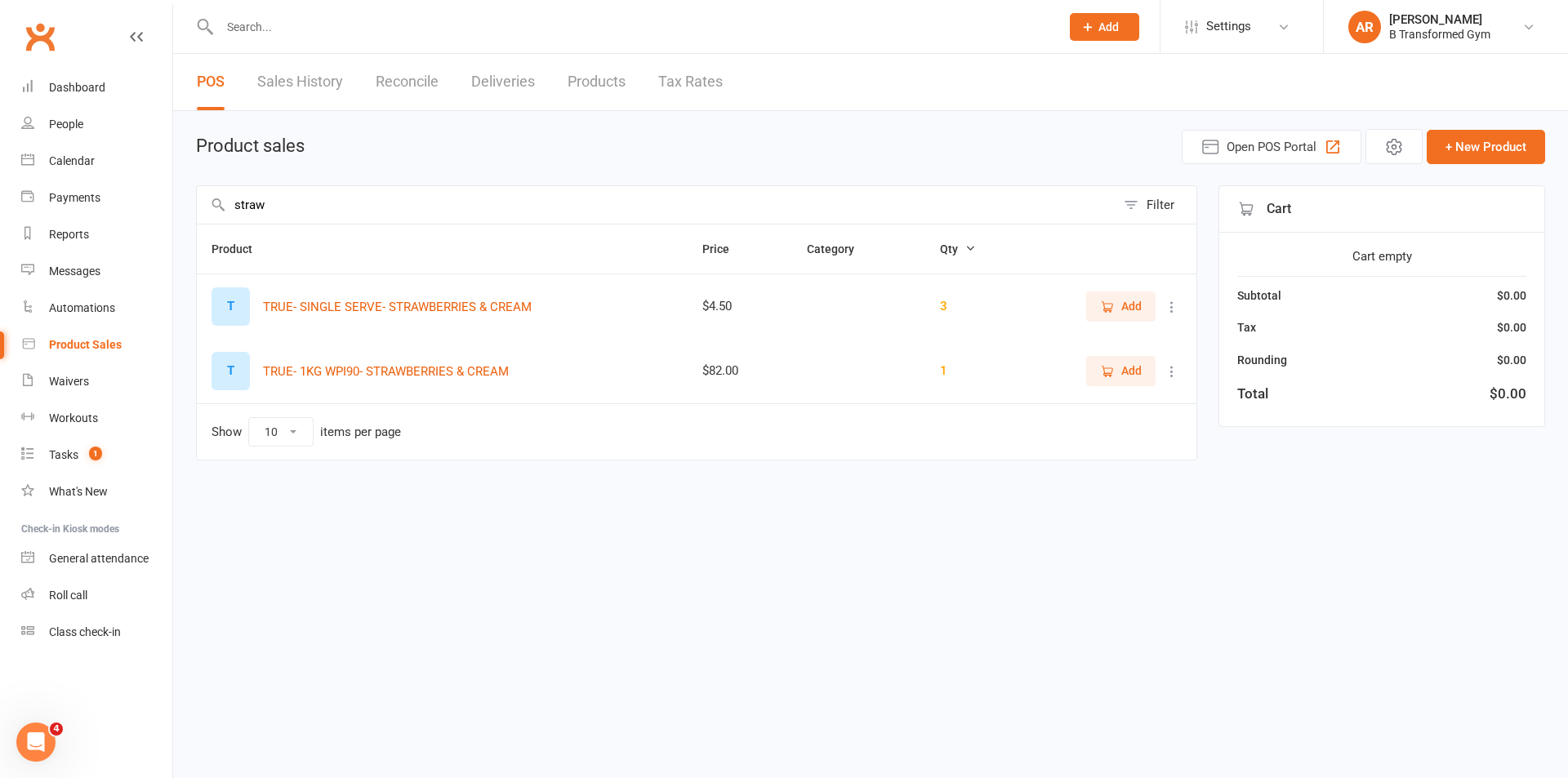
type input "straw"
click at [1175, 304] on icon at bounding box center [1172, 307] width 16 height 16
click at [1072, 339] on link "View / Edit" at bounding box center [1101, 339] width 162 height 33
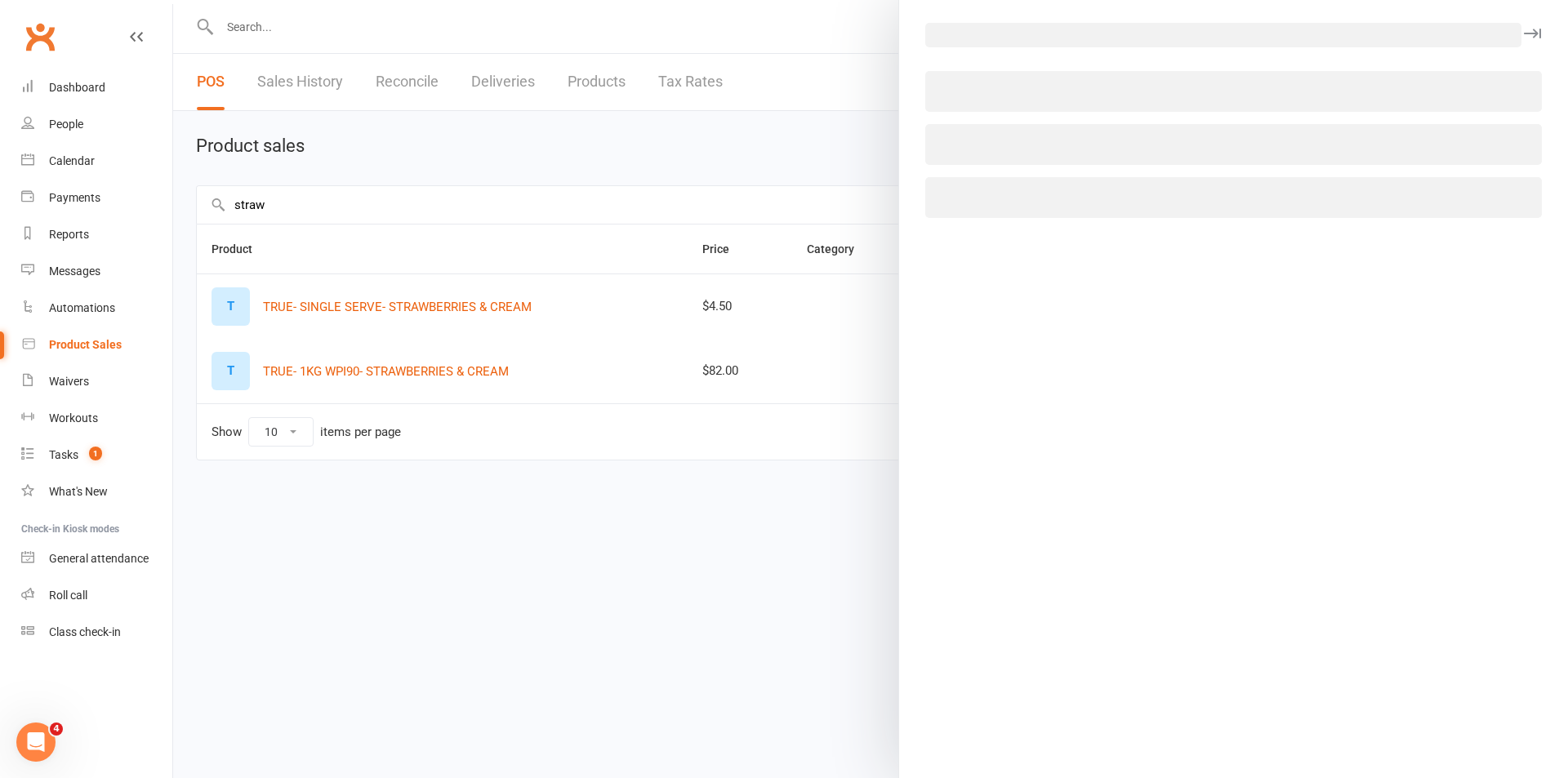
select select "1396"
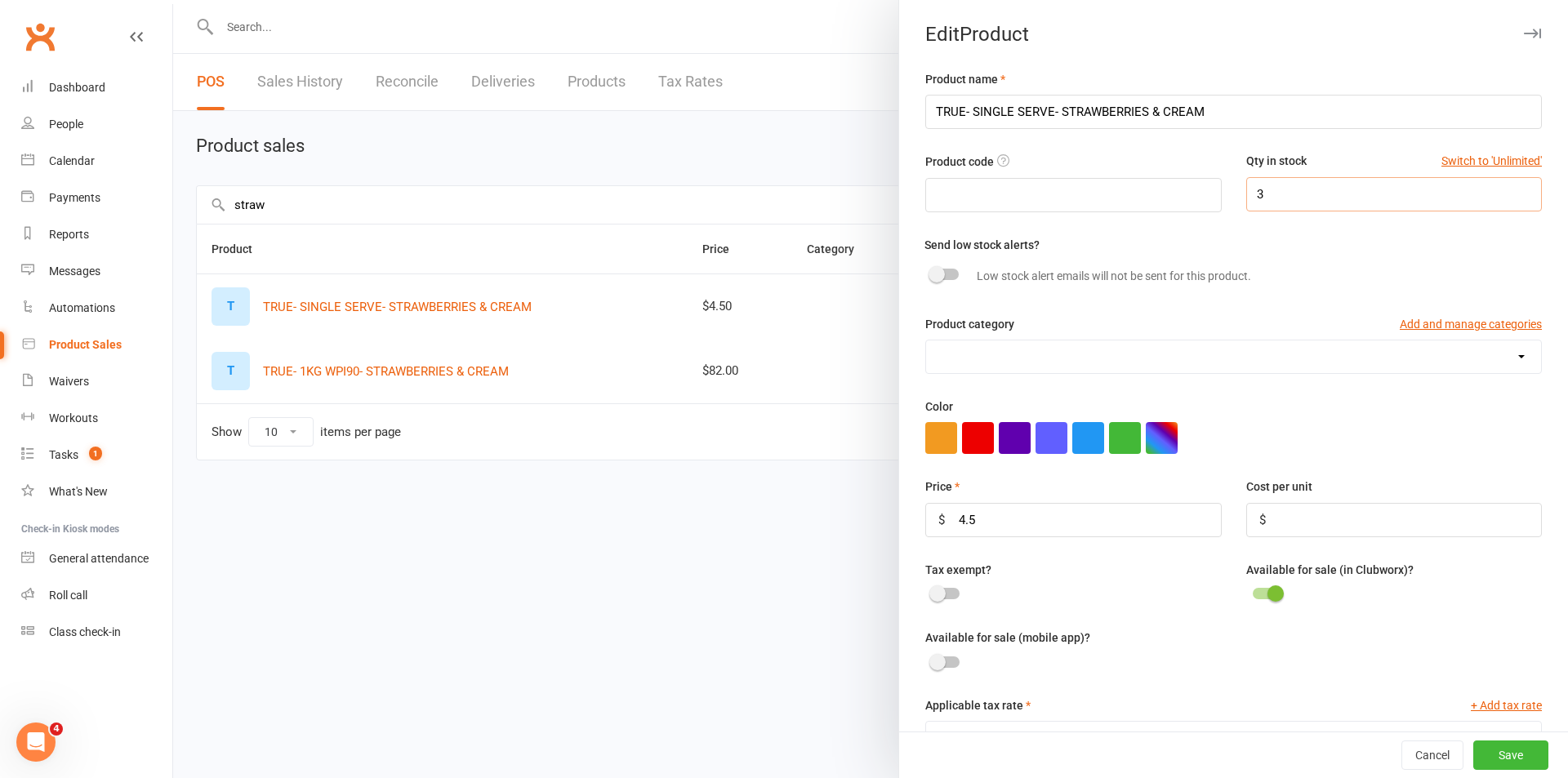
click at [1286, 200] on input "3" at bounding box center [1394, 195] width 295 height 34
type input "4"
drag, startPoint x: 1502, startPoint y: 761, endPoint x: 1413, endPoint y: 675, distance: 123.8
click at [1502, 760] on button "Save" at bounding box center [1512, 755] width 75 height 29
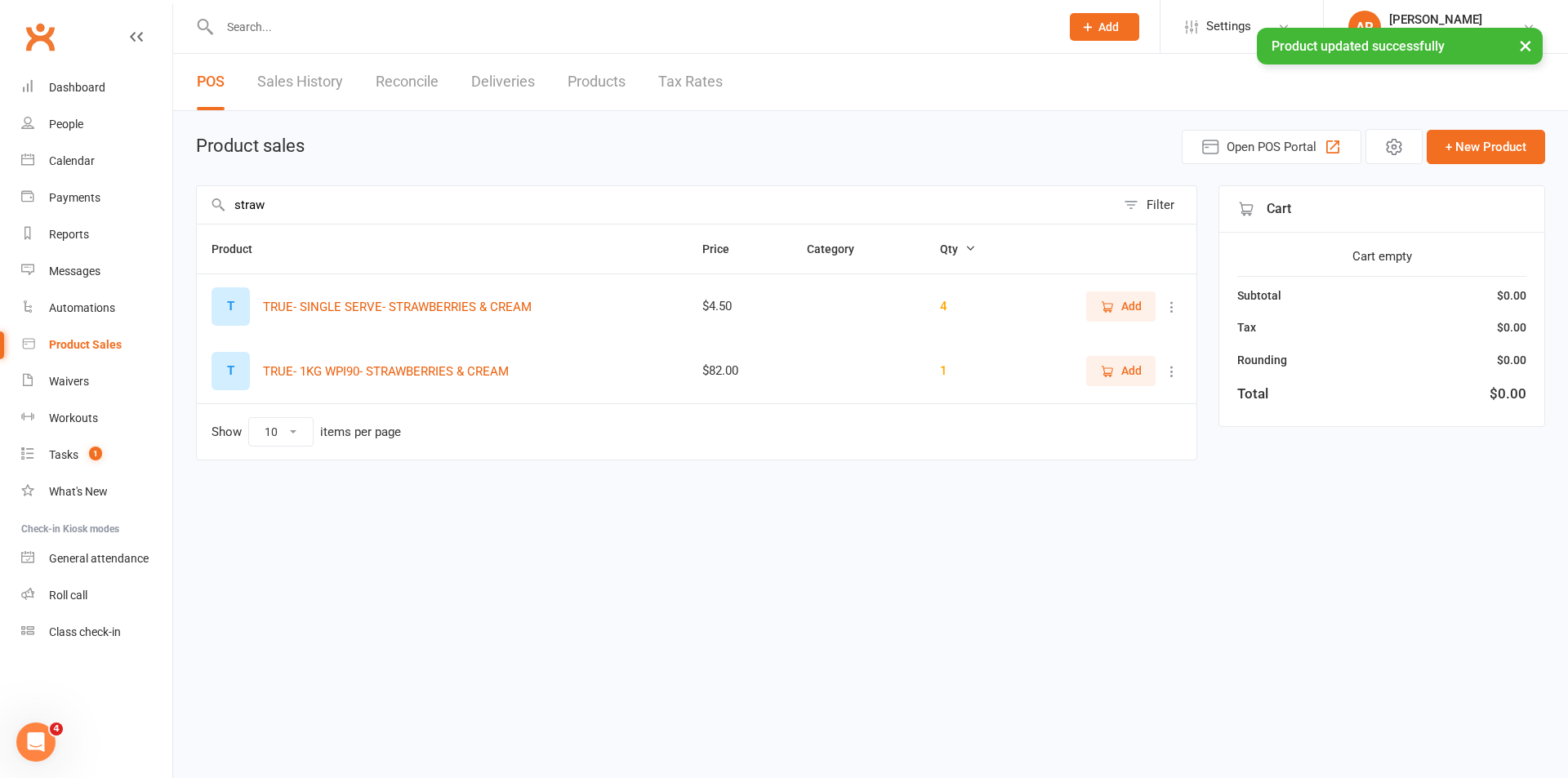
click at [328, 205] on input "straw" at bounding box center [656, 205] width 919 height 38
type input "s"
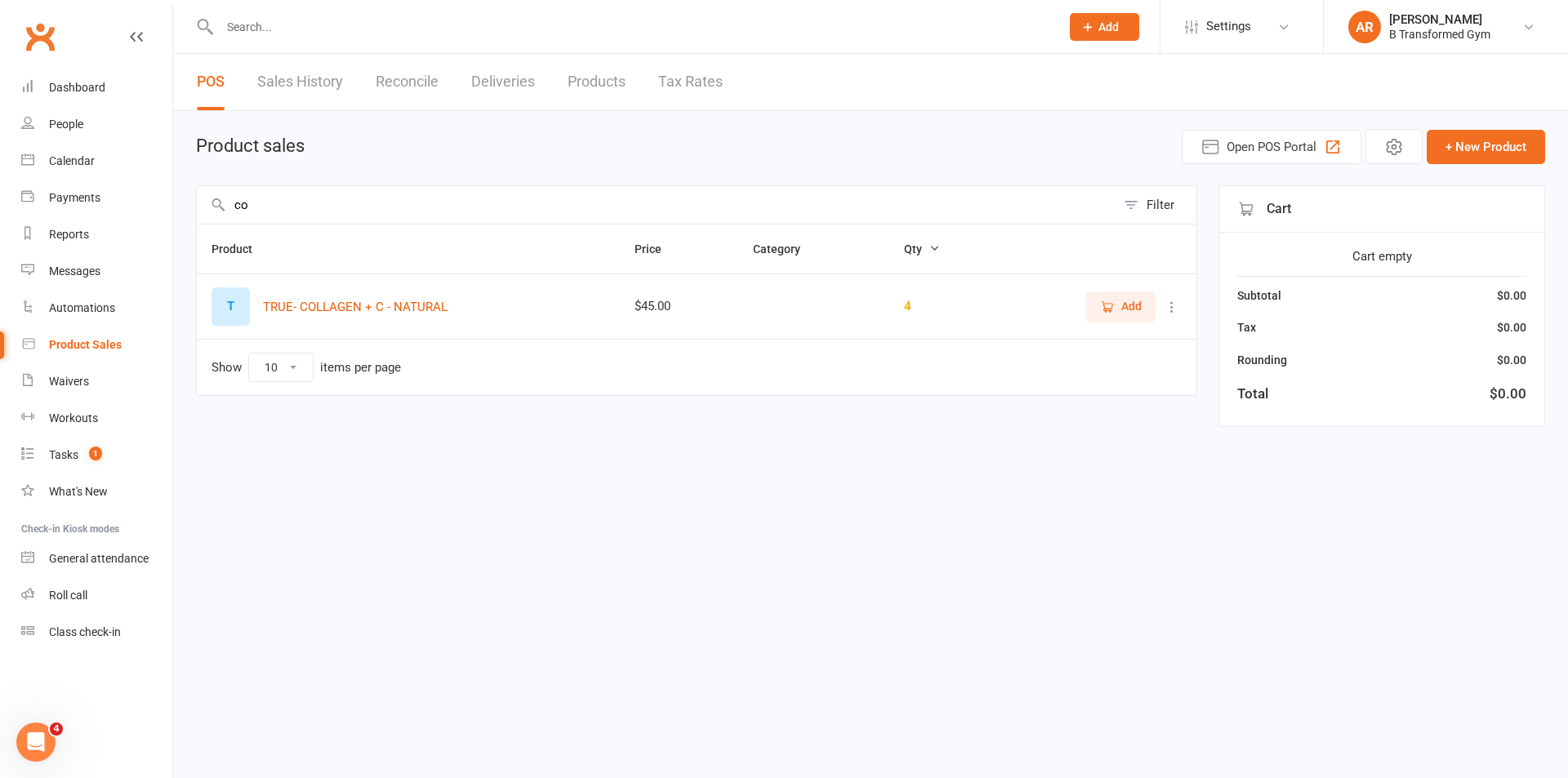
type input "c"
type input "m"
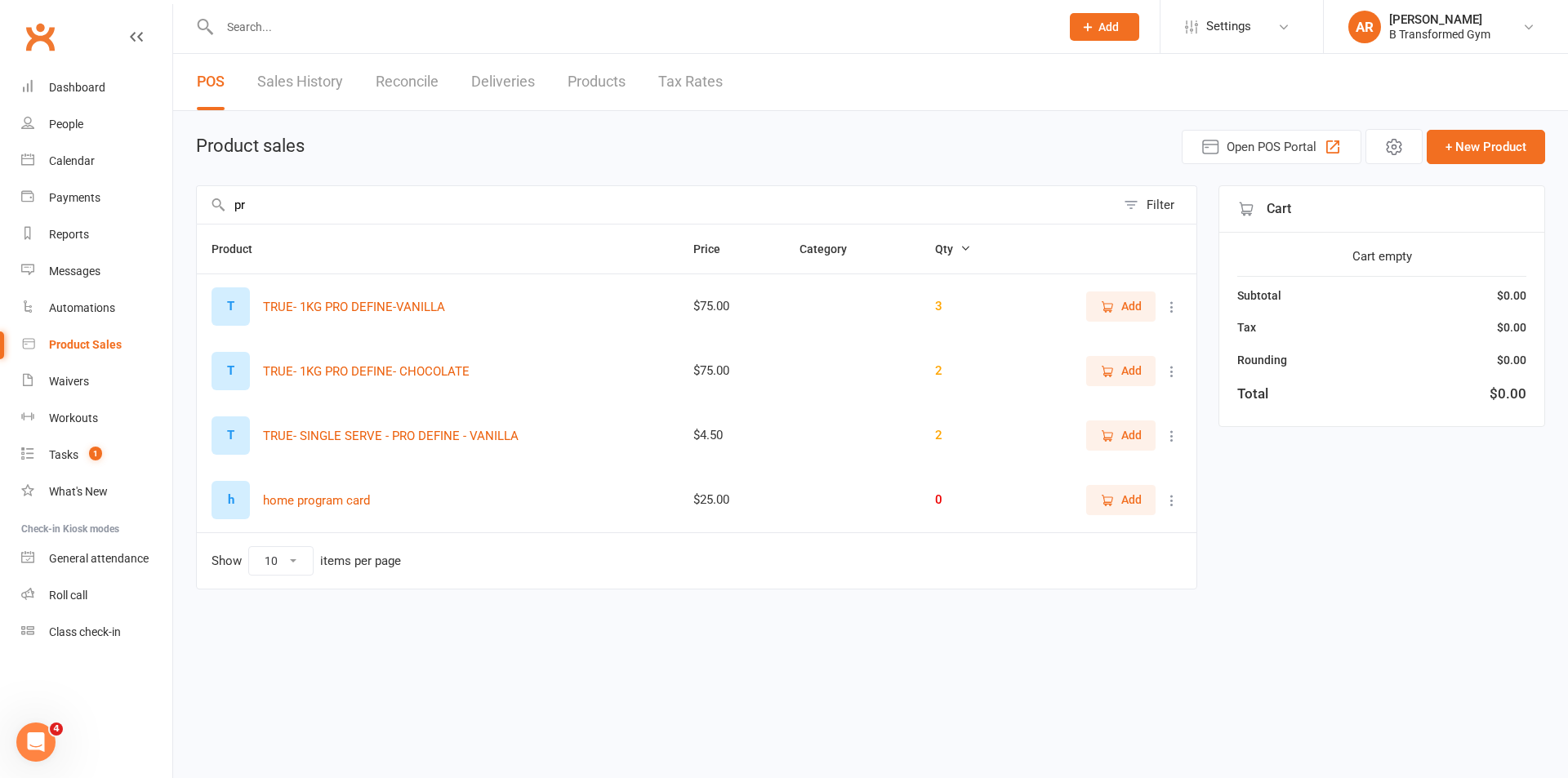
type input "p"
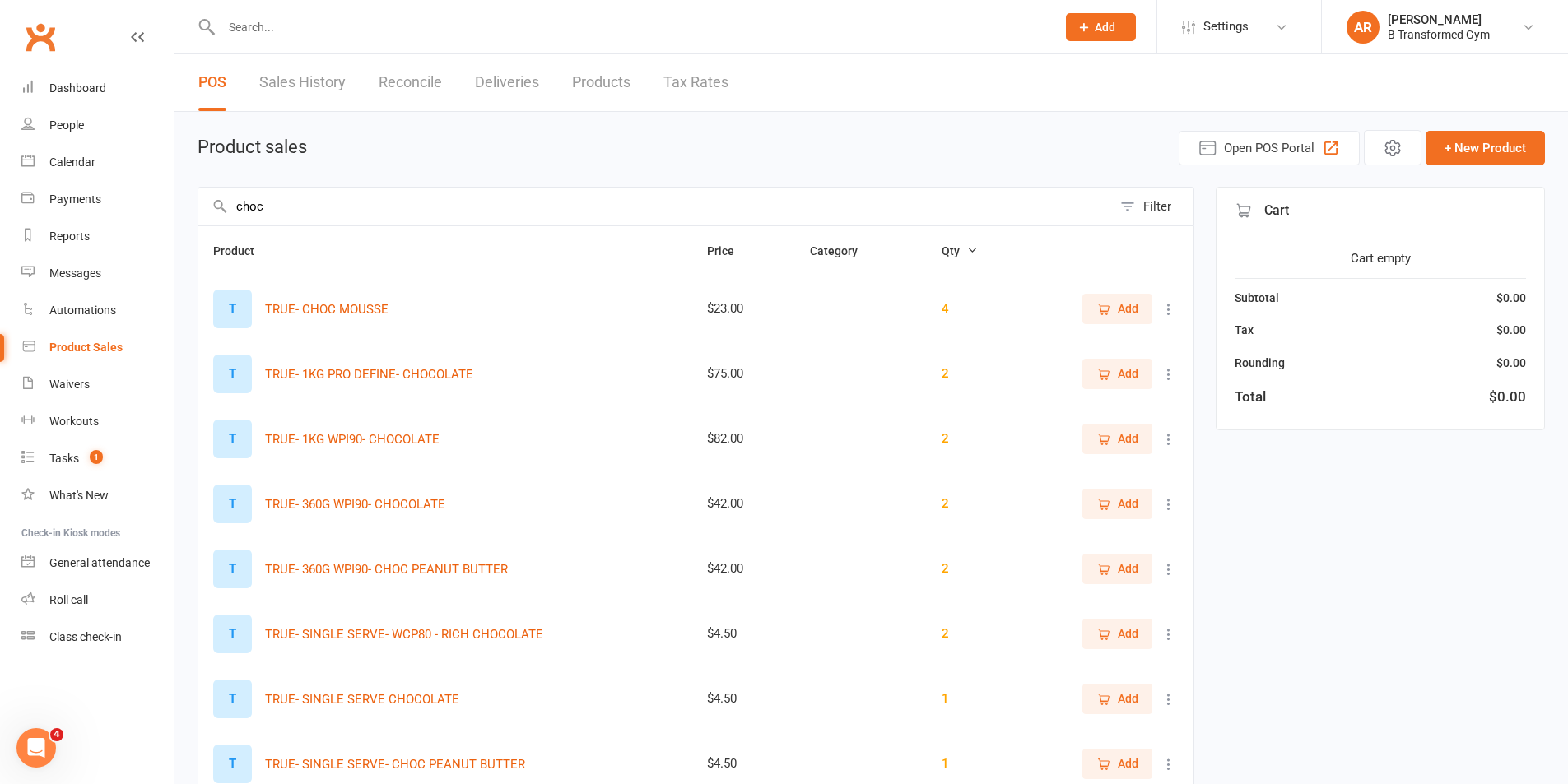
drag, startPoint x: 284, startPoint y: 203, endPoint x: 176, endPoint y: 198, distance: 108.1
click at [176, 198] on div "Product sales Open POS Portal + New Product choc Filter Product Price Category …" at bounding box center [872, 538] width 1394 height 853
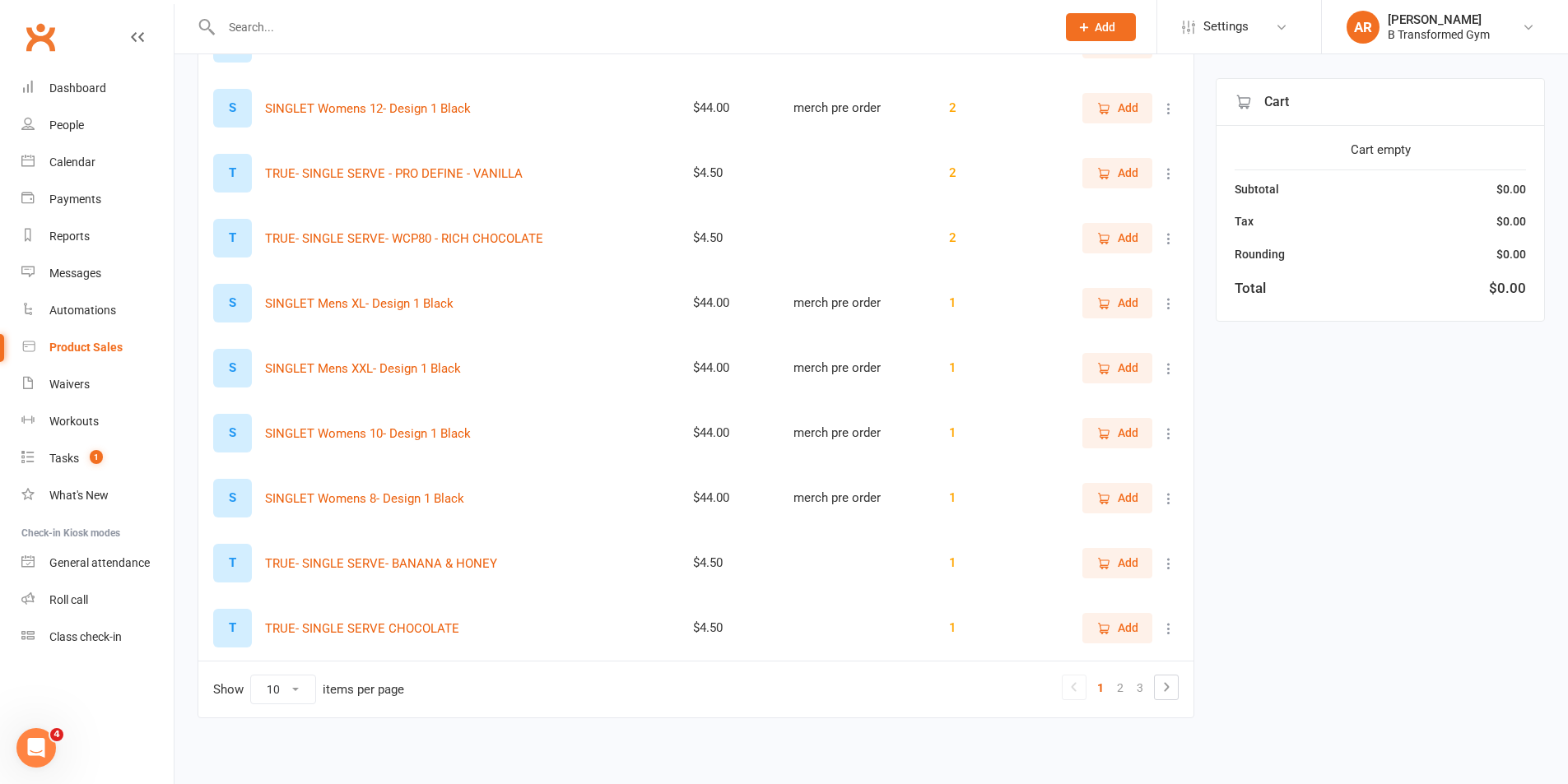
scroll to position [270, 0]
type input "single"
click at [1174, 559] on icon at bounding box center [1169, 560] width 16 height 16
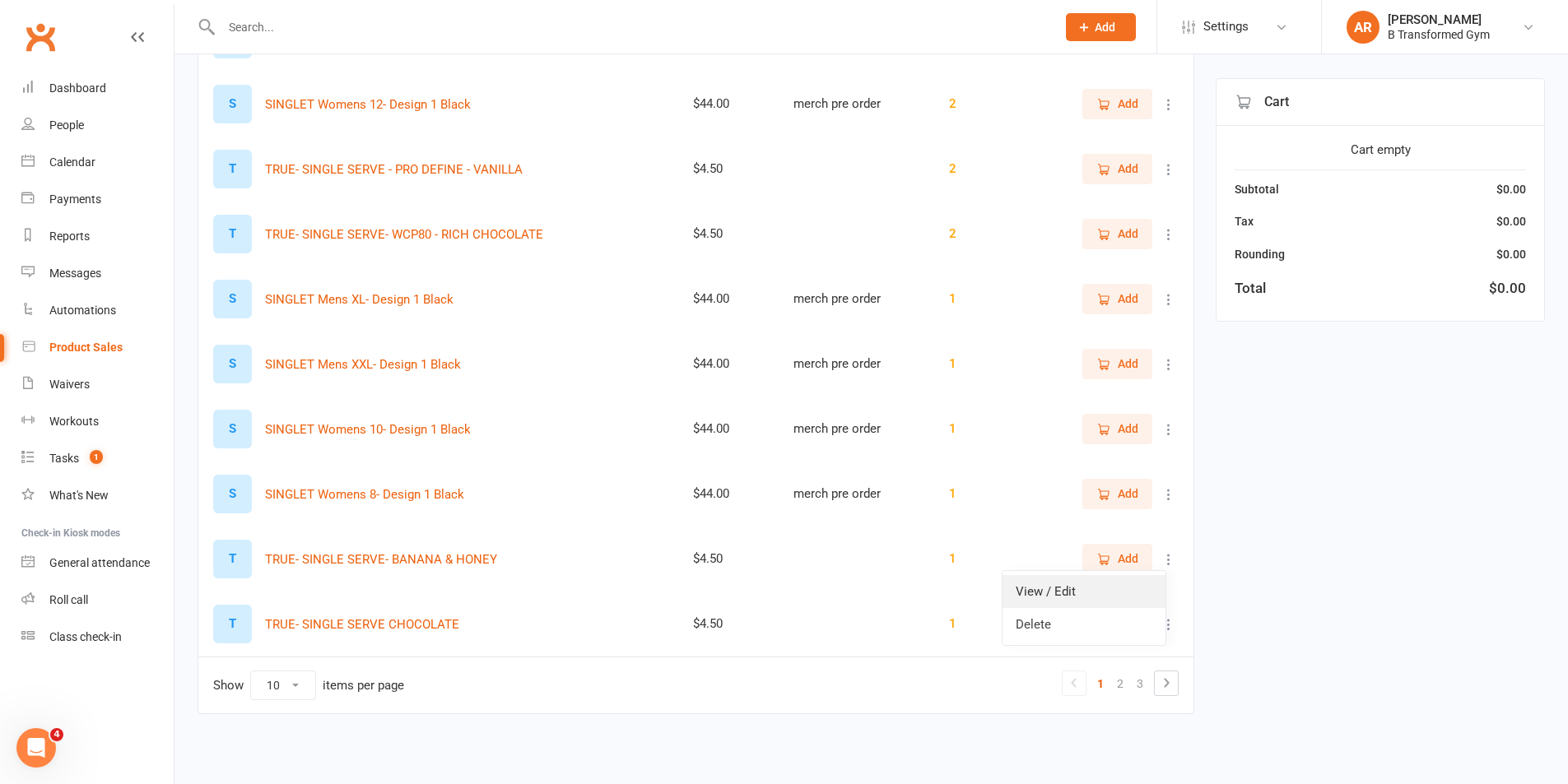
click at [1085, 583] on link "View / Edit" at bounding box center [1085, 592] width 163 height 33
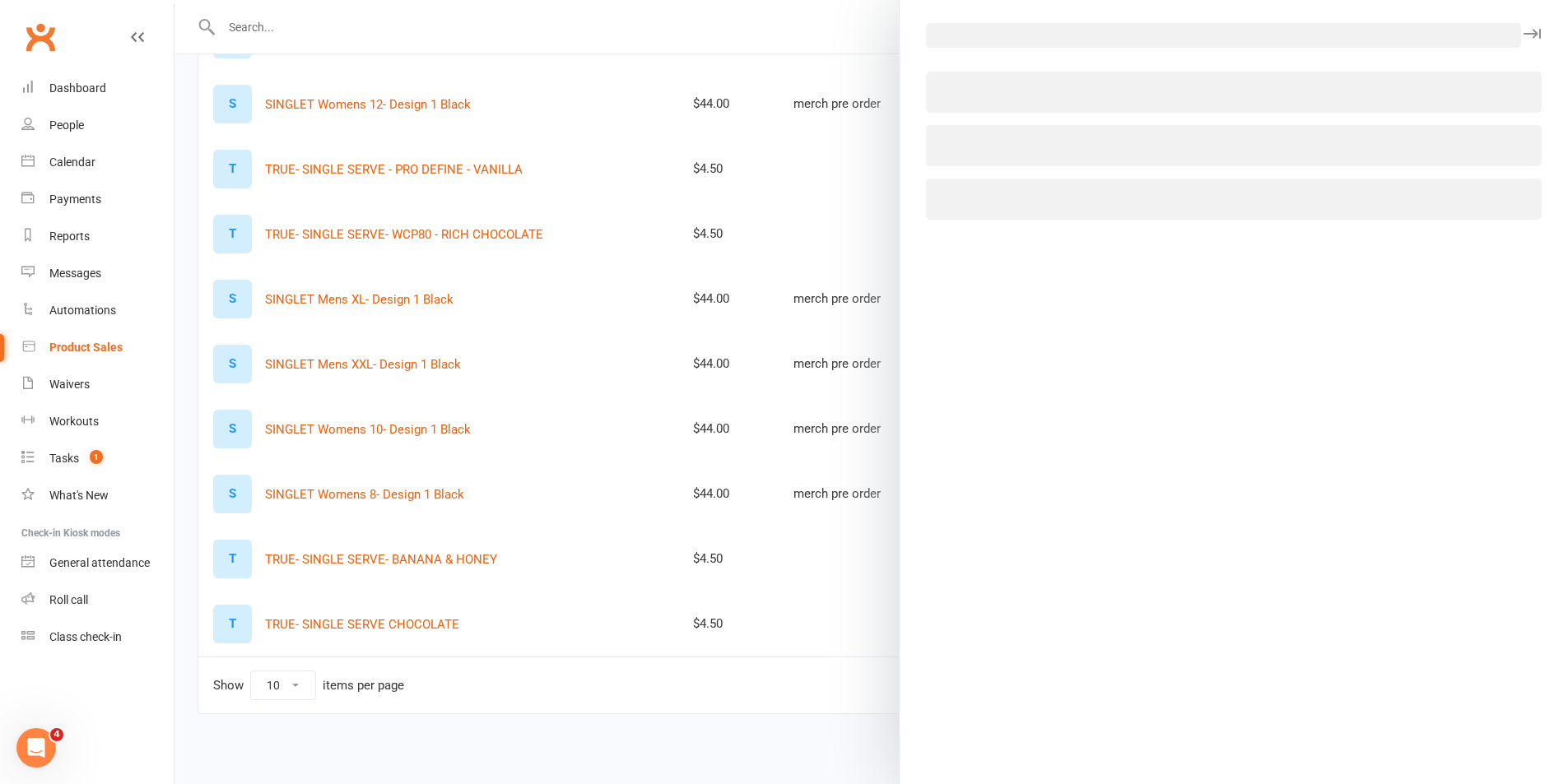
select select "1396"
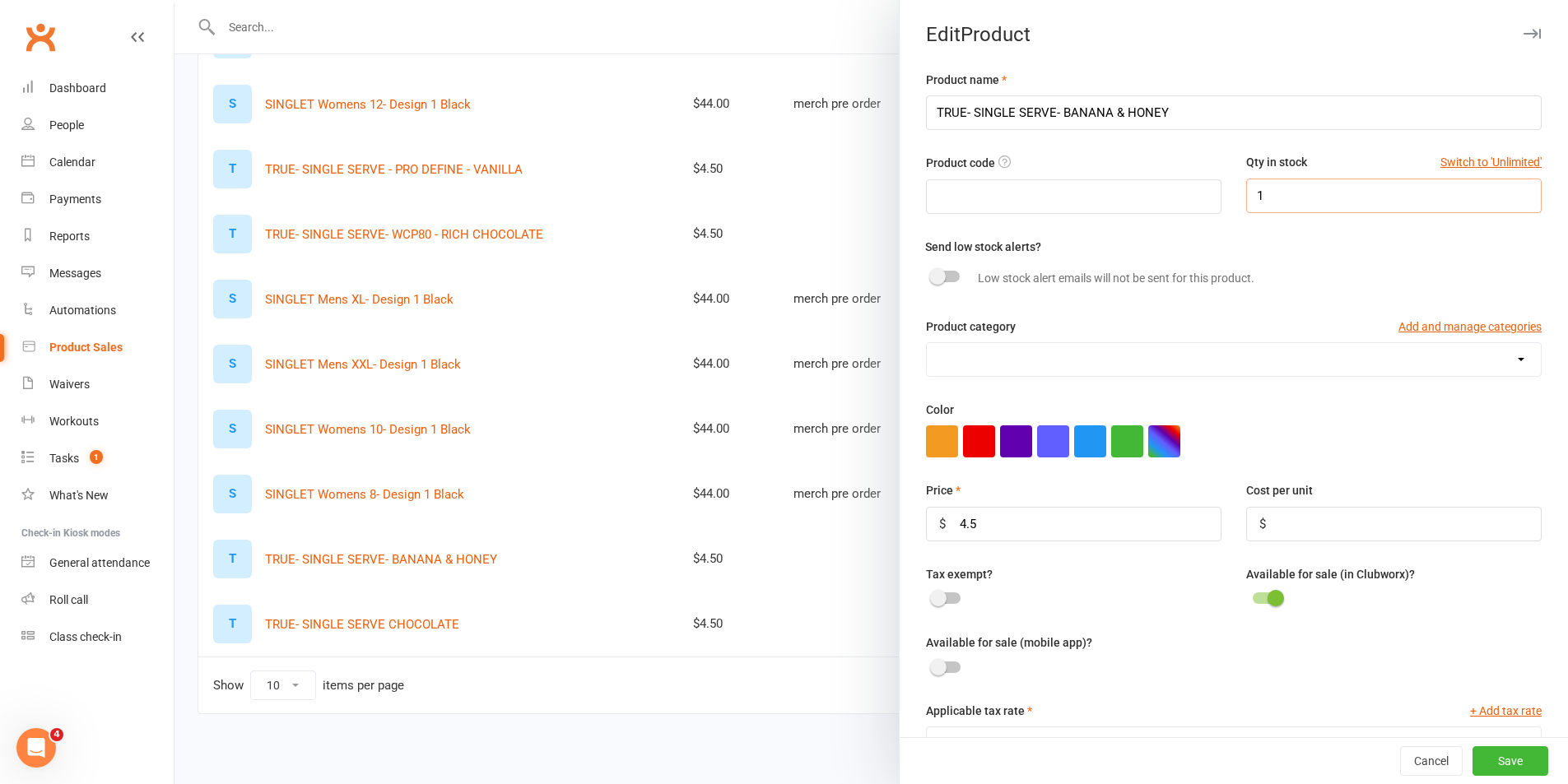
click at [1301, 196] on input "1" at bounding box center [1394, 196] width 295 height 35
type input "2"
click at [1487, 753] on button "Save" at bounding box center [1511, 761] width 76 height 30
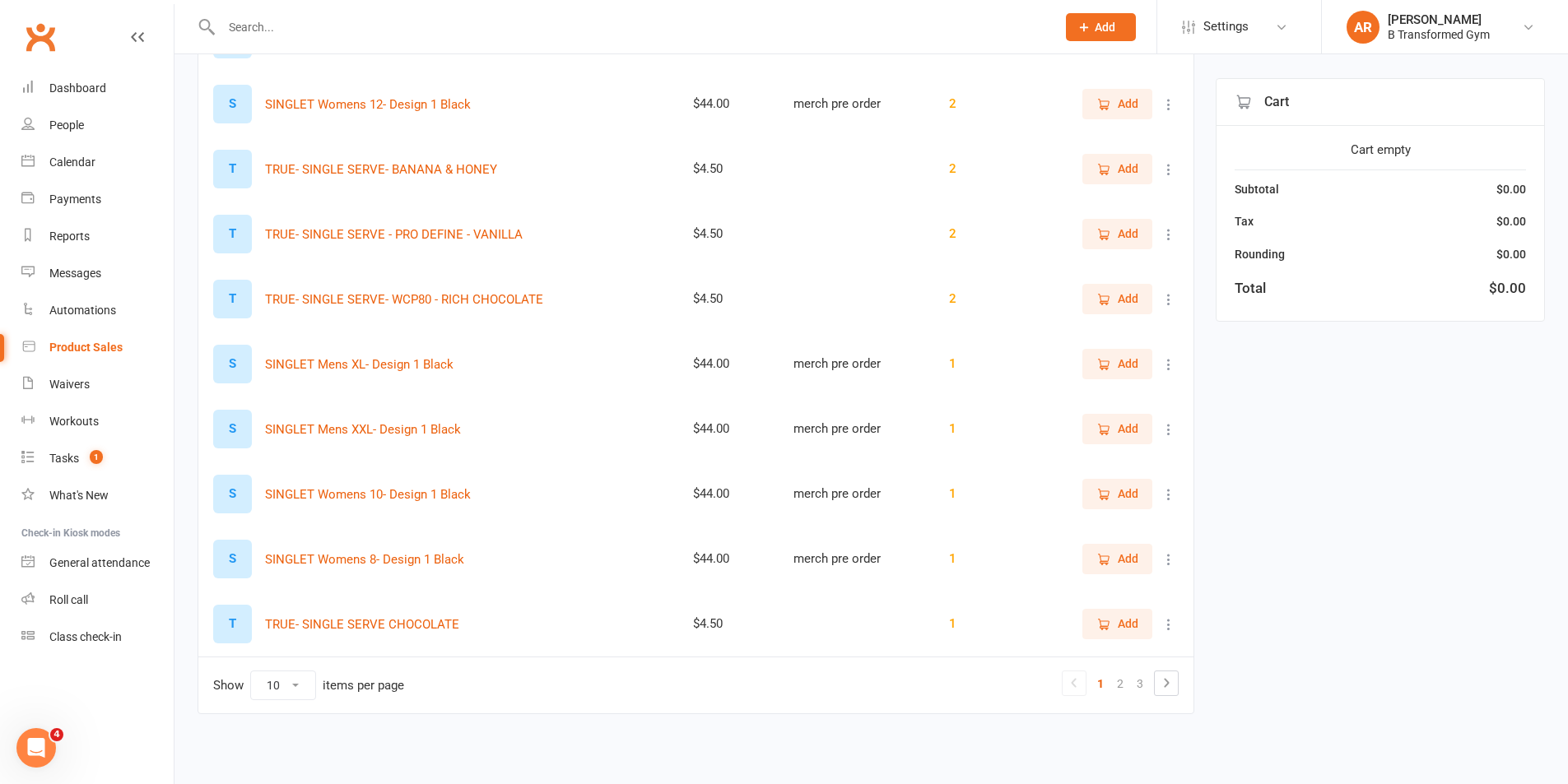
click at [1170, 622] on icon at bounding box center [1169, 625] width 16 height 16
click at [1053, 652] on link "View / Edit" at bounding box center [1085, 657] width 163 height 33
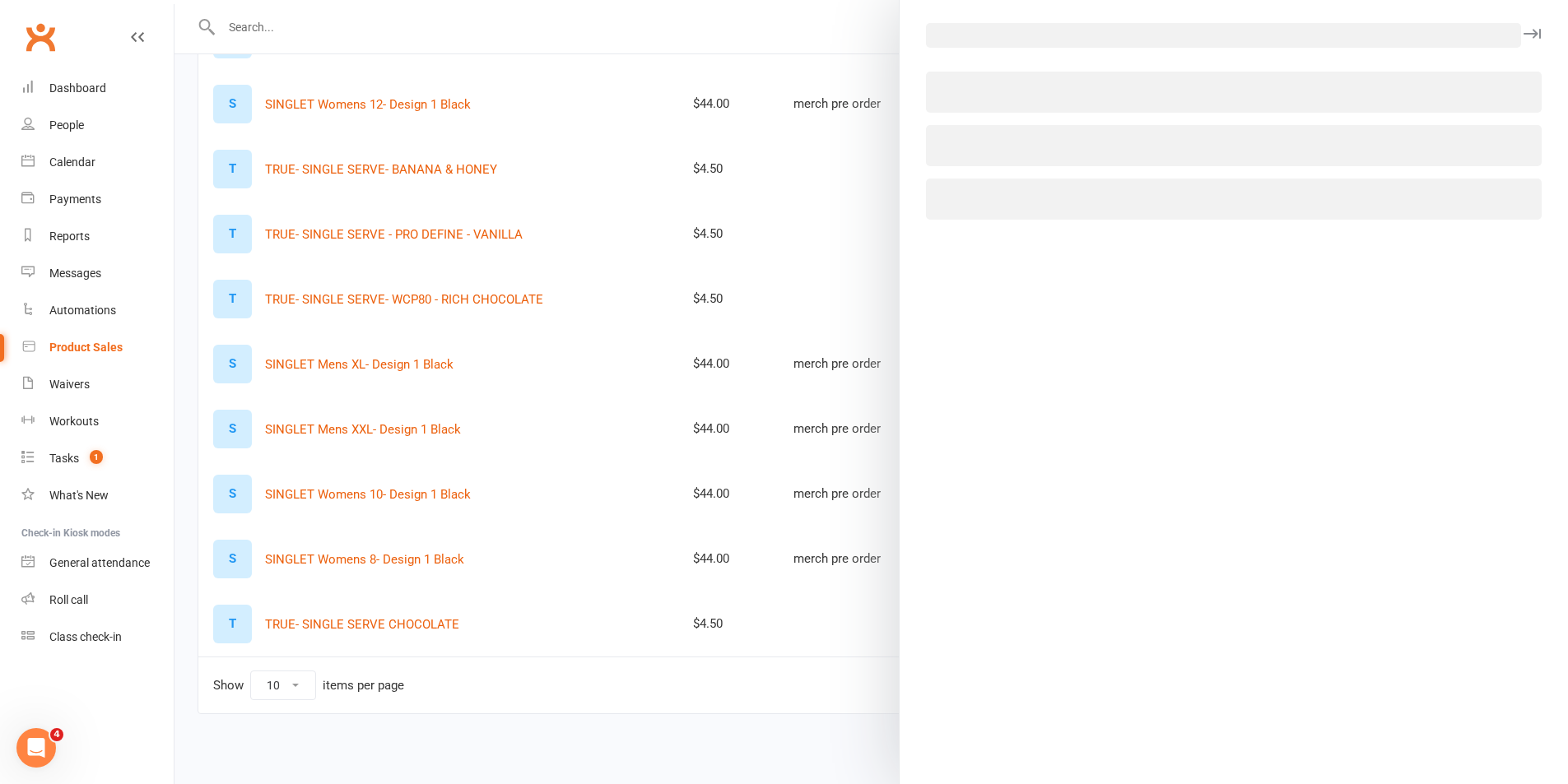
select select "1396"
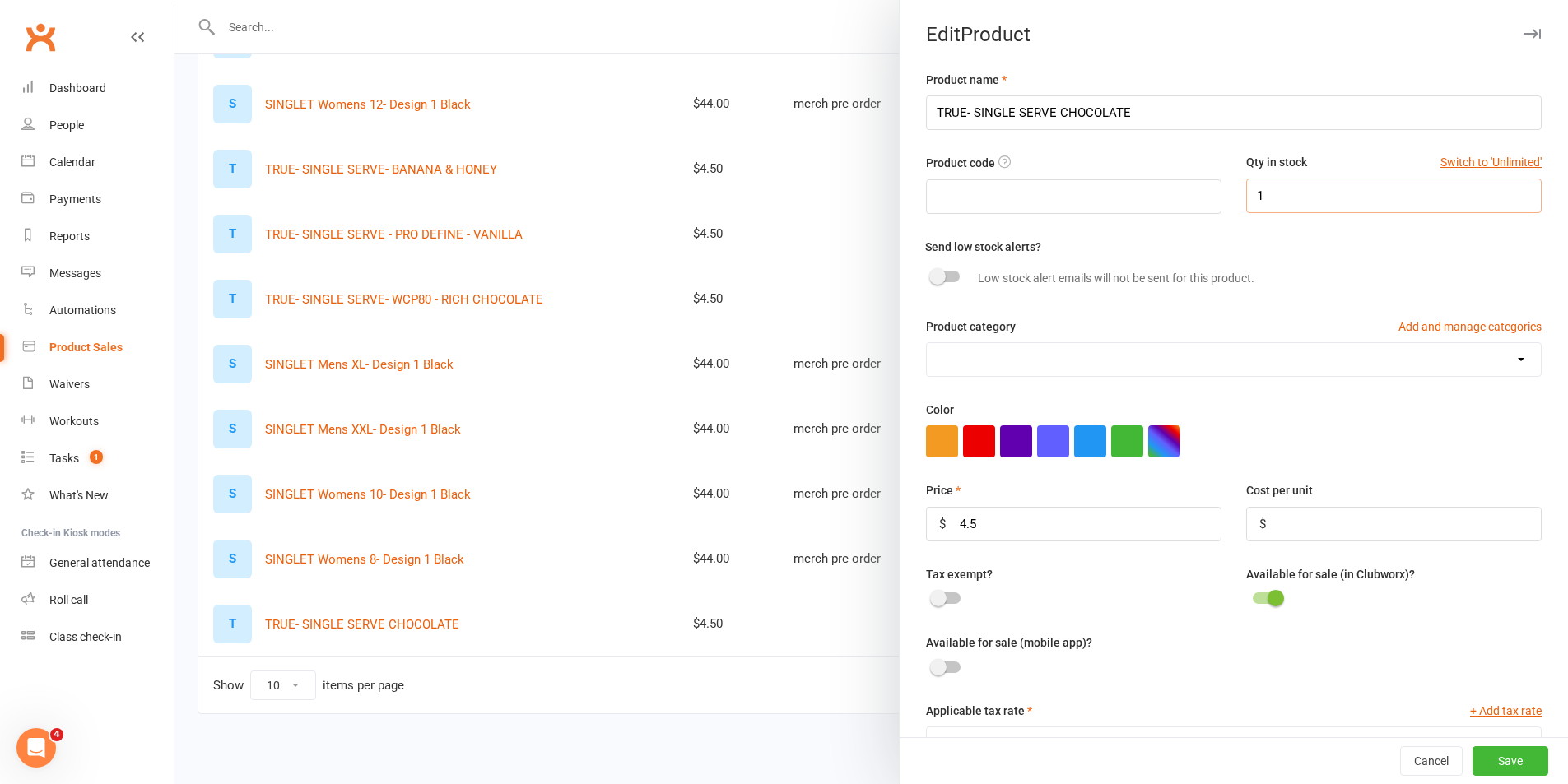
click at [1293, 191] on input "1" at bounding box center [1394, 196] width 295 height 35
type input "3"
click at [1473, 758] on button "Save" at bounding box center [1511, 761] width 76 height 30
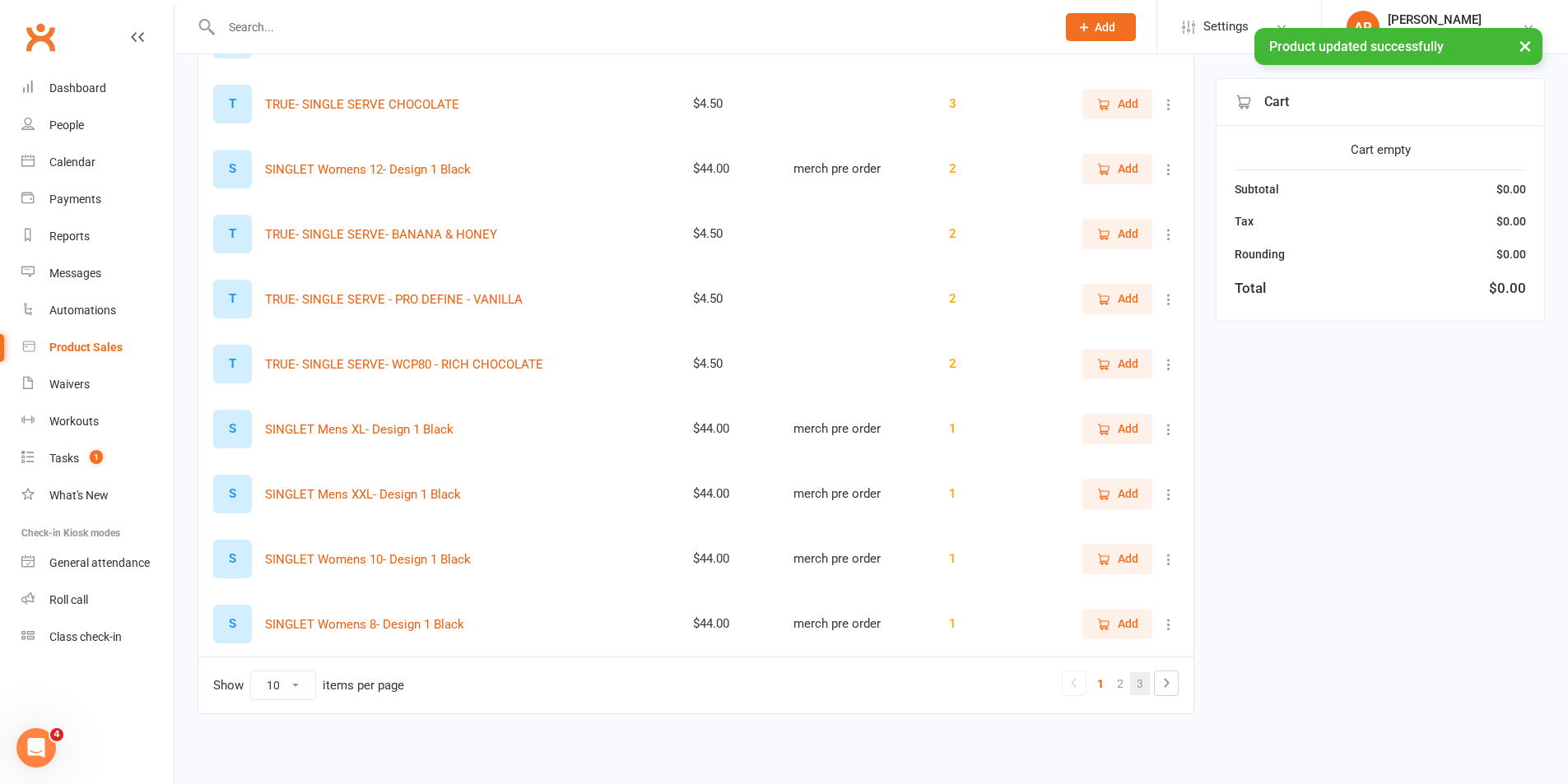
click at [1132, 683] on link "3" at bounding box center [1140, 683] width 20 height 23
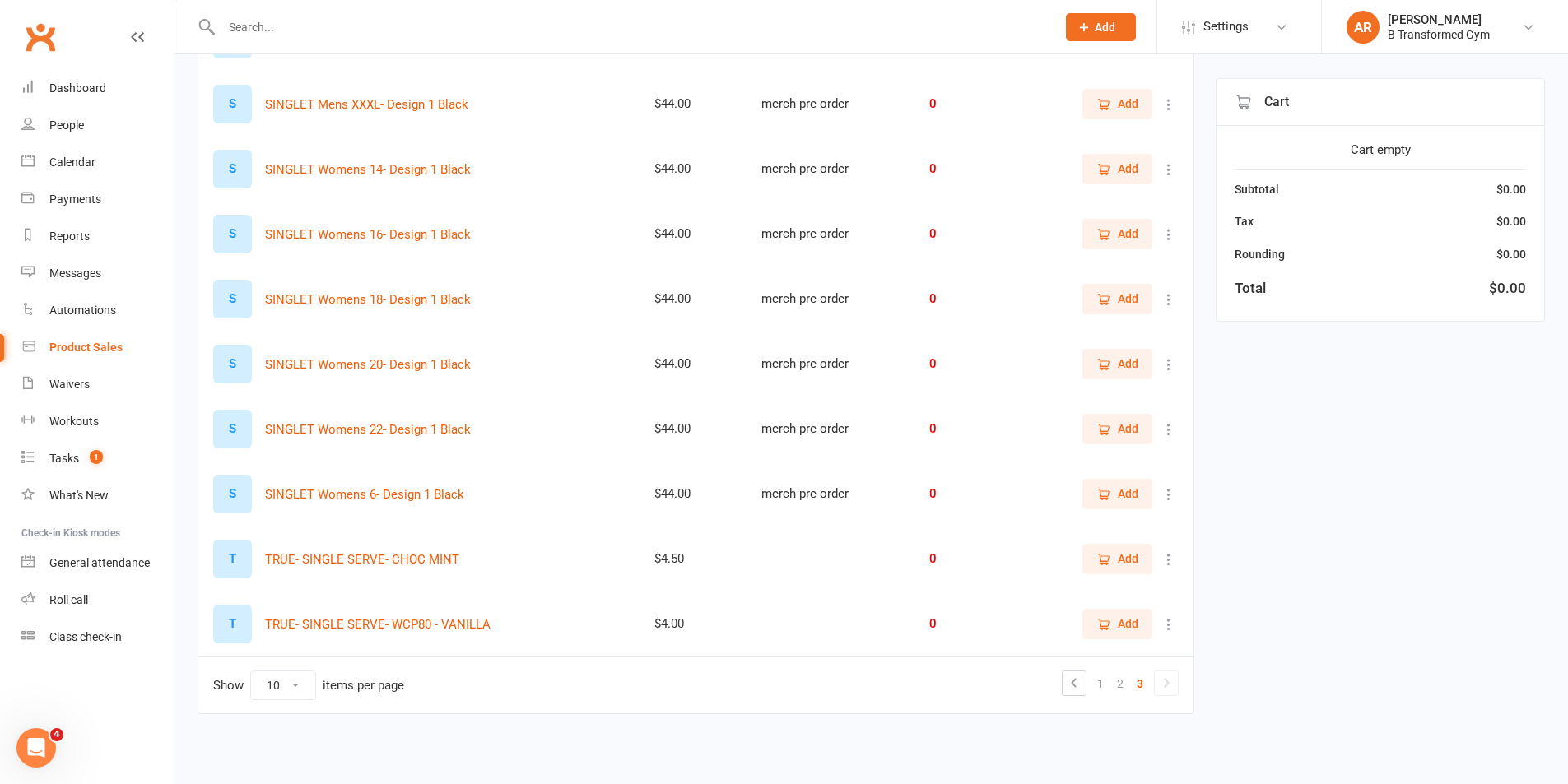
scroll to position [0, 0]
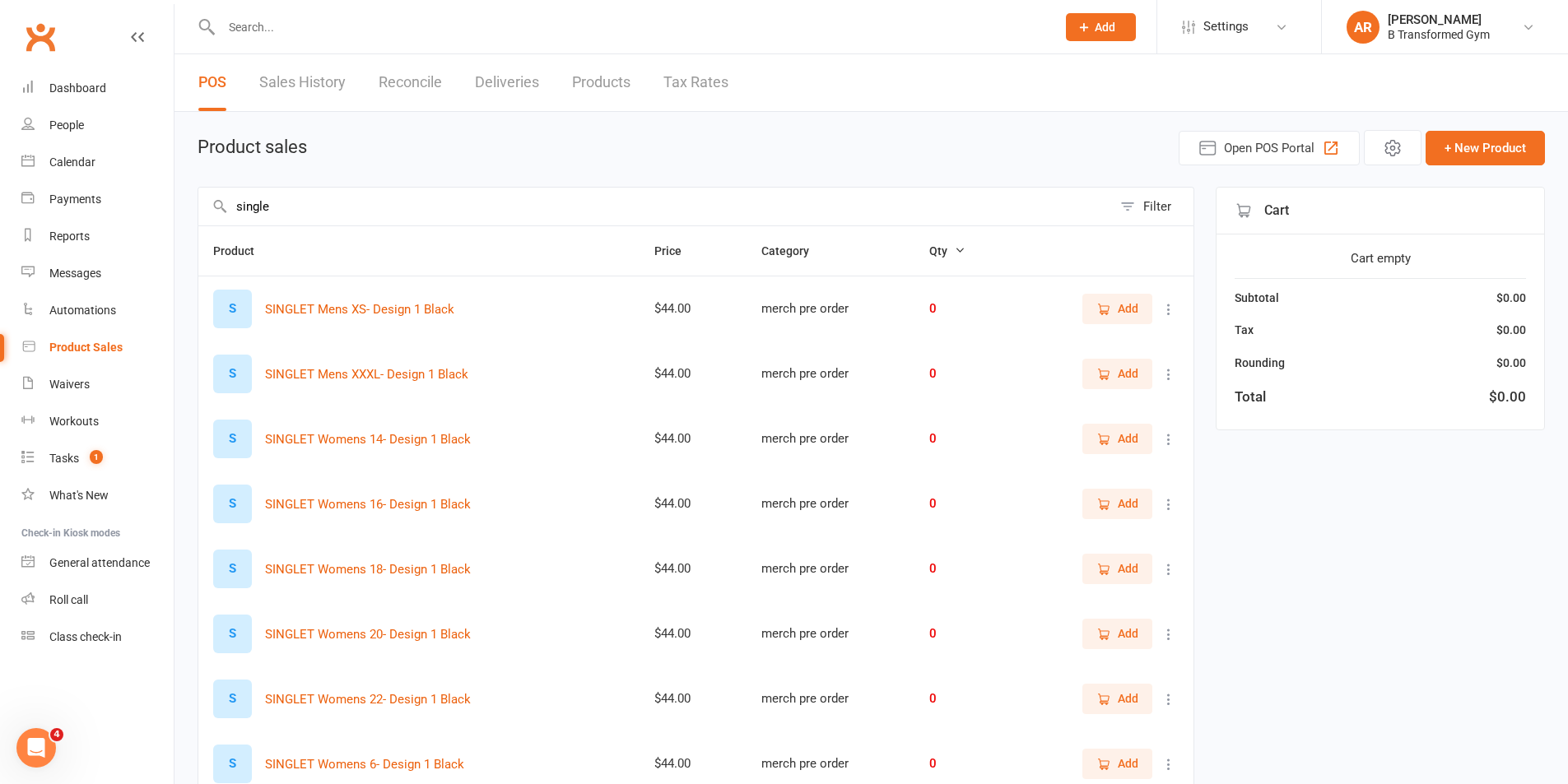
click at [370, 209] on input "single" at bounding box center [656, 207] width 914 height 38
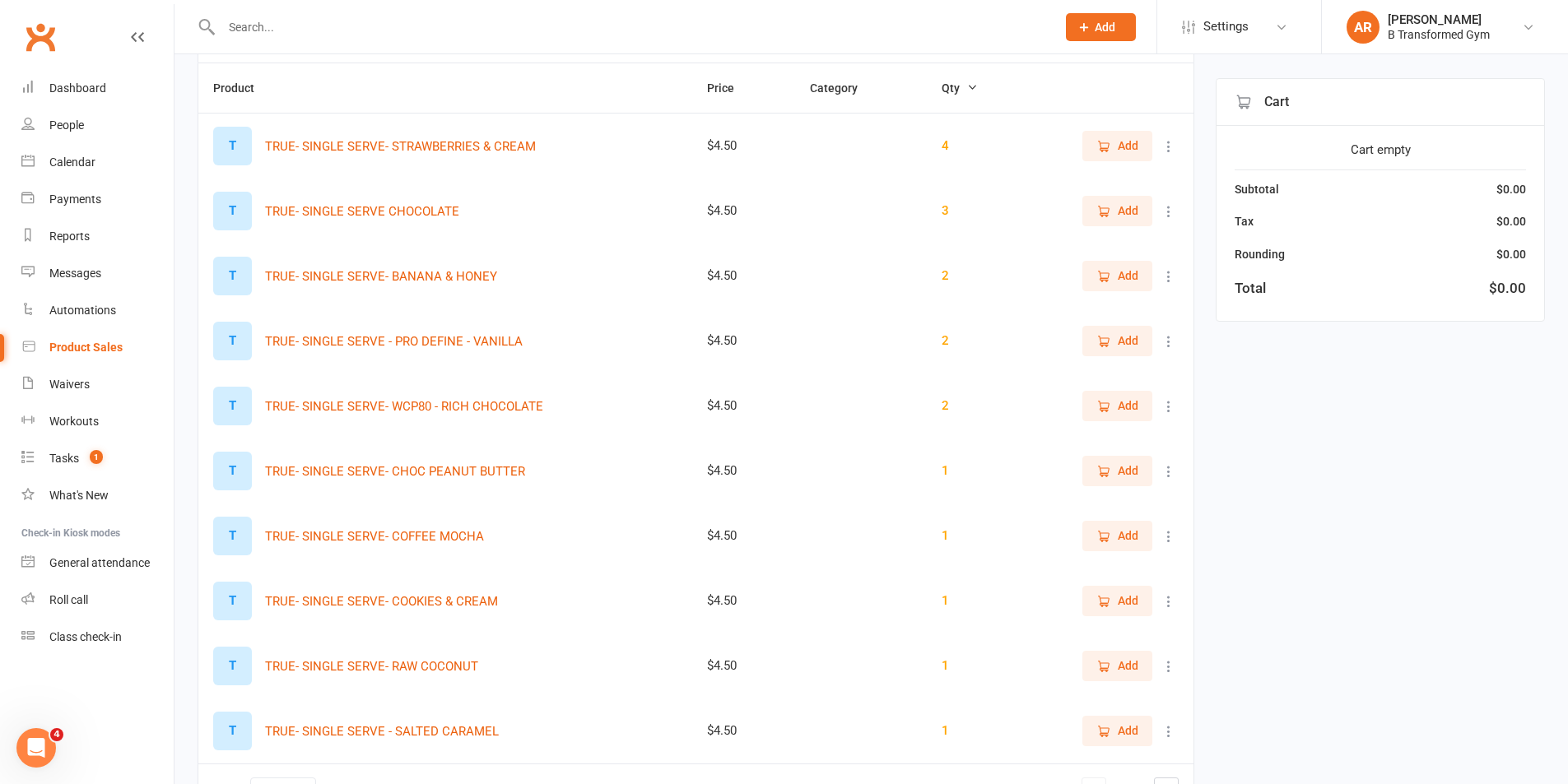
scroll to position [270, 0]
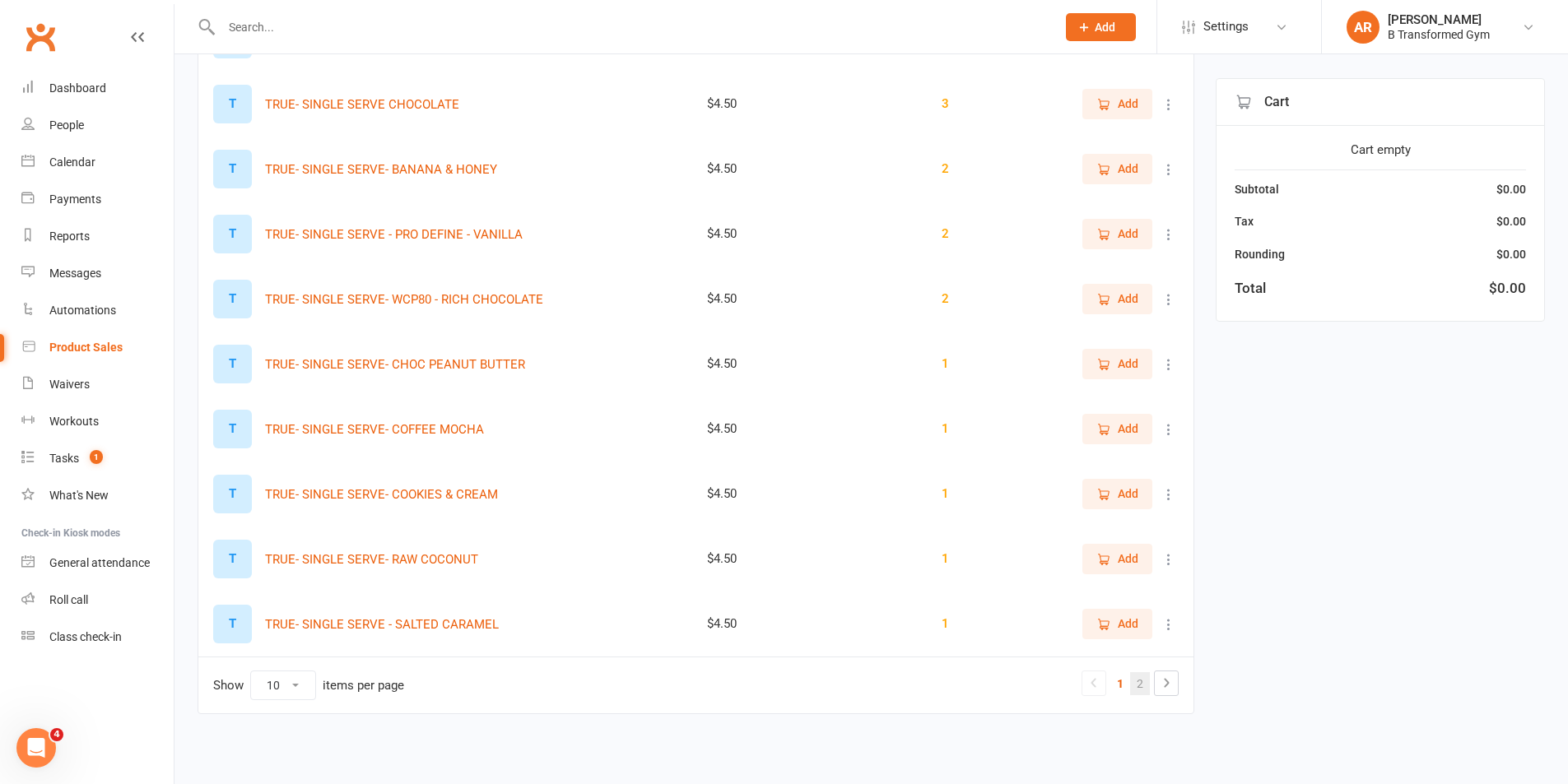
type input "single serve"
click at [1142, 688] on link "2" at bounding box center [1140, 683] width 20 height 23
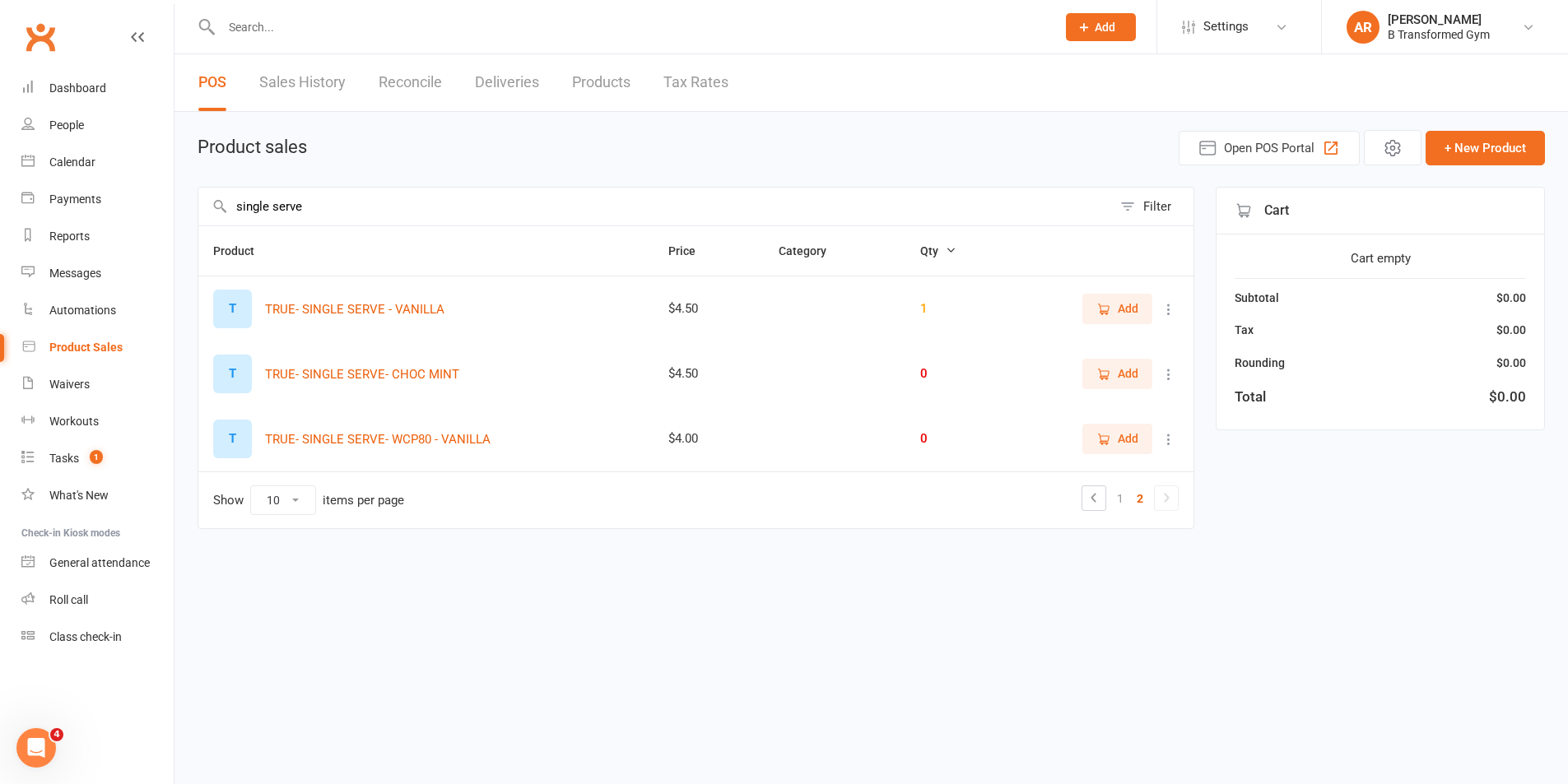
scroll to position [0, 0]
click at [1180, 308] on icon at bounding box center [1181, 309] width 16 height 16
click at [1109, 334] on link "View / Edit" at bounding box center [1109, 341] width 163 height 33
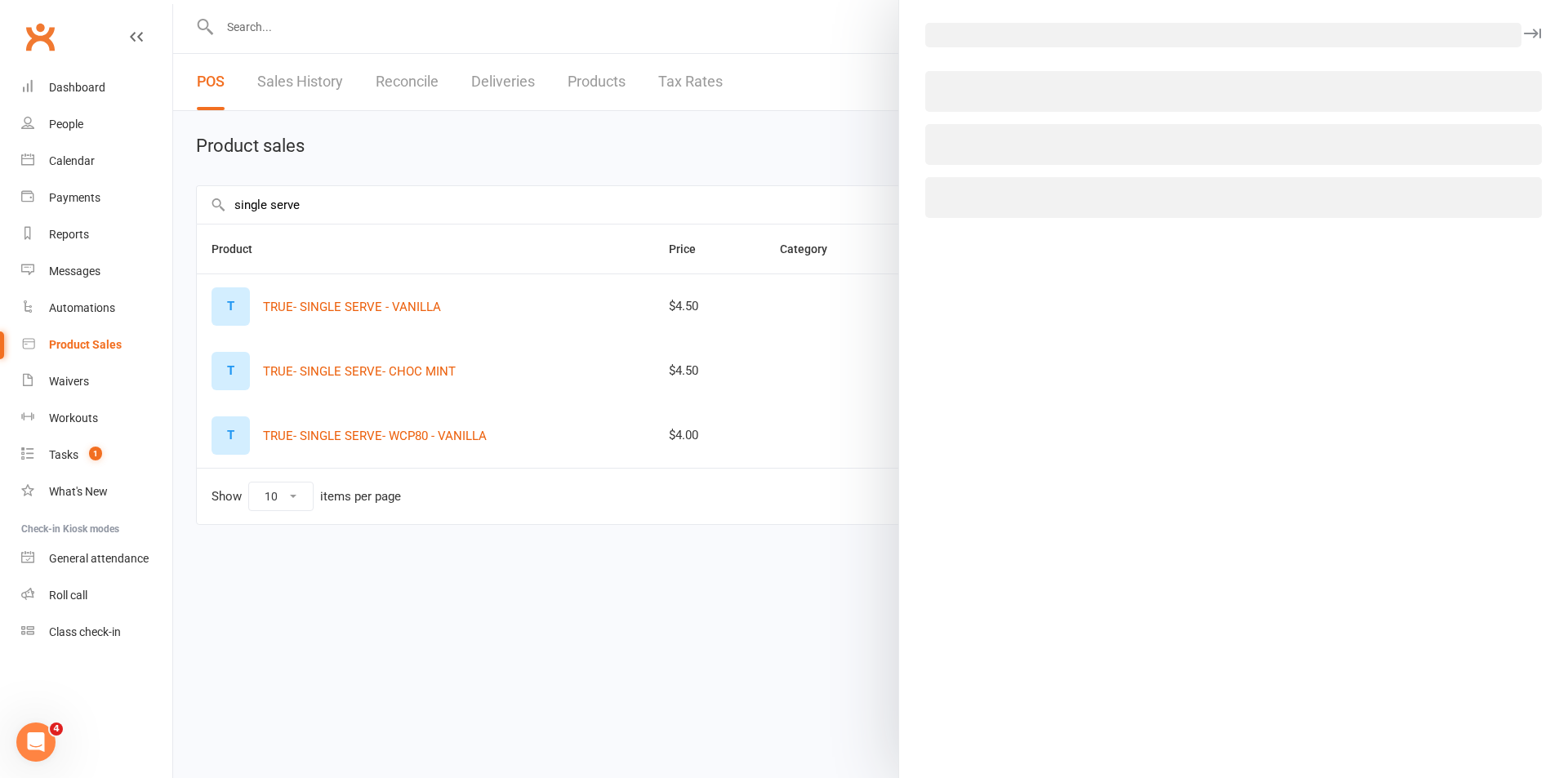
select select "1396"
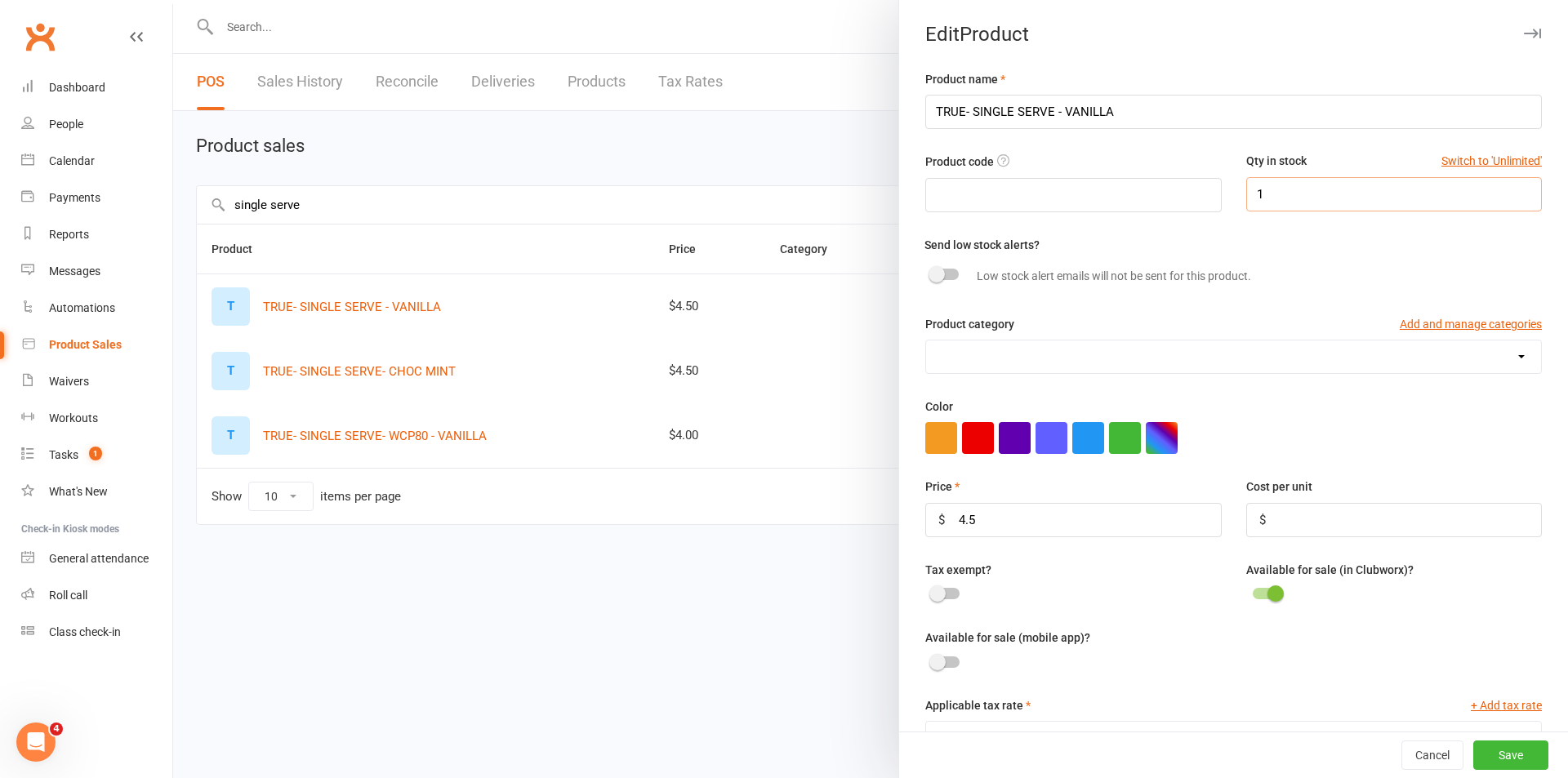
click at [1283, 183] on input "1" at bounding box center [1394, 195] width 295 height 34
type input "2"
click at [1493, 747] on button "Save" at bounding box center [1512, 755] width 75 height 29
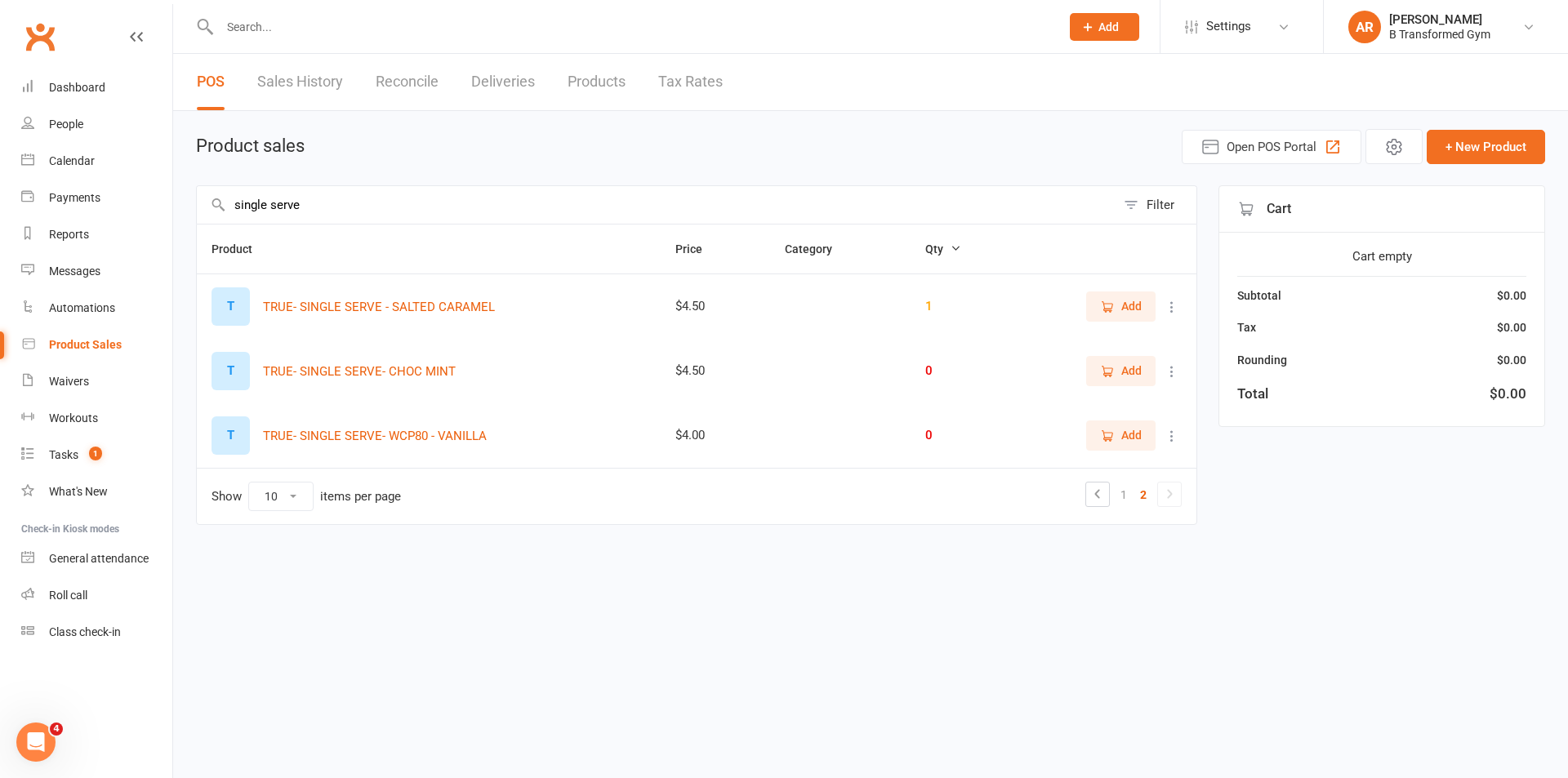
click at [1169, 298] on button at bounding box center [1172, 307] width 20 height 20
click at [1121, 331] on link "View / Edit" at bounding box center [1101, 339] width 162 height 33
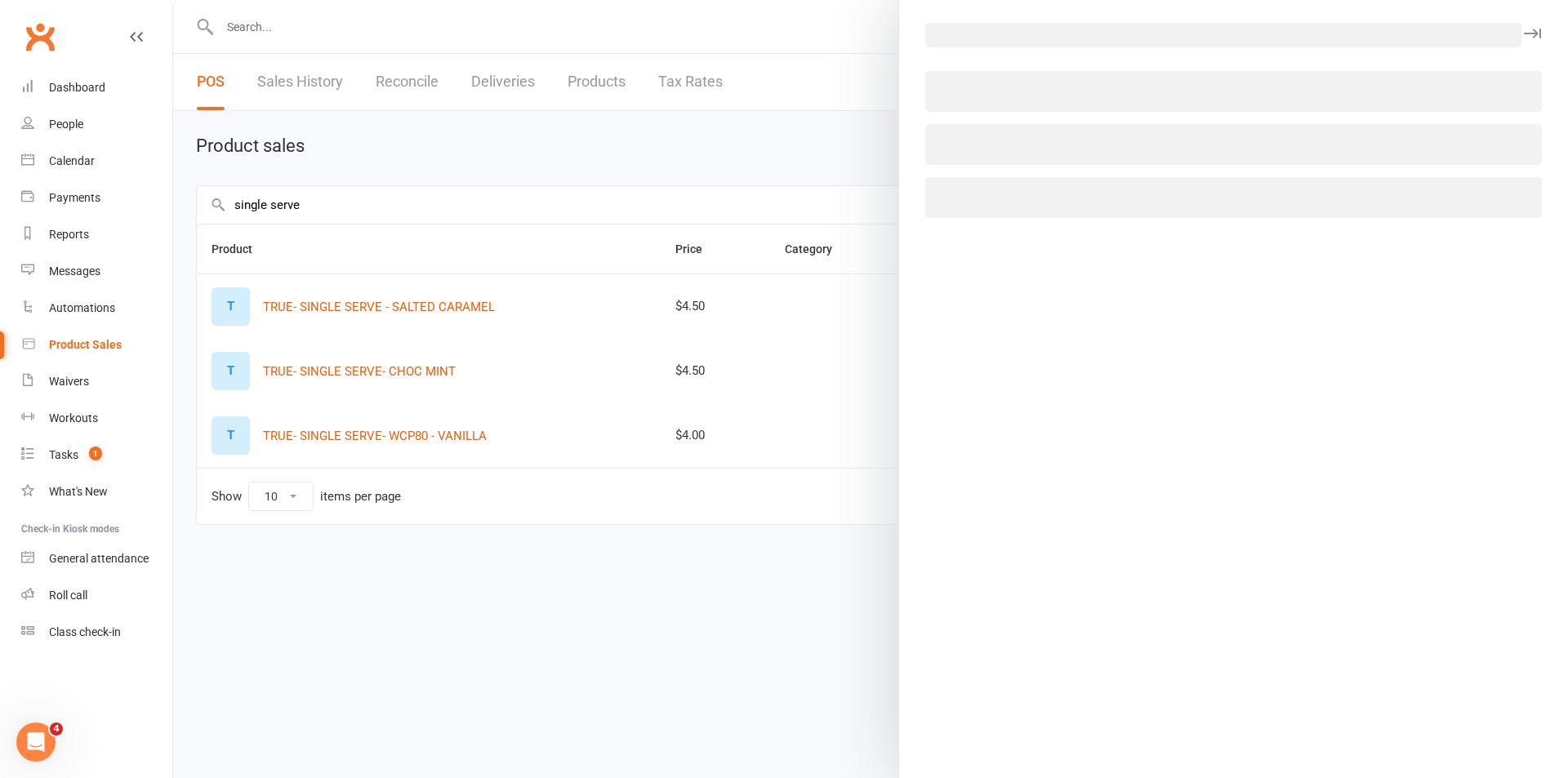
select select "1396"
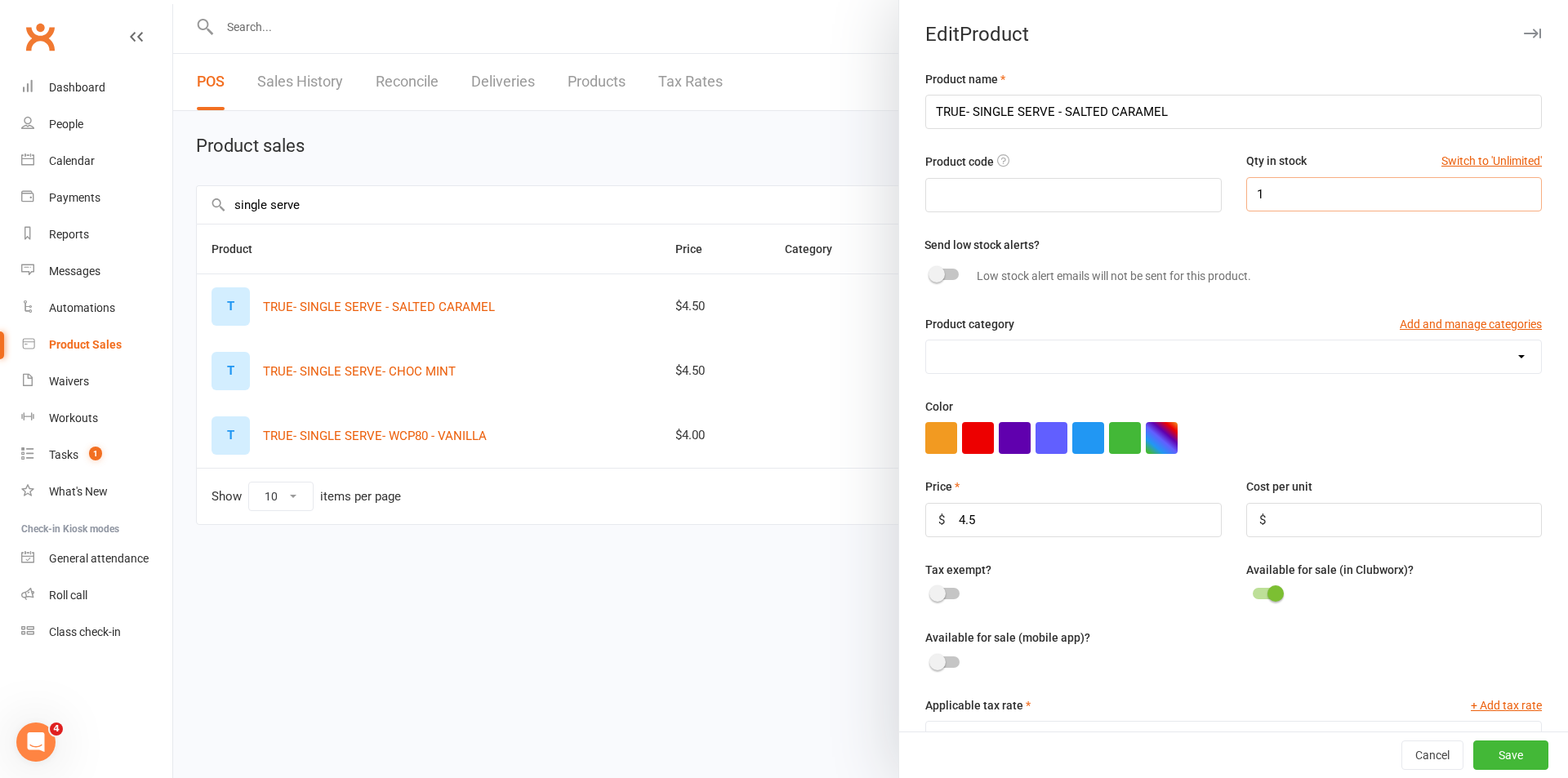
click at [1262, 196] on input "1" at bounding box center [1394, 195] width 295 height 34
type input "2"
click at [1475, 758] on button "Save" at bounding box center [1512, 755] width 75 height 29
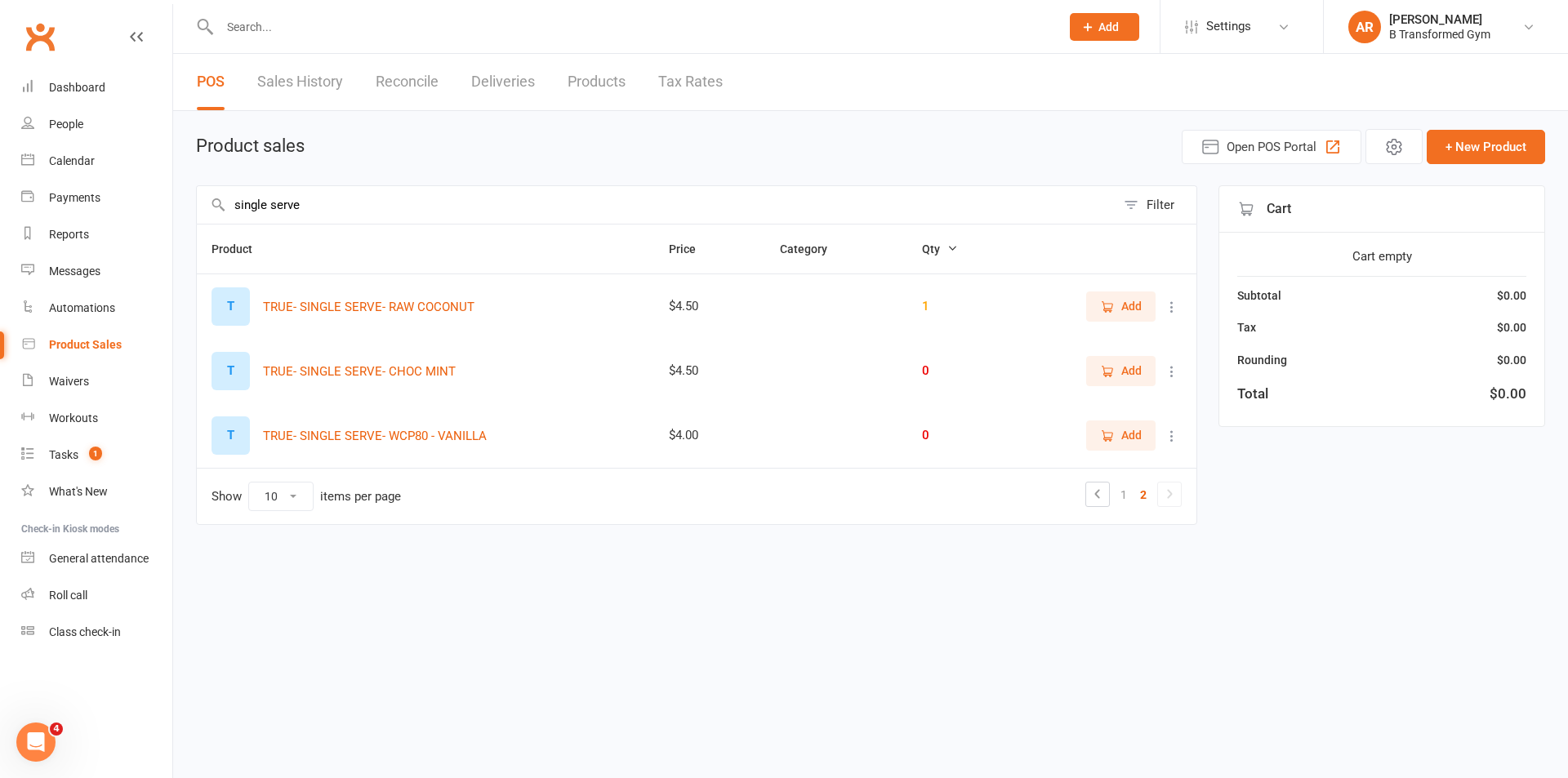
drag, startPoint x: 290, startPoint y: 496, endPoint x: 293, endPoint y: 509, distance: 13.3
click at [290, 496] on select "10 25 50 100" at bounding box center [281, 497] width 64 height 28
select select "25"
click at [249, 483] on select "10 25 50 100" at bounding box center [281, 497] width 64 height 28
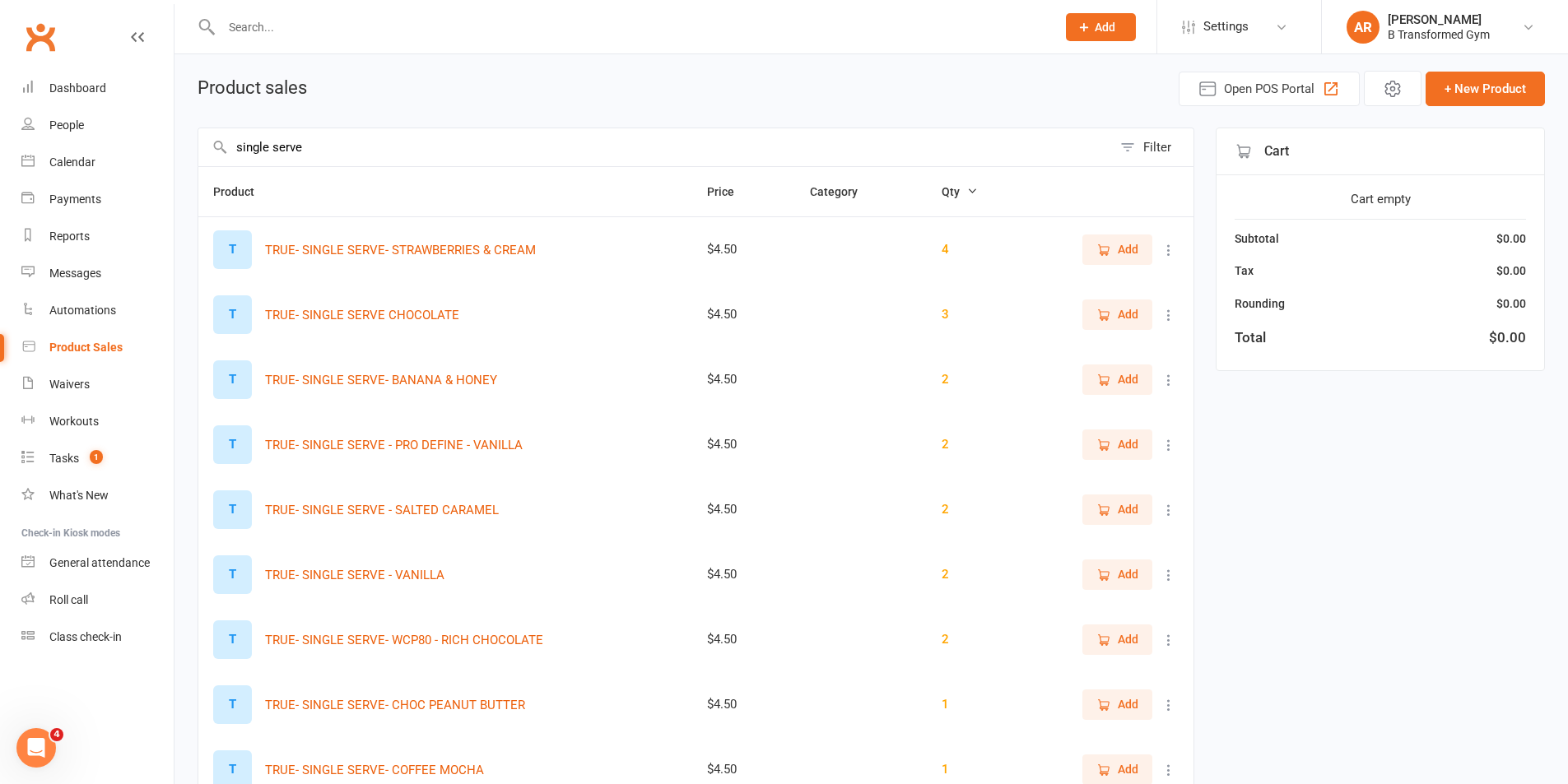
scroll to position [165, 0]
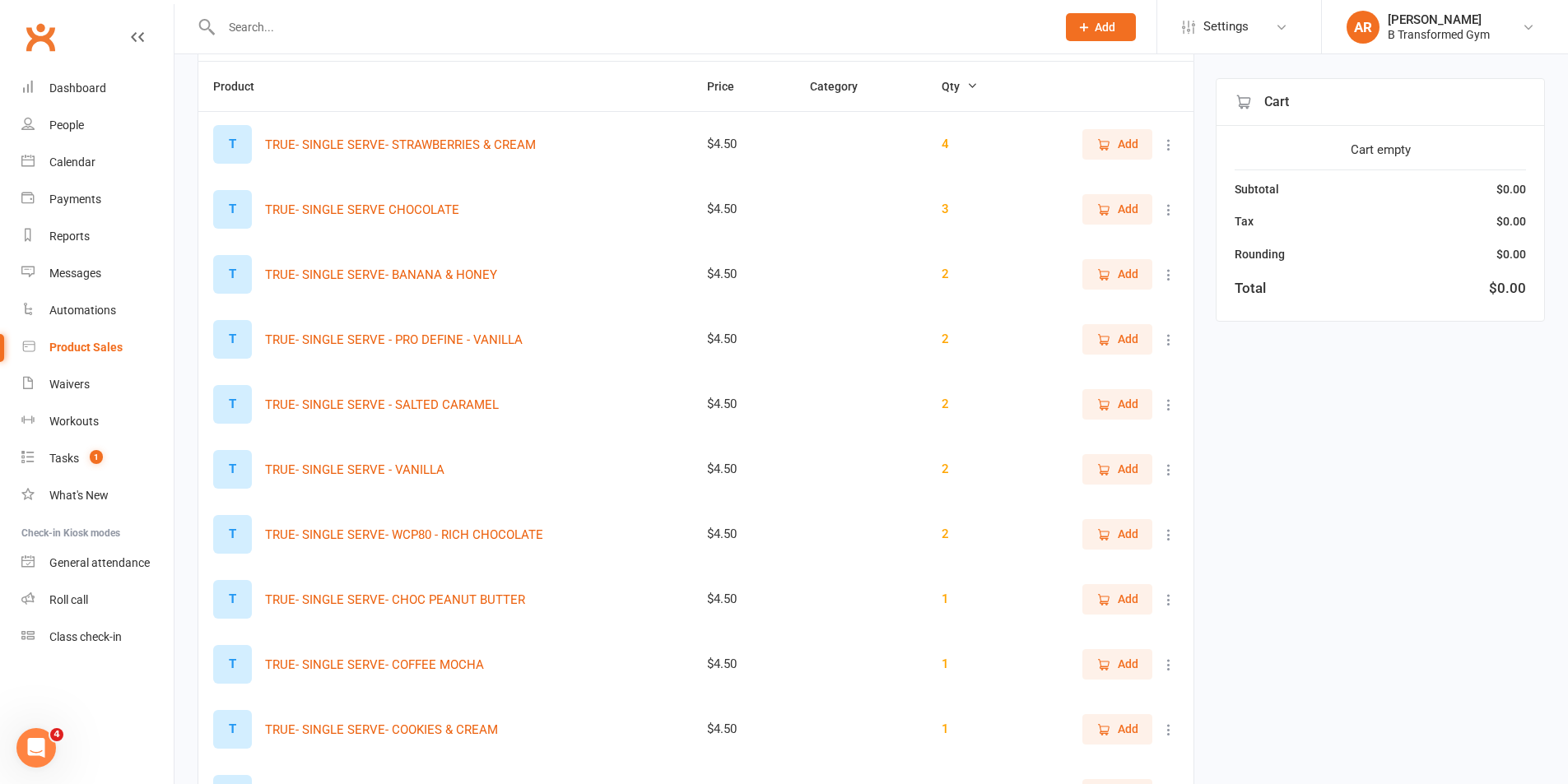
click at [1174, 599] on icon at bounding box center [1169, 600] width 16 height 16
click at [1063, 630] on link "View / Edit" at bounding box center [1085, 632] width 163 height 33
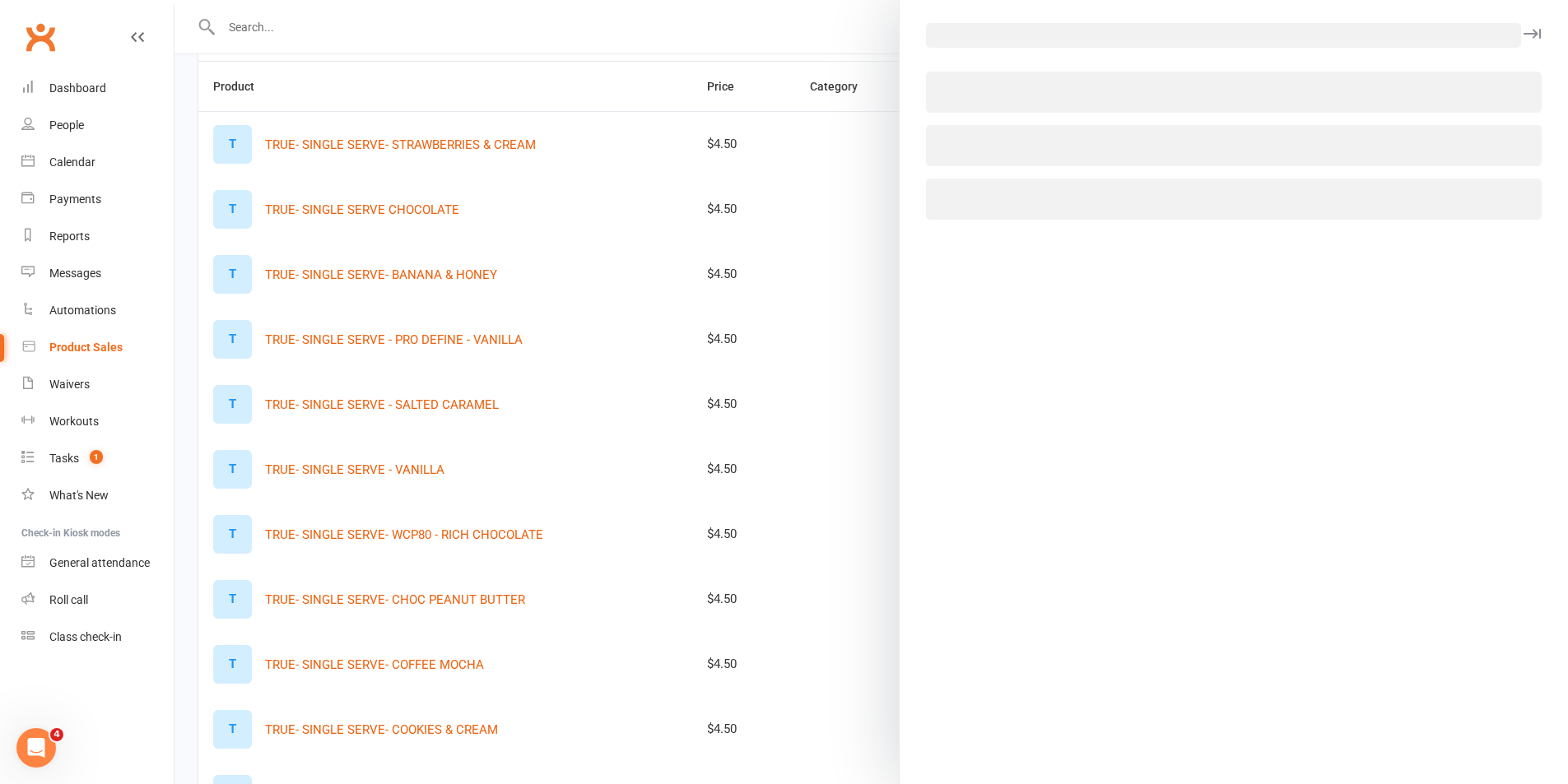
select select "1396"
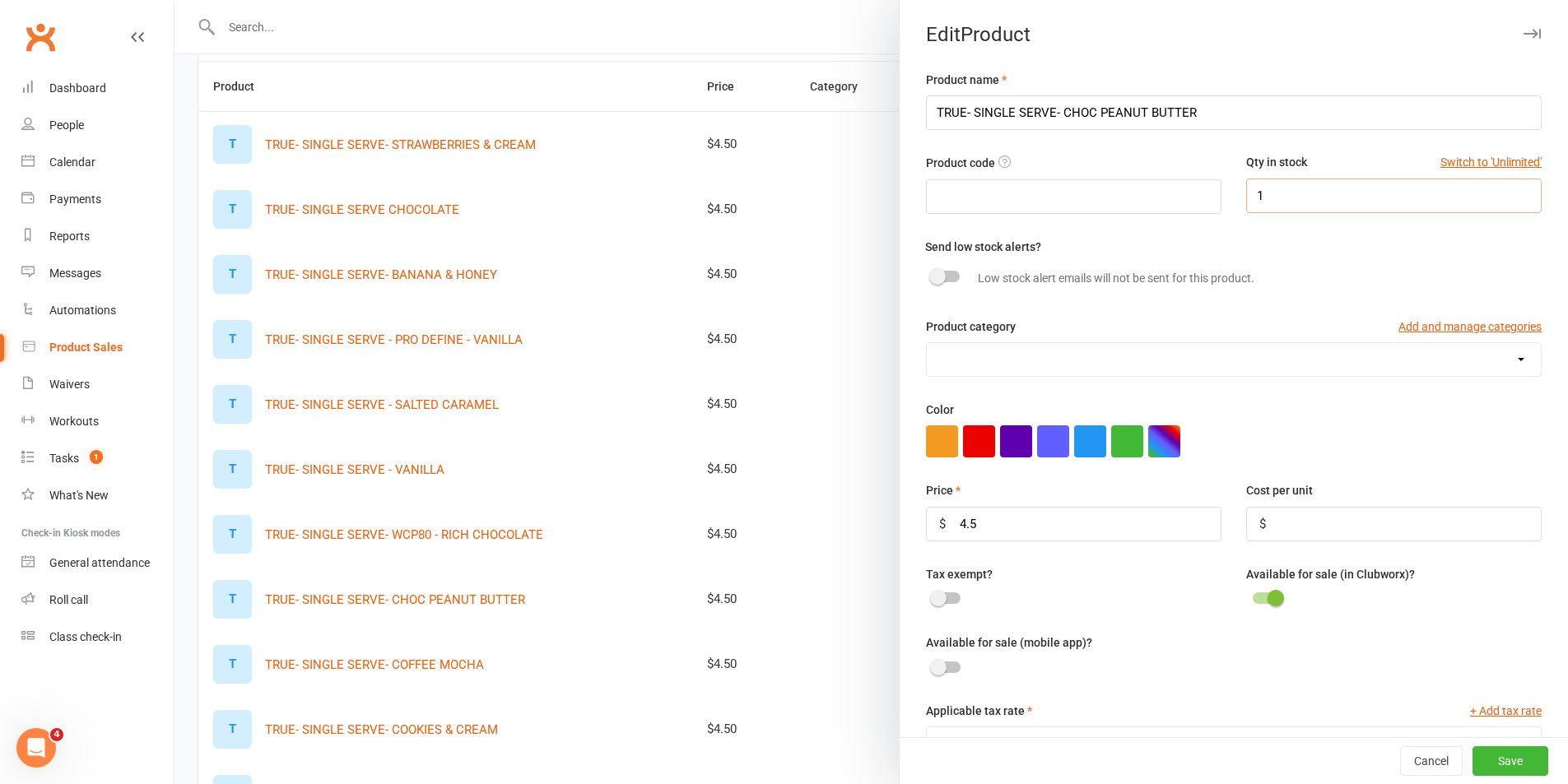
click at [1262, 196] on input "1" at bounding box center [1394, 196] width 295 height 35
type input "3"
click at [1475, 764] on button "Save" at bounding box center [1511, 761] width 76 height 30
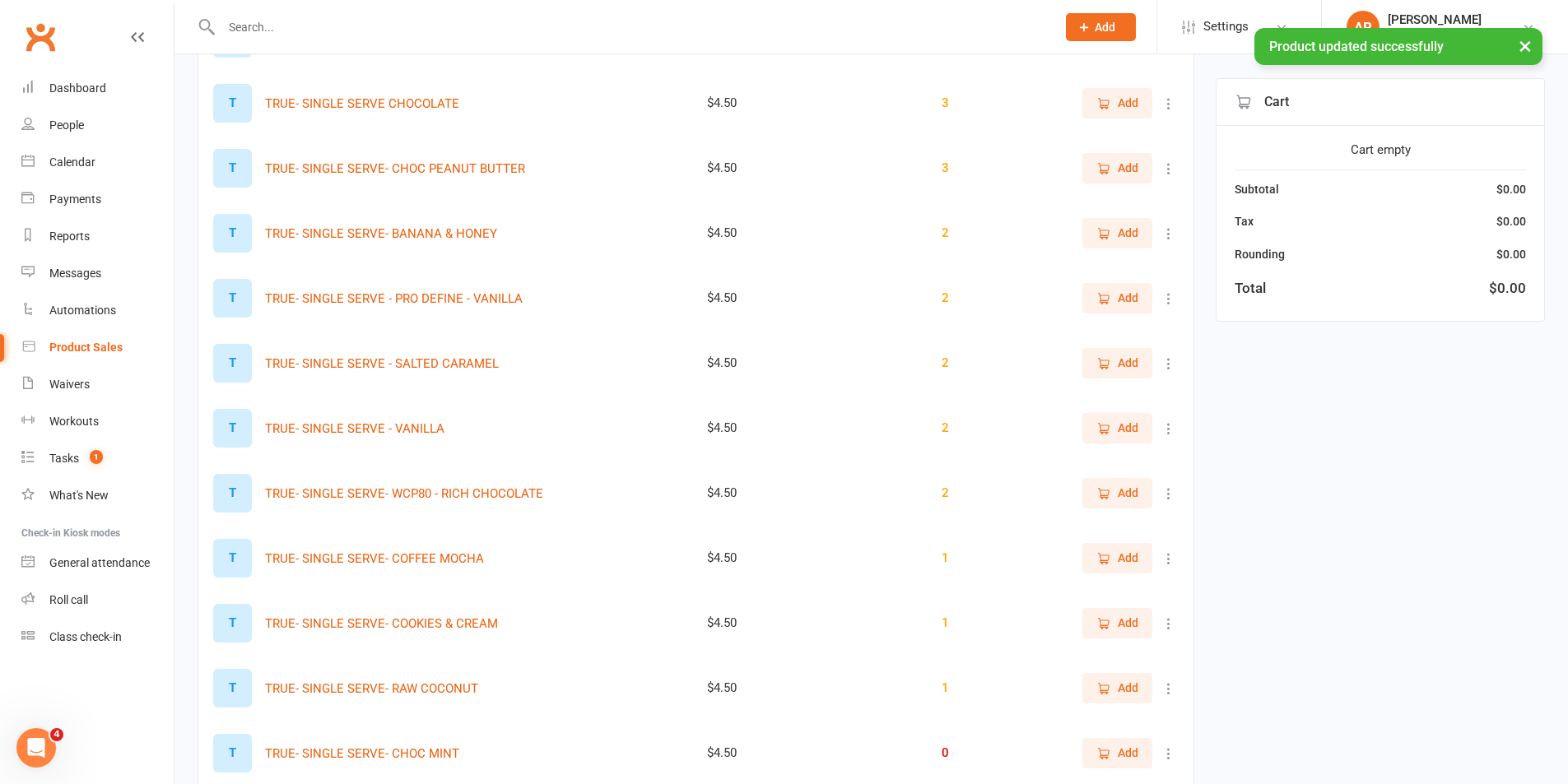
scroll to position [329, 0]
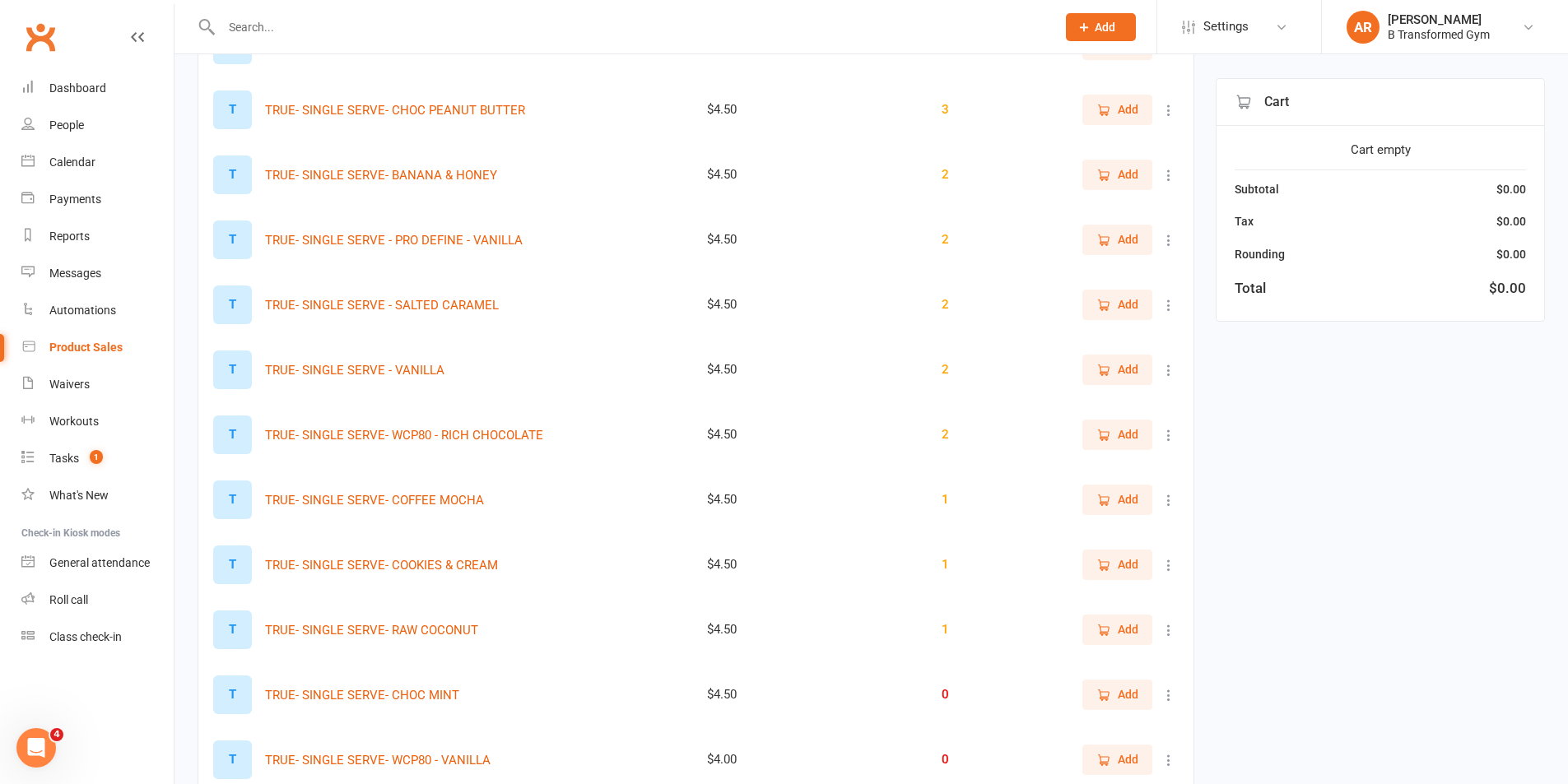
click at [1167, 497] on icon at bounding box center [1169, 500] width 16 height 16
click at [1131, 526] on link "View / Edit" at bounding box center [1085, 533] width 163 height 33
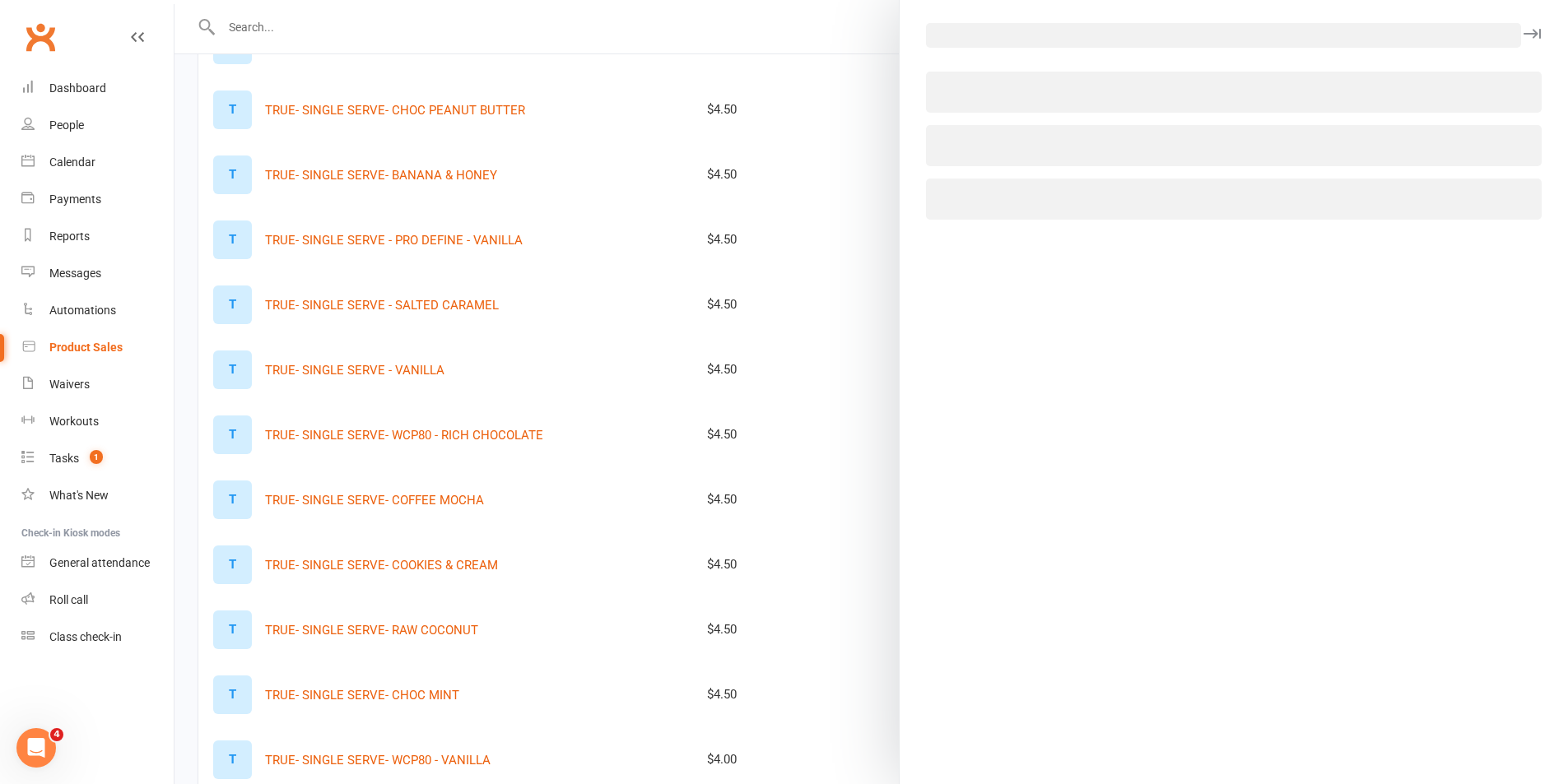
select select "1396"
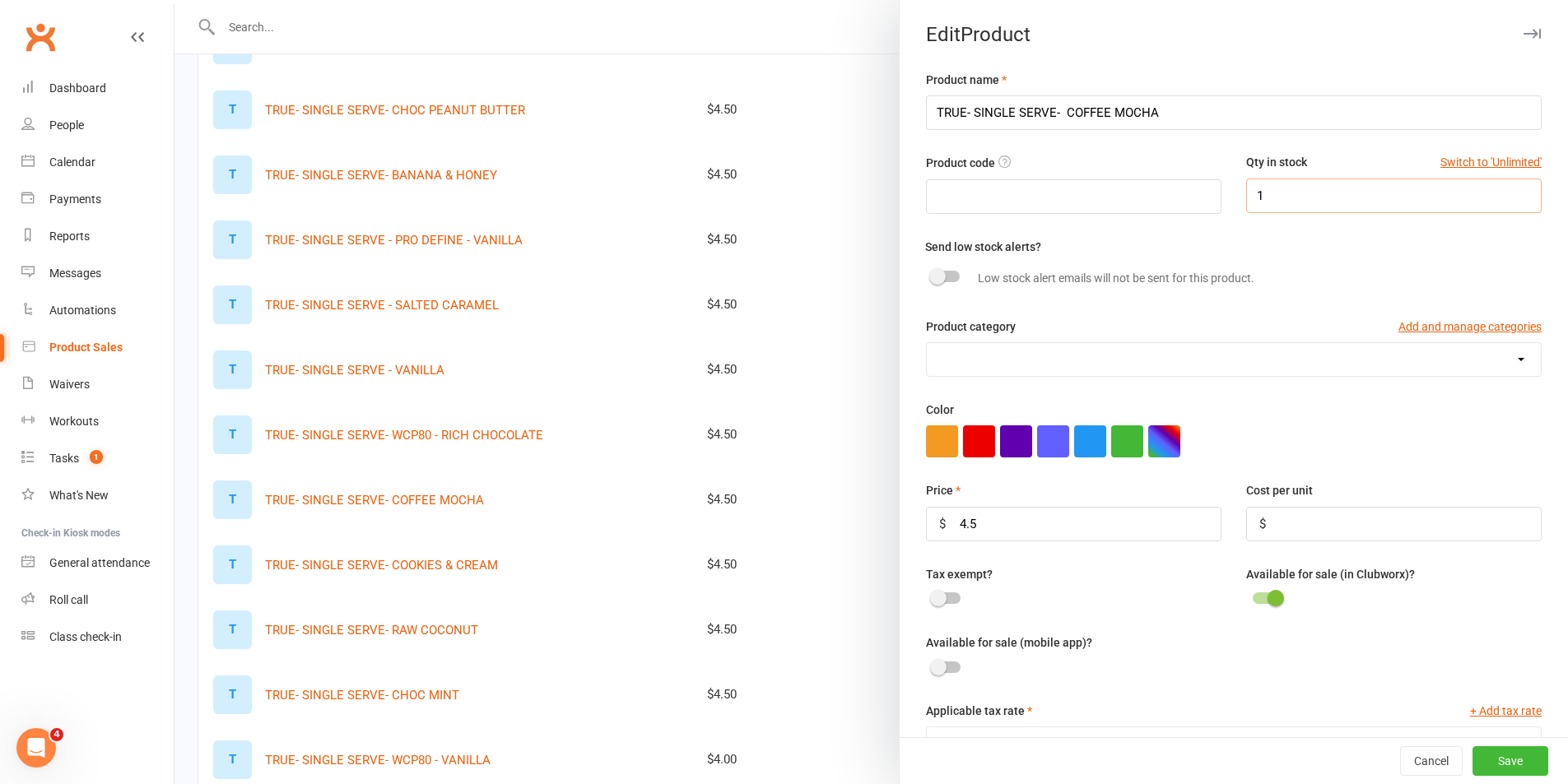
click at [1269, 195] on input "1" at bounding box center [1394, 196] width 295 height 35
type input "0"
drag, startPoint x: 1491, startPoint y: 758, endPoint x: 1459, endPoint y: 748, distance: 33.5
click at [1489, 758] on button "Save" at bounding box center [1511, 761] width 76 height 30
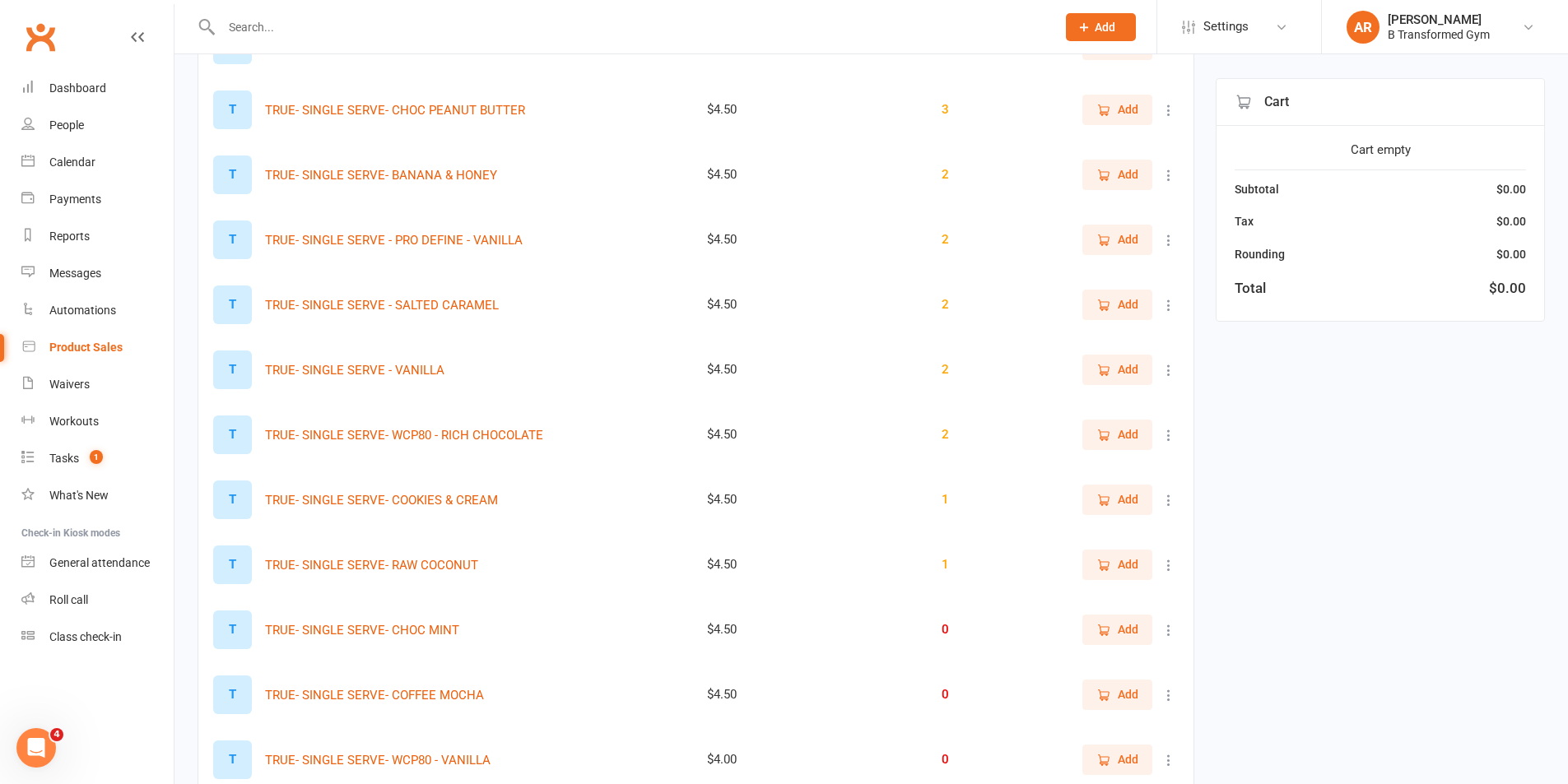
click at [1169, 567] on icon at bounding box center [1169, 566] width 16 height 16
click at [1089, 602] on link "View / Edit" at bounding box center [1085, 598] width 163 height 33
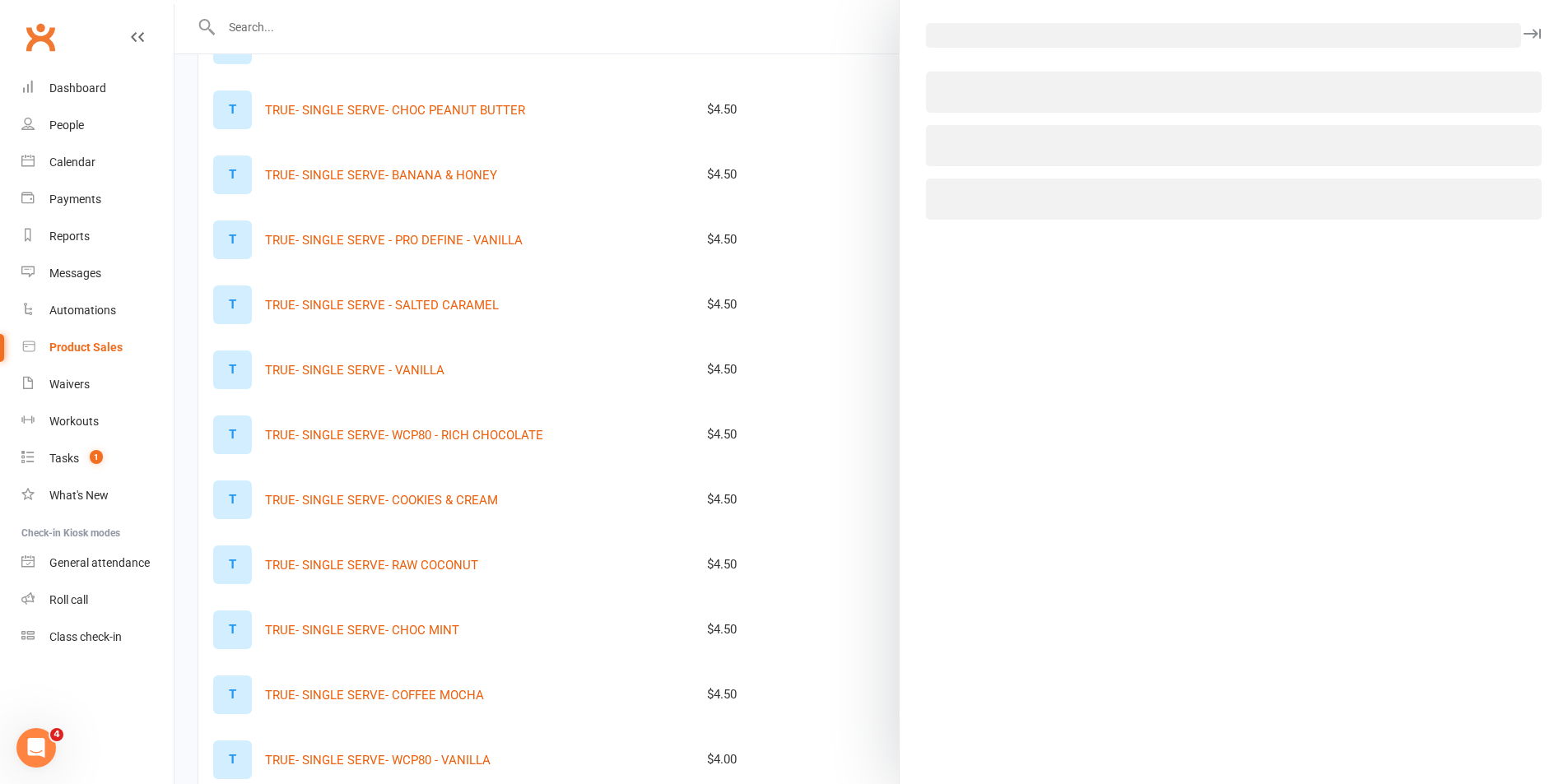
select select "1396"
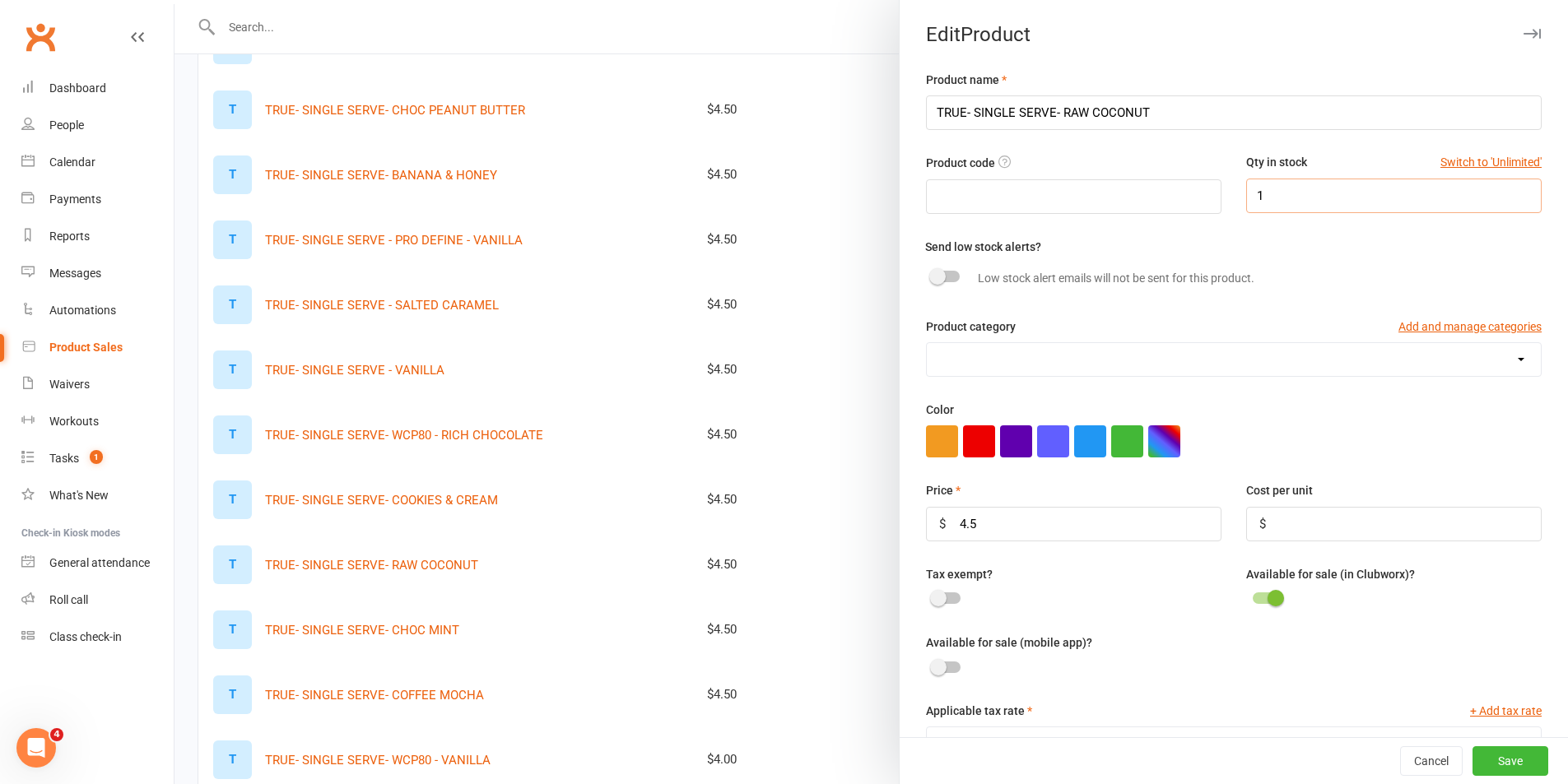
click at [1287, 185] on input "1" at bounding box center [1394, 196] width 295 height 35
type input "0"
click at [1475, 755] on button "Save" at bounding box center [1511, 761] width 76 height 30
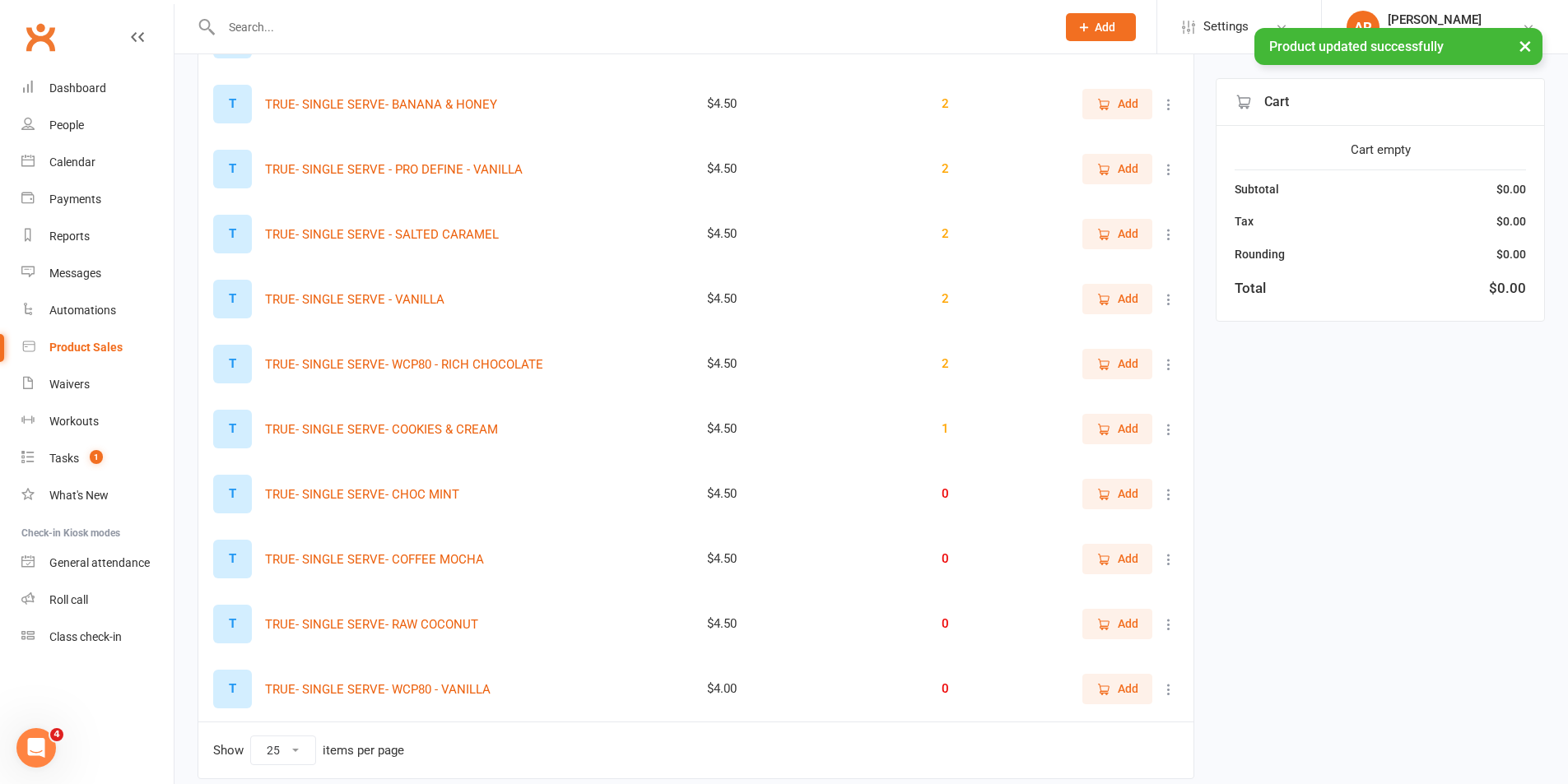
scroll to position [465, 0]
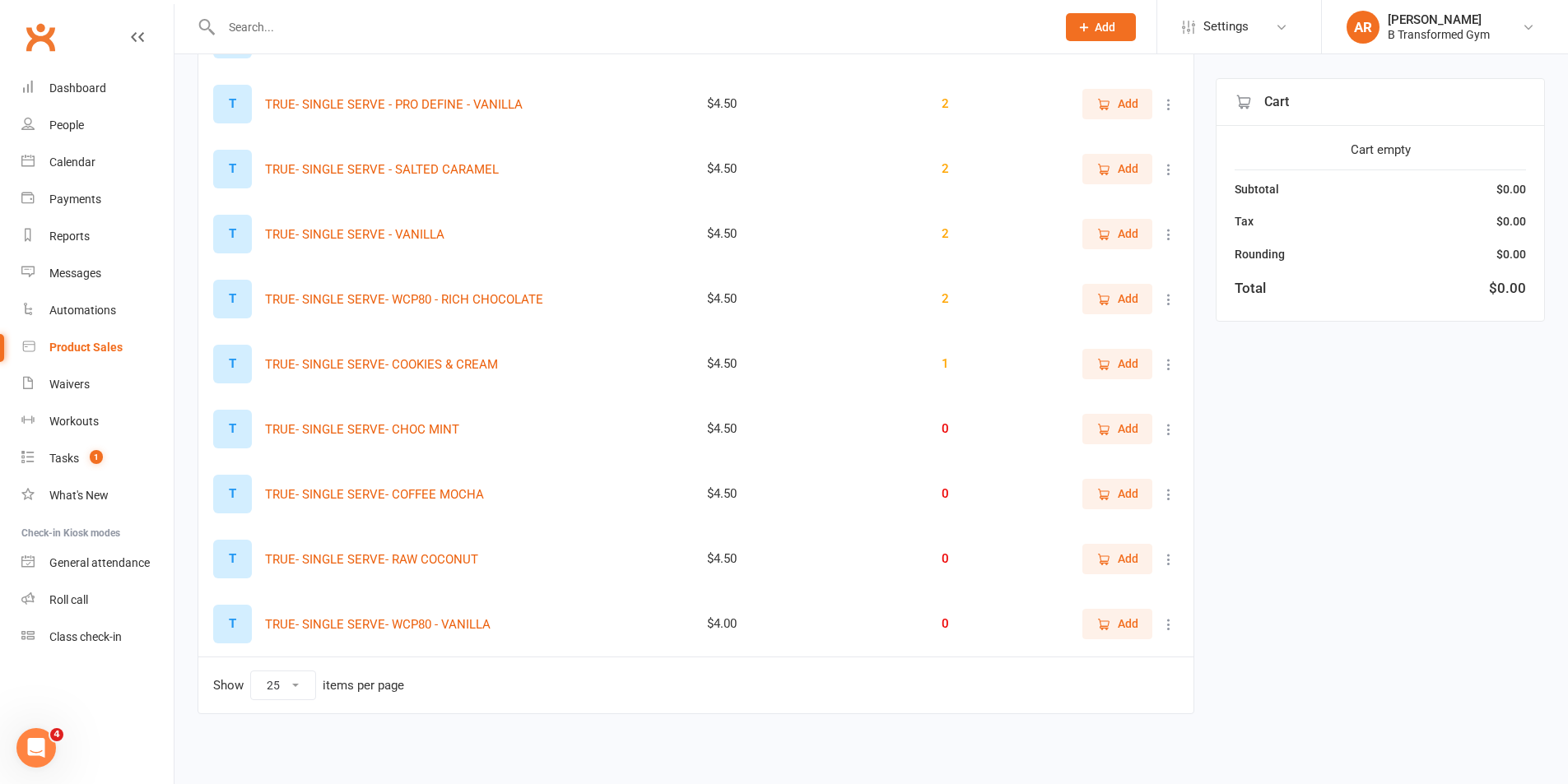
click at [1170, 369] on icon at bounding box center [1169, 364] width 16 height 16
click at [1090, 398] on link "View / Edit" at bounding box center [1085, 397] width 163 height 33
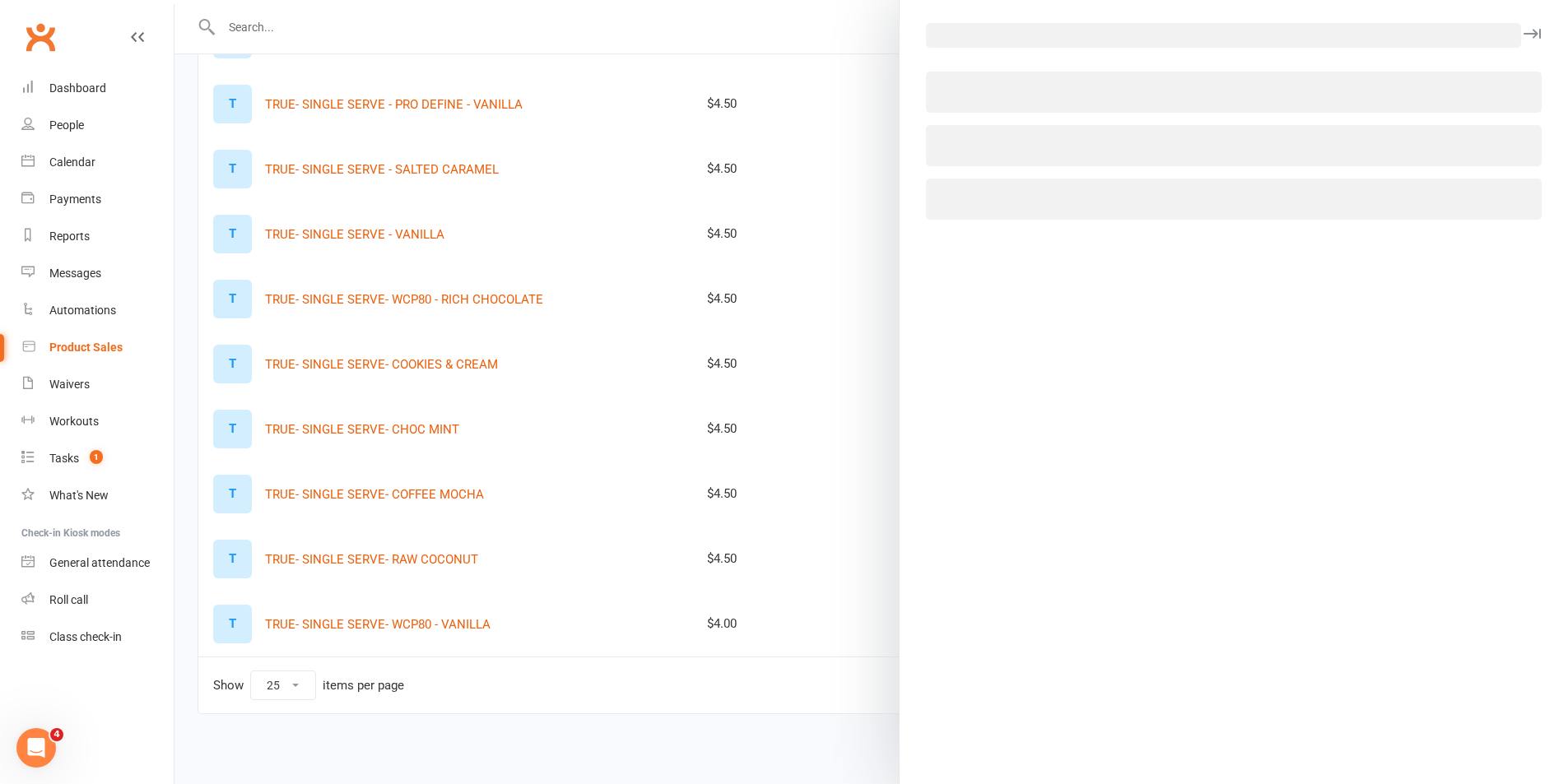
select select "1396"
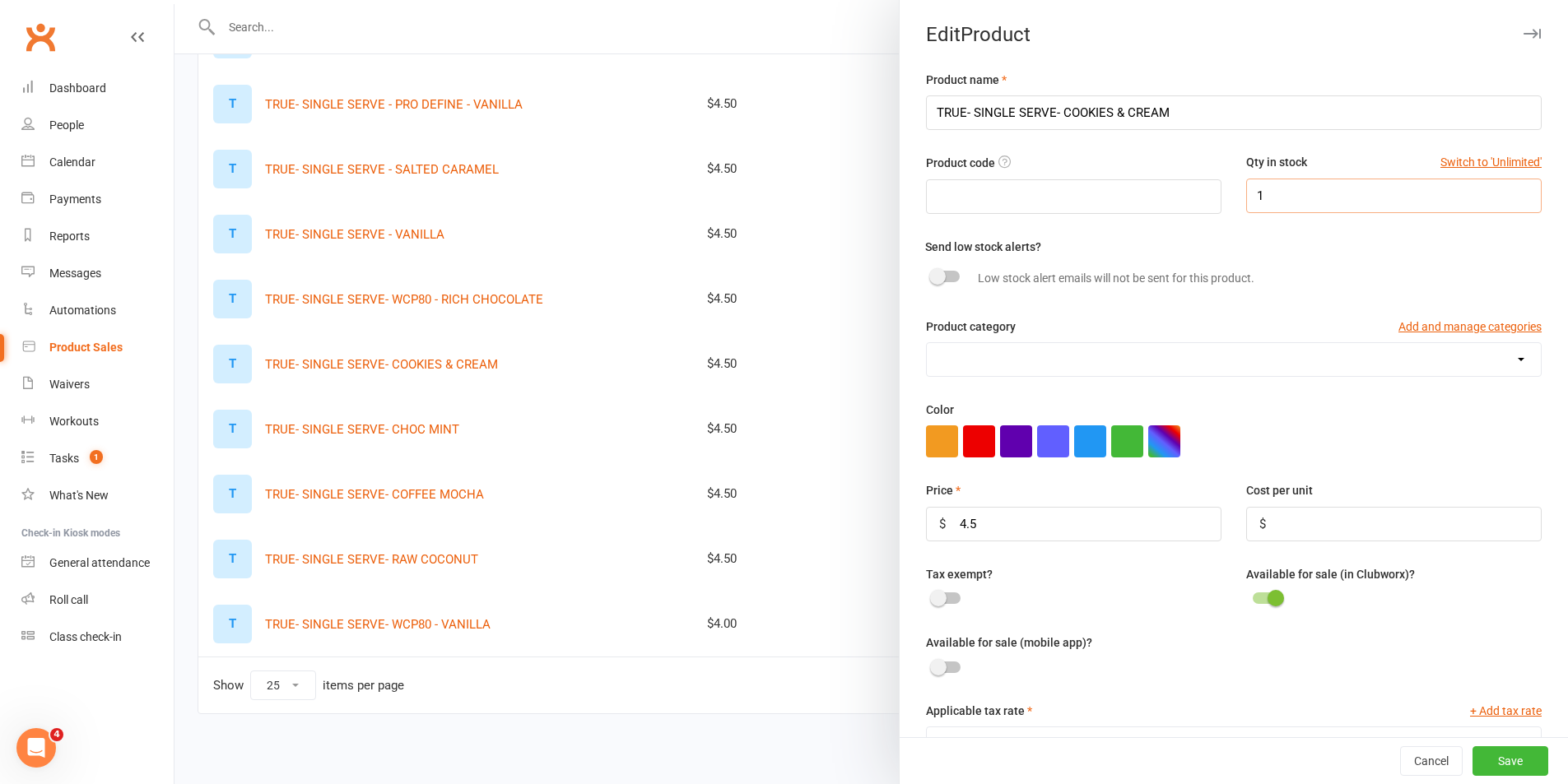
click at [1272, 204] on input "1" at bounding box center [1394, 196] width 295 height 35
type input "0"
click at [1496, 758] on button "Save" at bounding box center [1511, 761] width 76 height 30
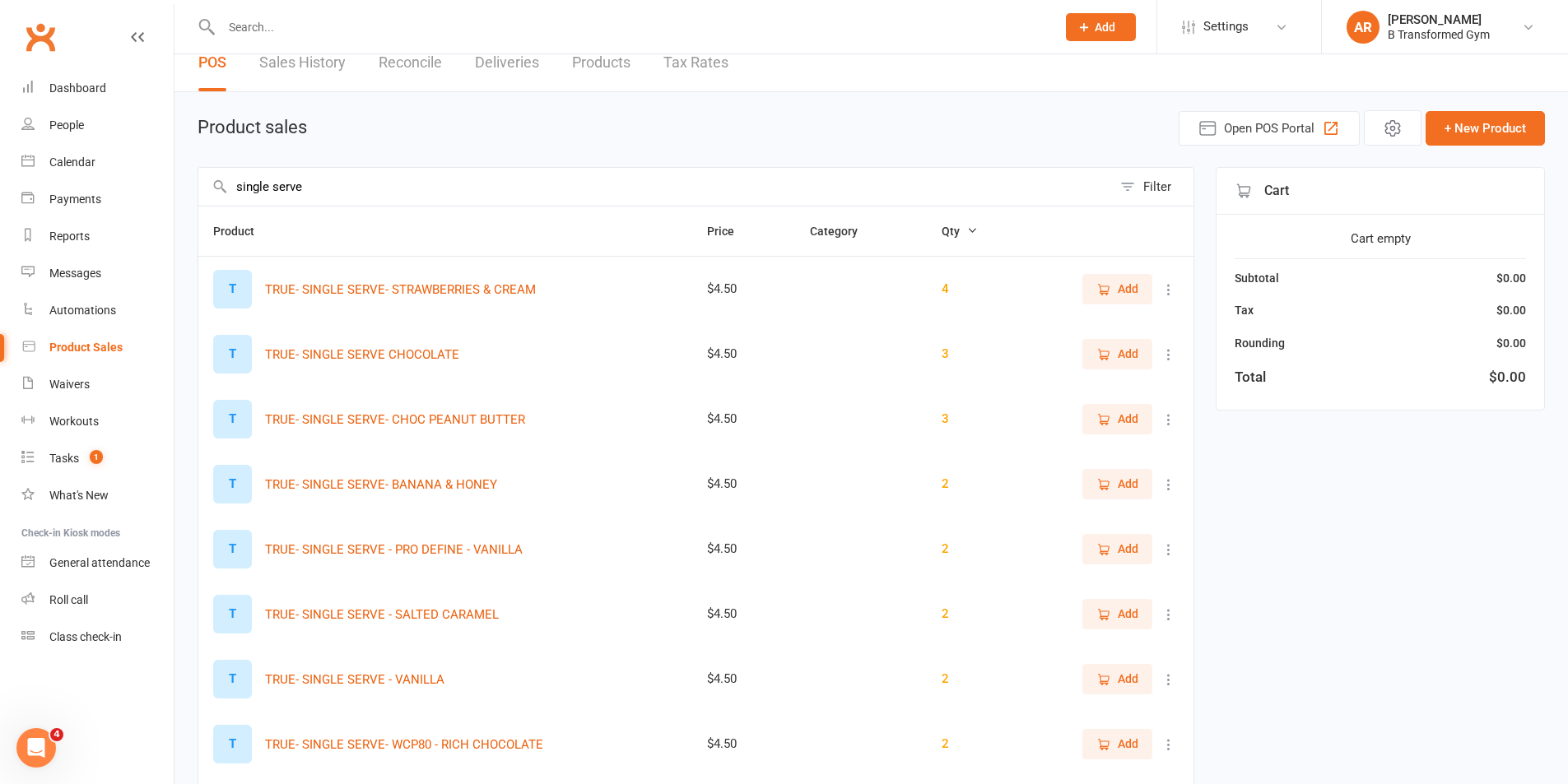
scroll to position [0, 0]
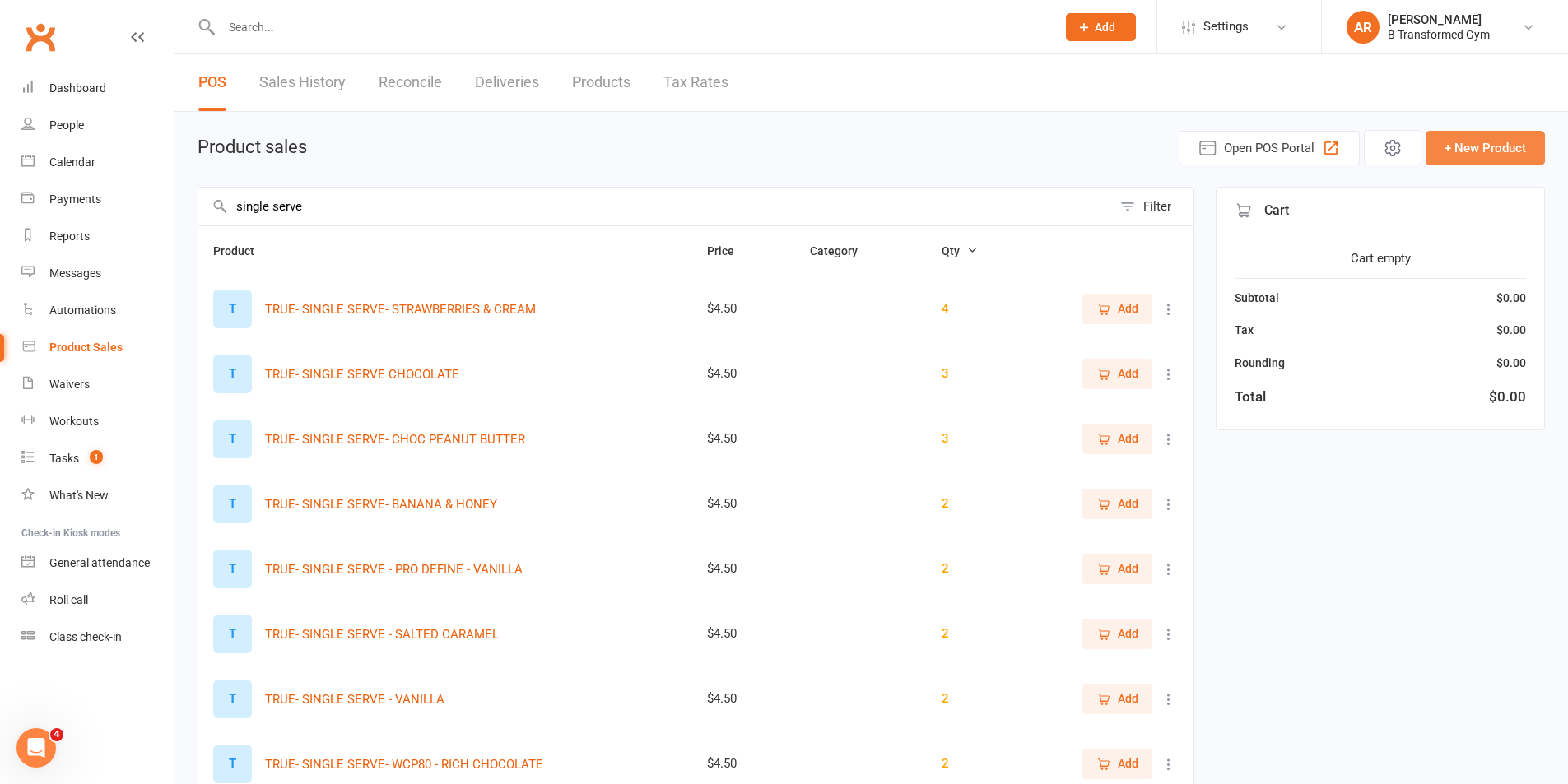
click at [1468, 138] on button "+ New Product" at bounding box center [1486, 148] width 120 height 35
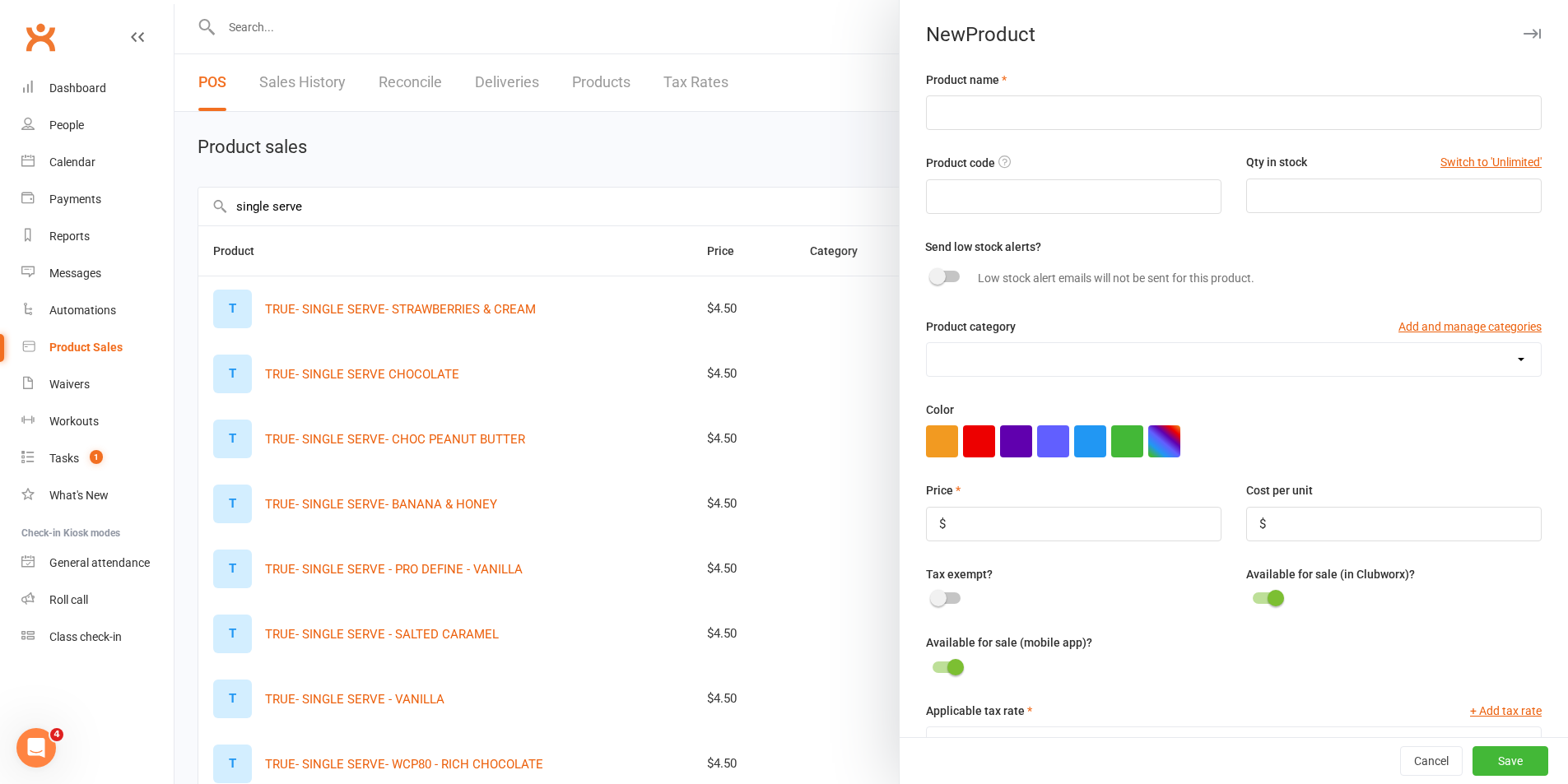
drag, startPoint x: 269, startPoint y: 308, endPoint x: 362, endPoint y: 310, distance: 93.0
click at [362, 310] on div at bounding box center [872, 392] width 1394 height 784
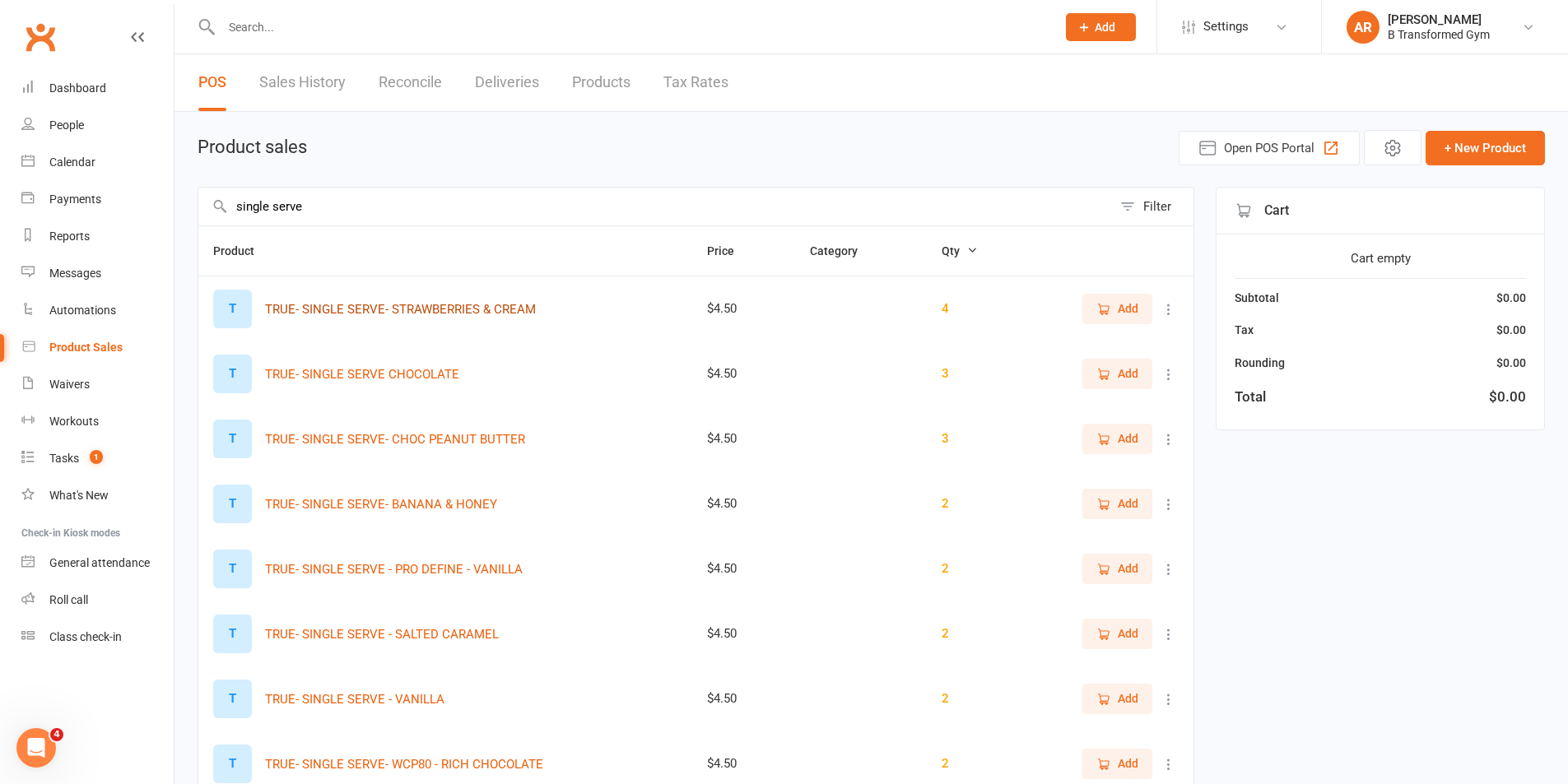
click at [450, 306] on button "TRUE- SINGLE SERVE- STRAWBERRIES & CREAM" at bounding box center [400, 309] width 271 height 20
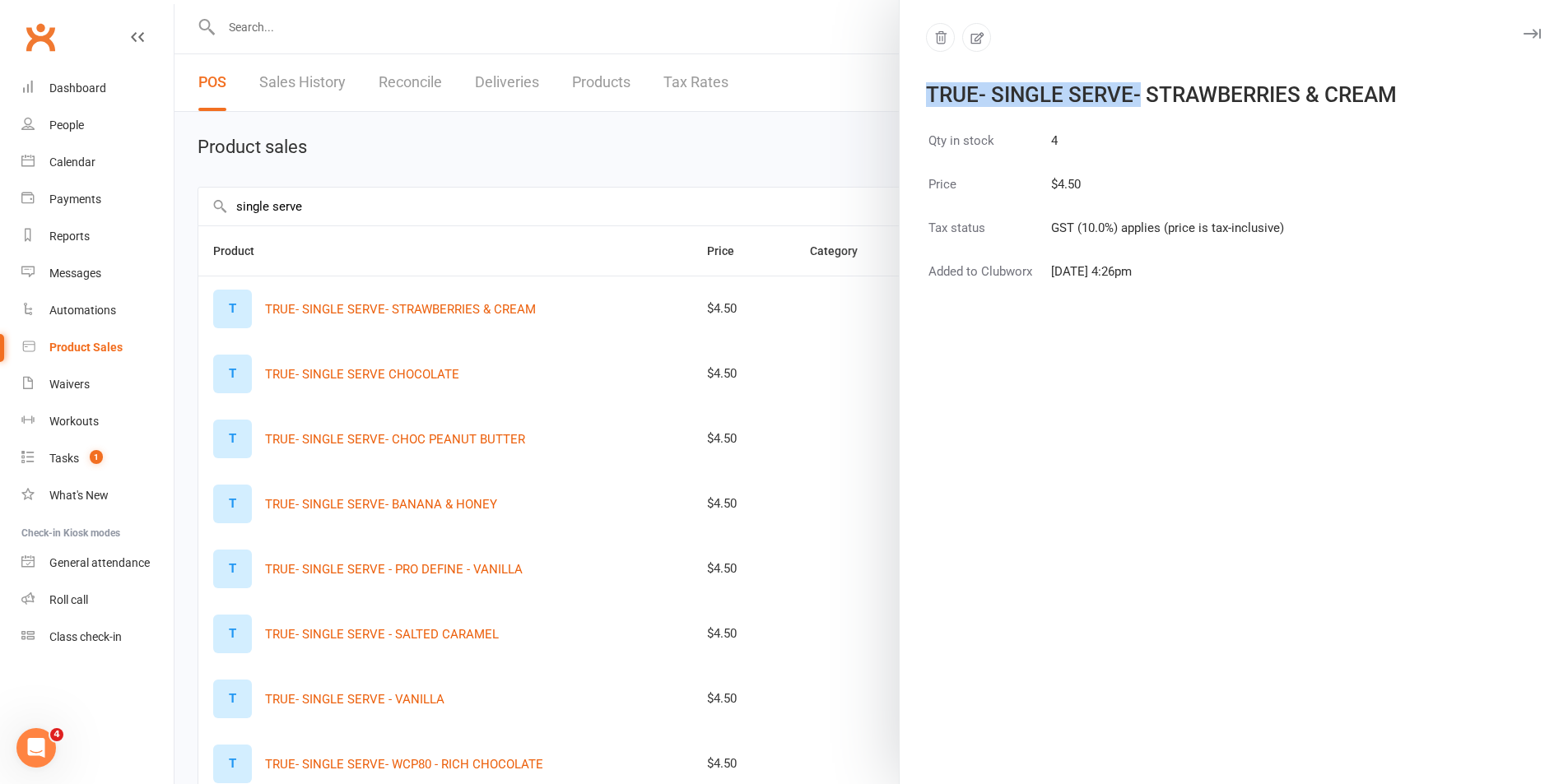
drag, startPoint x: 1131, startPoint y: 98, endPoint x: 806, endPoint y: 106, distance: 325.1
click at [175, 0] on react-component "TRUE- SINGLE SERVE- STRAWBERRIES & CREAM Qty in stock 4 Price $4.50 Tax status …" at bounding box center [175, 0] width 0 height 0
copy react-component "TRUE- SINGLE SERVE-"
drag, startPoint x: 741, startPoint y: 140, endPoint x: 759, endPoint y: 145, distance: 18.7
click at [741, 139] on div at bounding box center [872, 392] width 1394 height 784
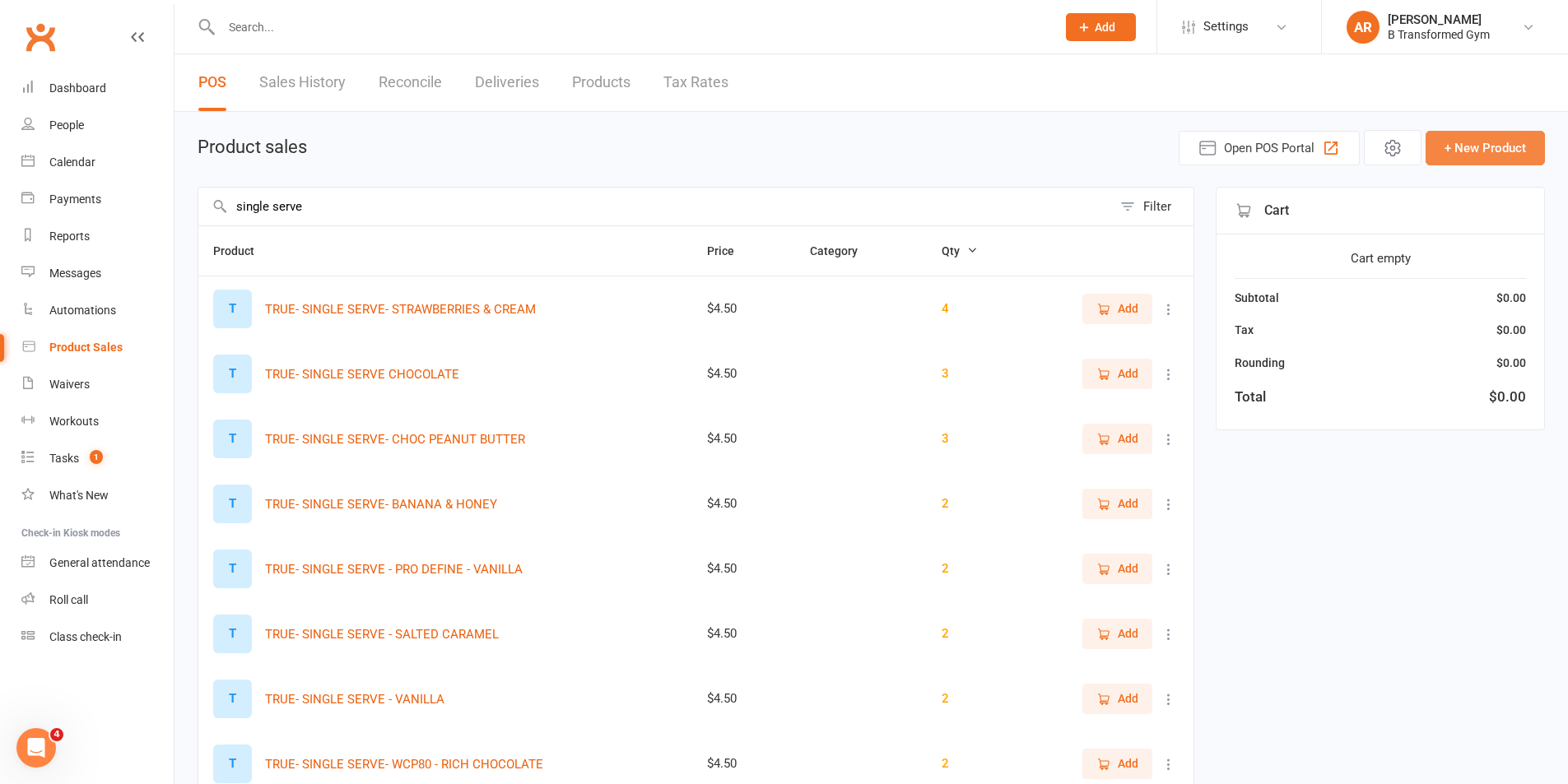
click at [1457, 145] on button "+ New Product" at bounding box center [1486, 148] width 120 height 35
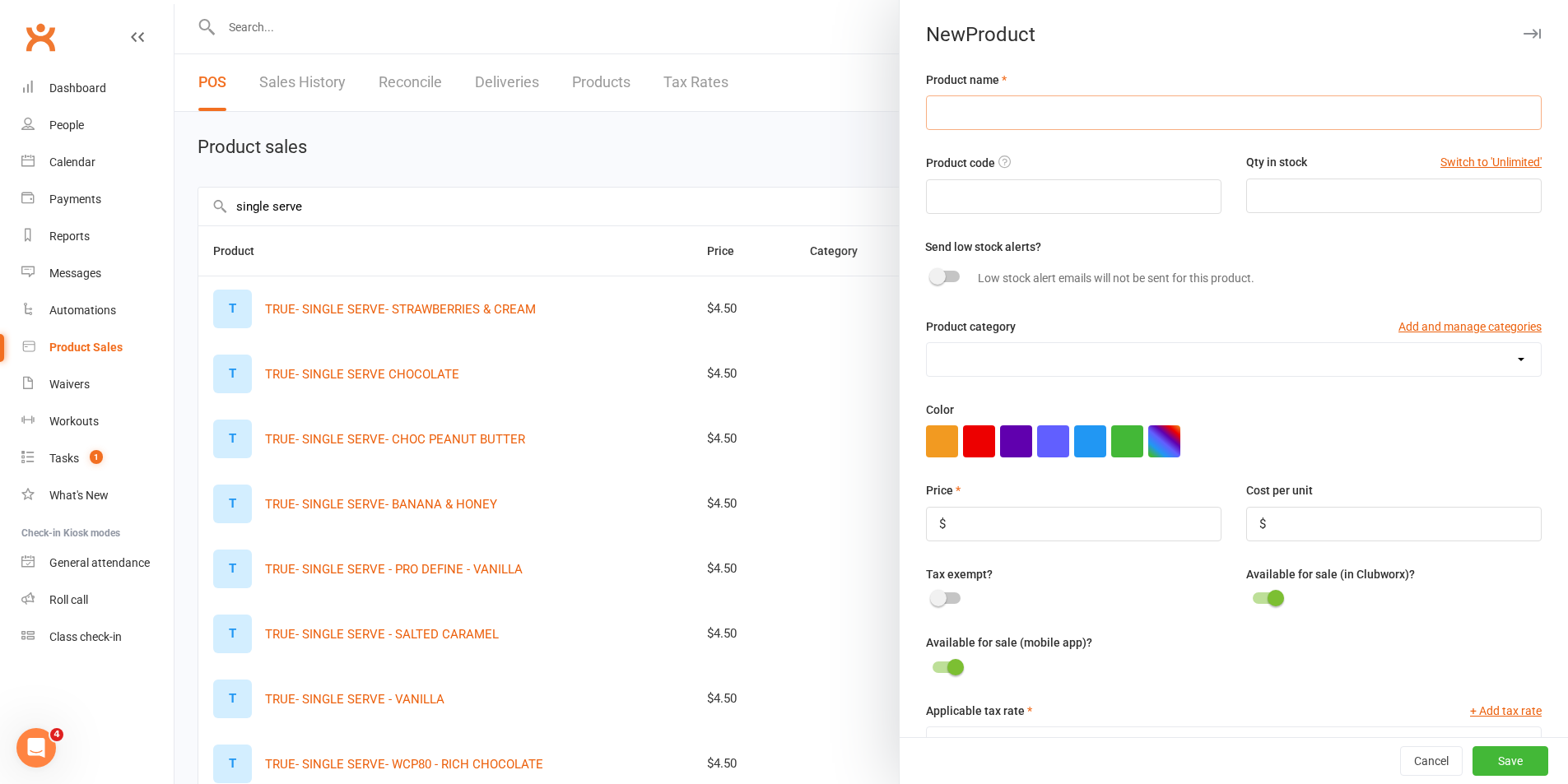
click at [1160, 114] on input "text" at bounding box center [1234, 113] width 616 height 35
paste input "TRUE- SINGLE SERVE-"
type input "TRUE- SINGLE SERVE- TOFFEE CARAMEL"
click at [1330, 201] on input "number" at bounding box center [1394, 196] width 295 height 35
type input "1"
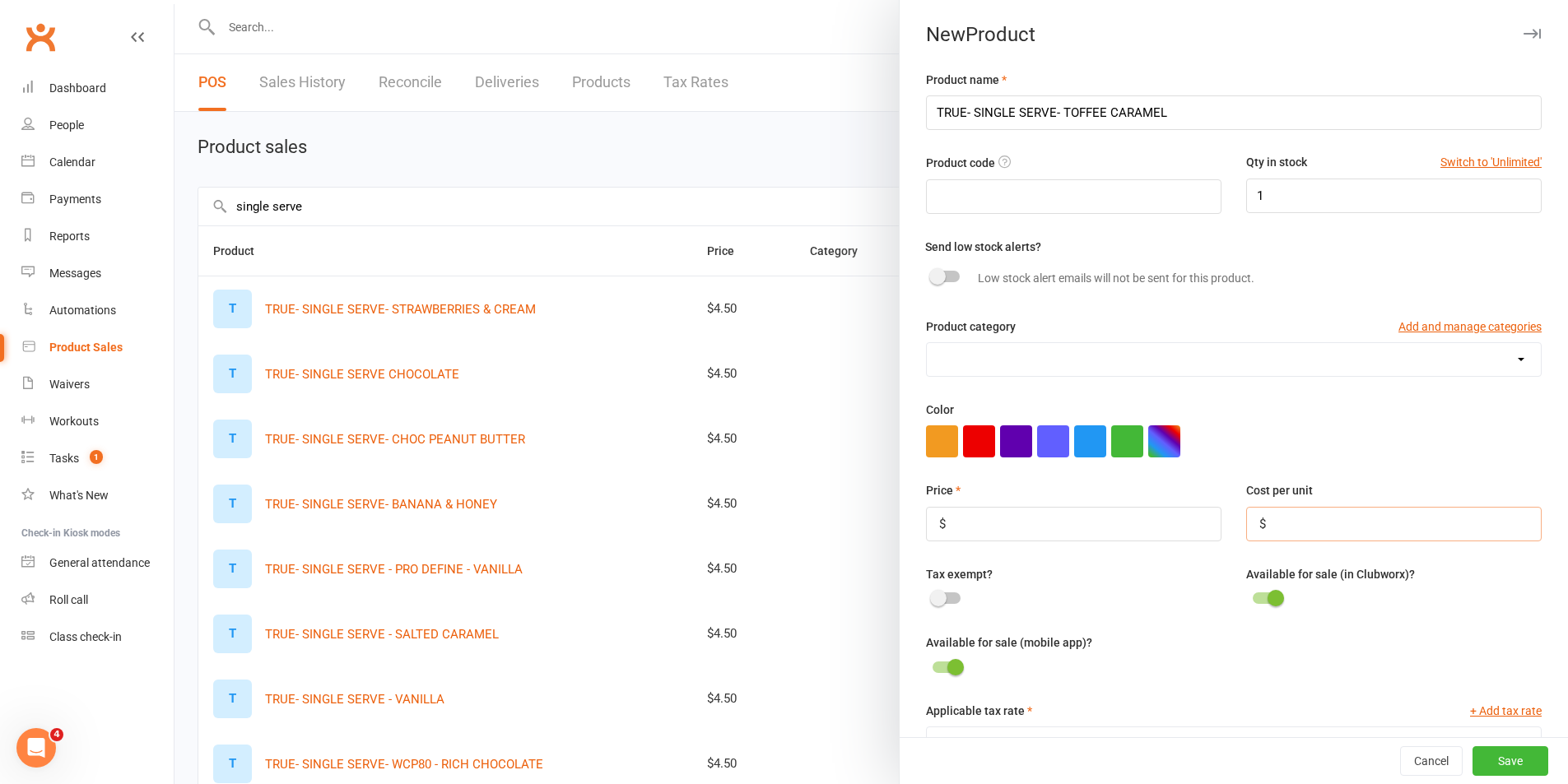
click at [1332, 524] on input "number" at bounding box center [1394, 524] width 295 height 35
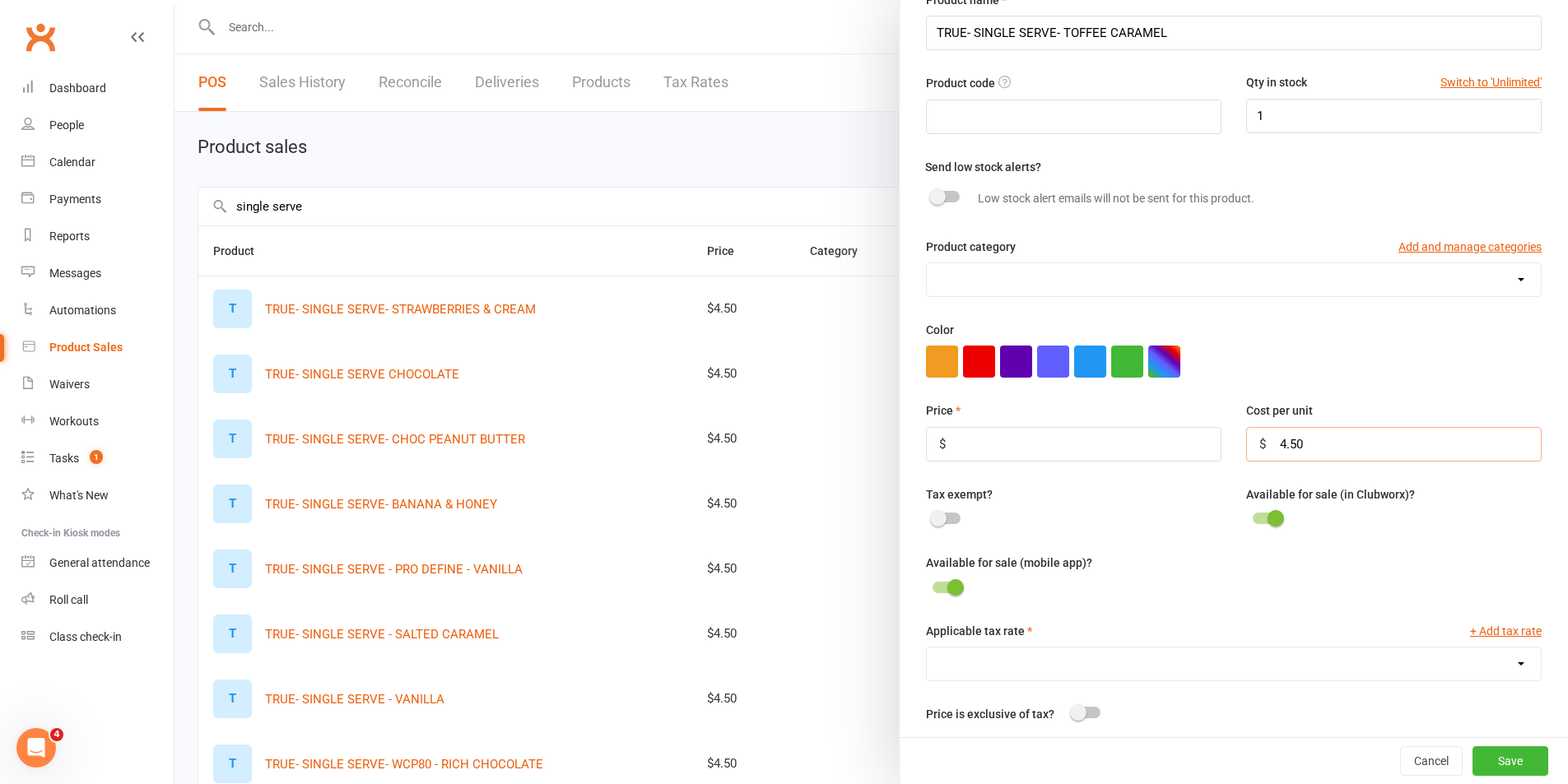
scroll to position [165, 0]
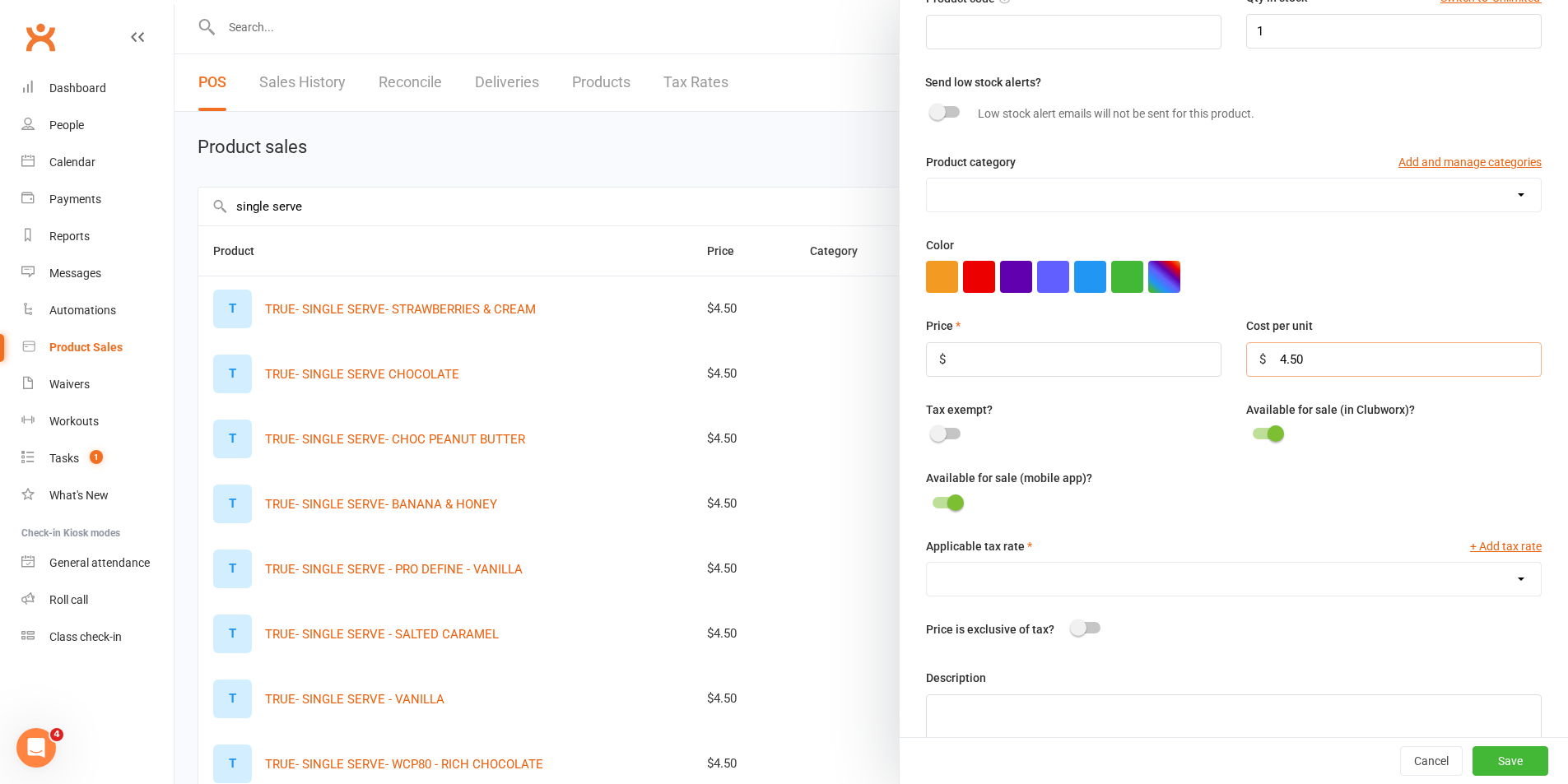
type input "4.50"
drag, startPoint x: 1162, startPoint y: 570, endPoint x: 1157, endPoint y: 599, distance: 29.4
click at [1162, 570] on select "GST (10.0%)" at bounding box center [1234, 580] width 614 height 33
click at [927, 568] on select "GST (10.0%)" at bounding box center [1234, 580] width 614 height 33
click at [1137, 631] on div "Price is exclusive of tax?" at bounding box center [1234, 632] width 616 height 26
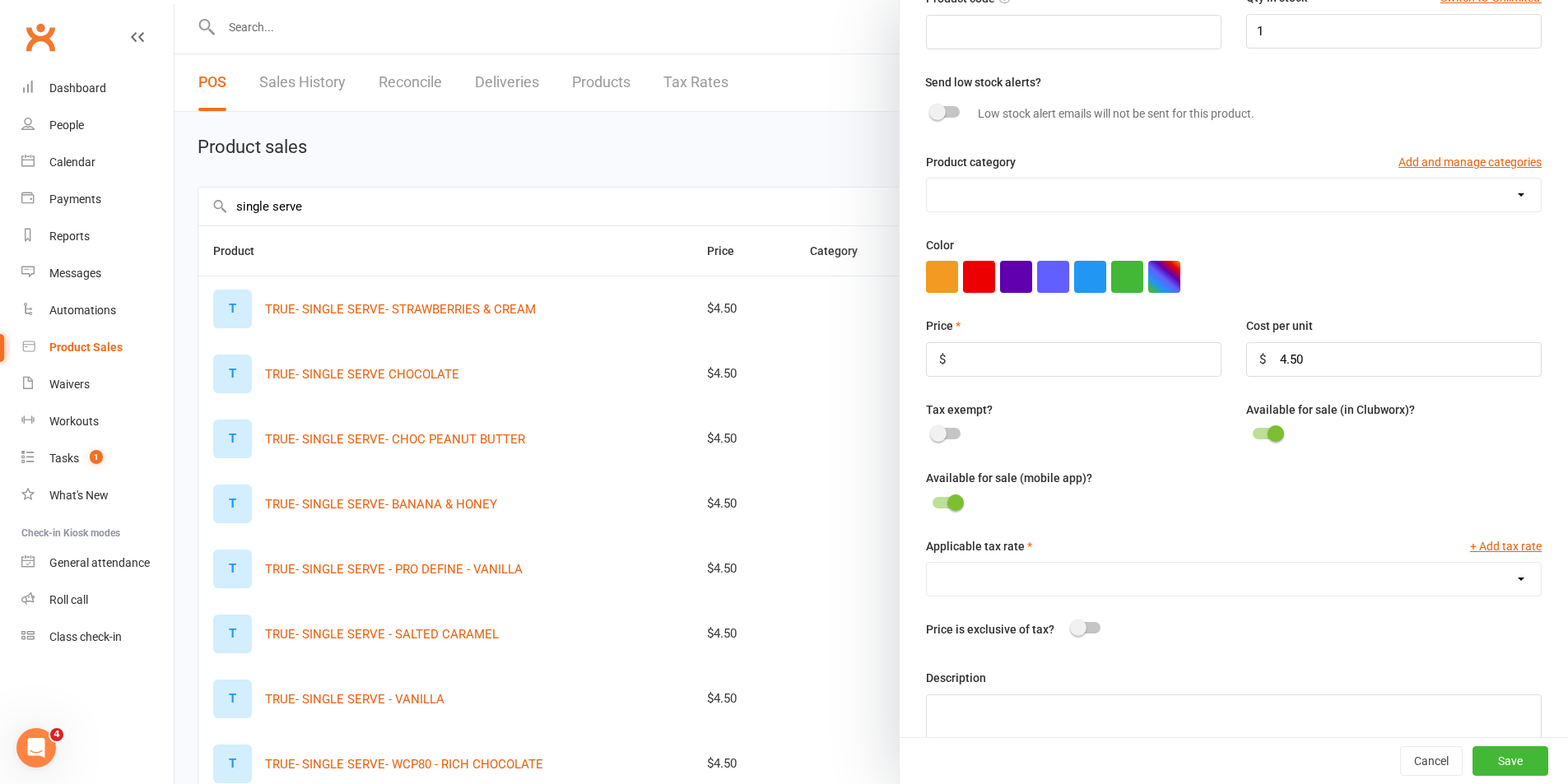
drag, startPoint x: 1139, startPoint y: 580, endPoint x: 1137, endPoint y: 598, distance: 18.1
click at [1139, 580] on select "GST (10.0%)" at bounding box center [1234, 580] width 614 height 33
select select "1396"
click at [927, 568] on select "GST (10.0%)" at bounding box center [1234, 580] width 614 height 33
click at [1490, 769] on button "Save" at bounding box center [1511, 761] width 76 height 30
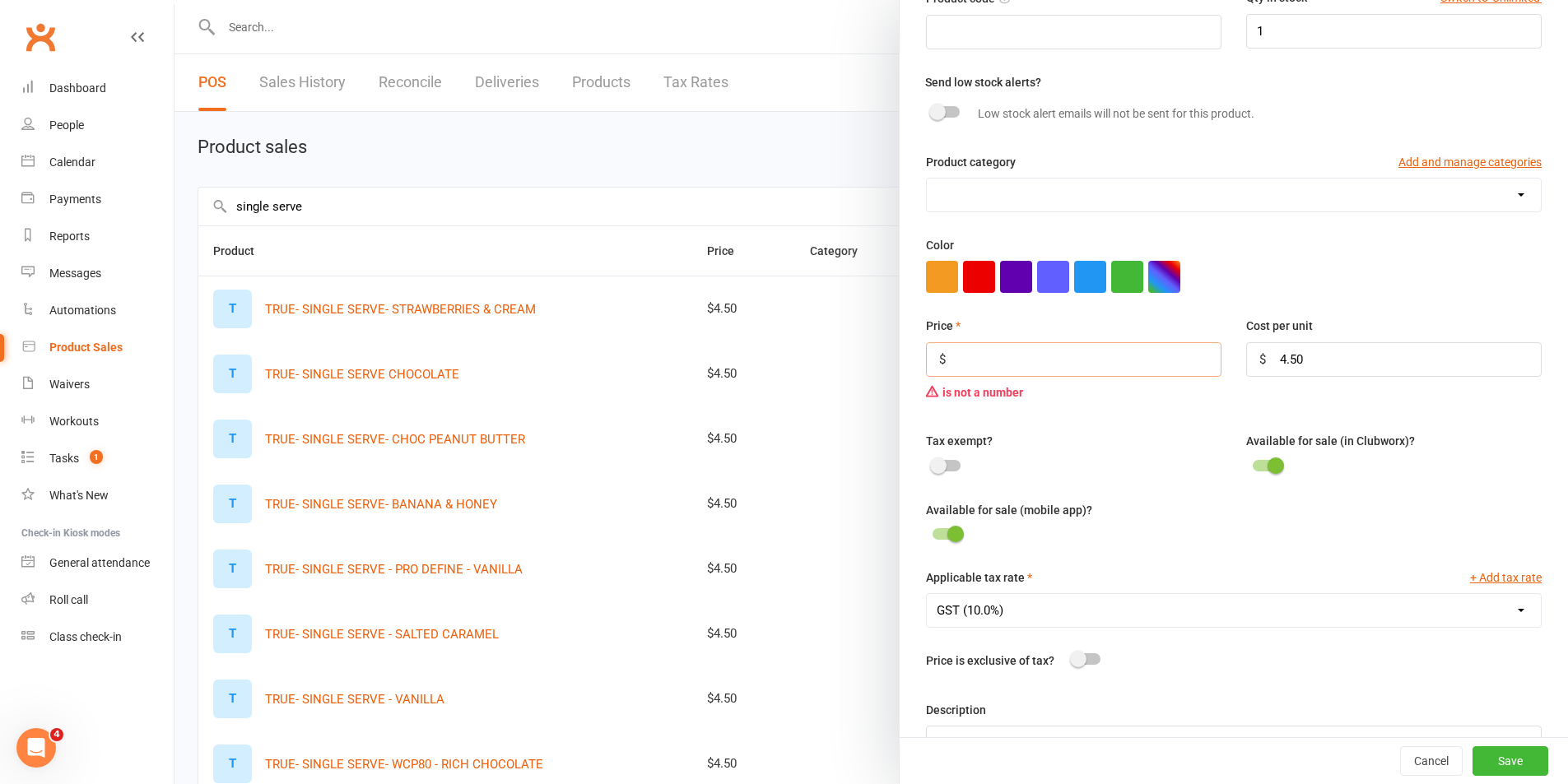
click at [957, 369] on input "number" at bounding box center [1074, 359] width 295 height 35
drag, startPoint x: 1299, startPoint y: 353, endPoint x: 1194, endPoint y: 365, distance: 105.7
click at [1207, 362] on div "Price $ is not a number Cost per unit $ 4.50" at bounding box center [1234, 373] width 641 height 115
click at [1038, 366] on input "number" at bounding box center [1074, 359] width 295 height 35
type input ".5"
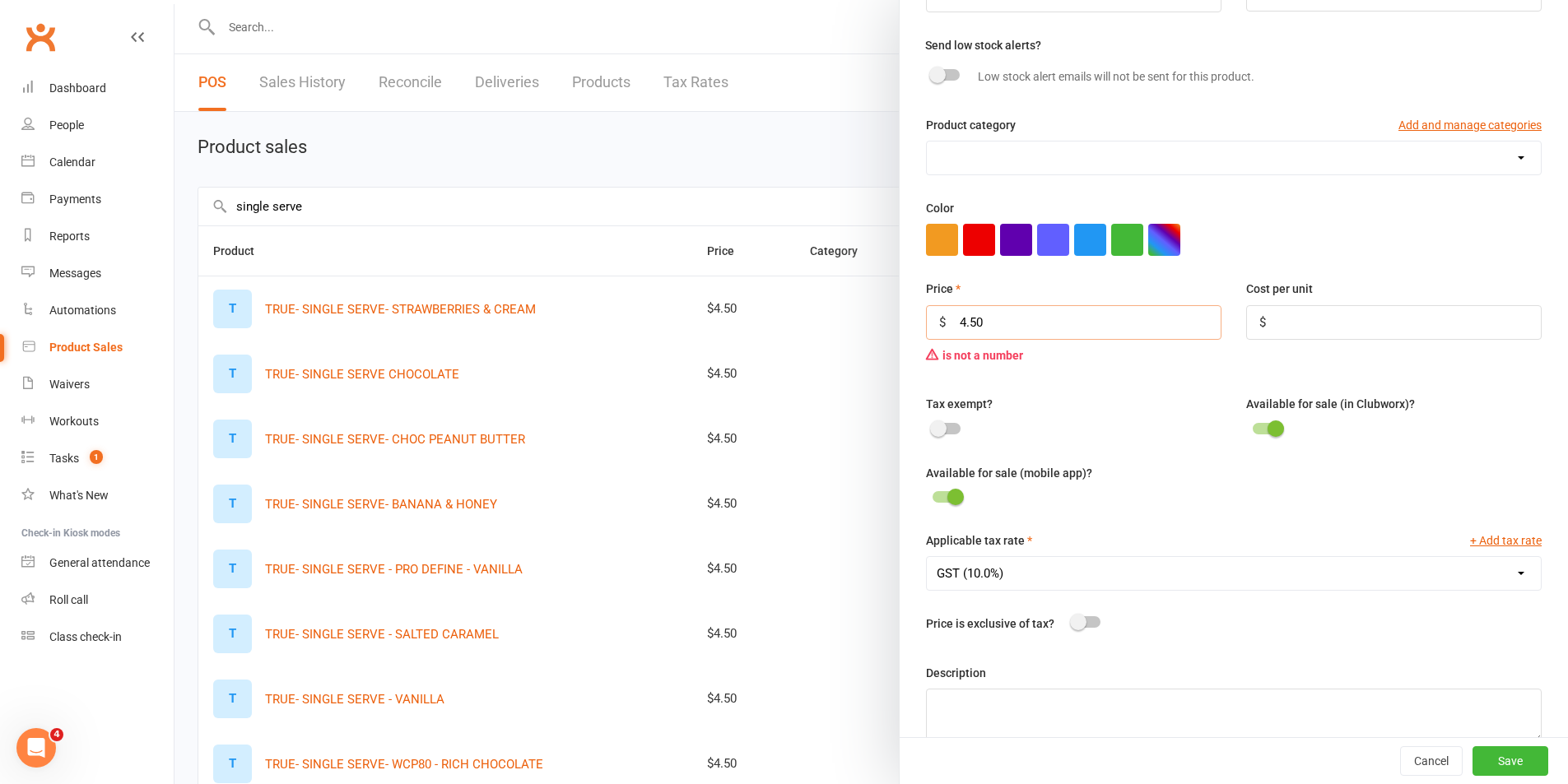
scroll to position [237, 0]
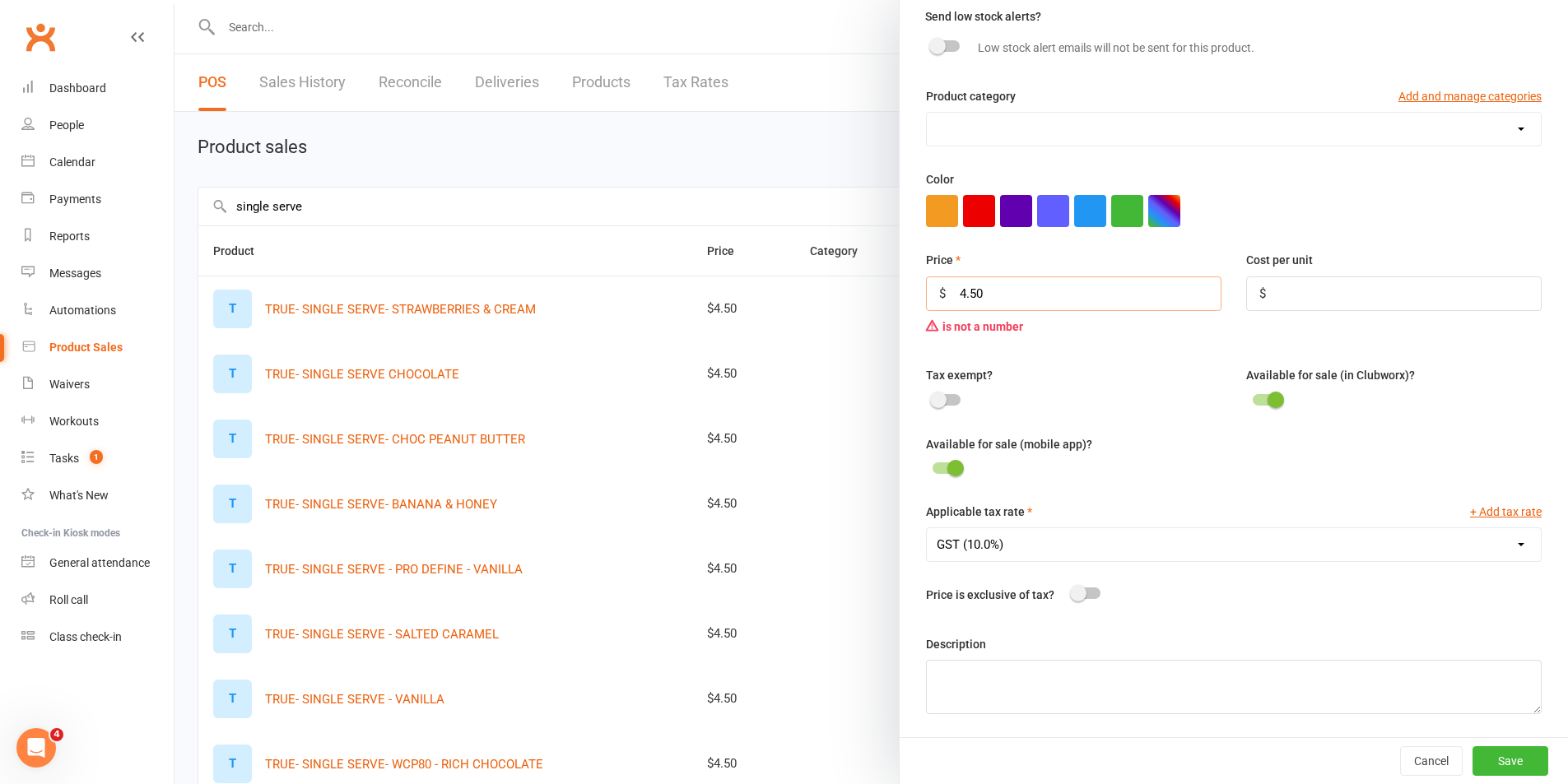
type input "4.50"
click at [933, 467] on div at bounding box center [947, 468] width 28 height 12
click at [933, 466] on input "checkbox" at bounding box center [933, 466] width 0 height 0
click at [1478, 763] on button "Save" at bounding box center [1511, 761] width 76 height 30
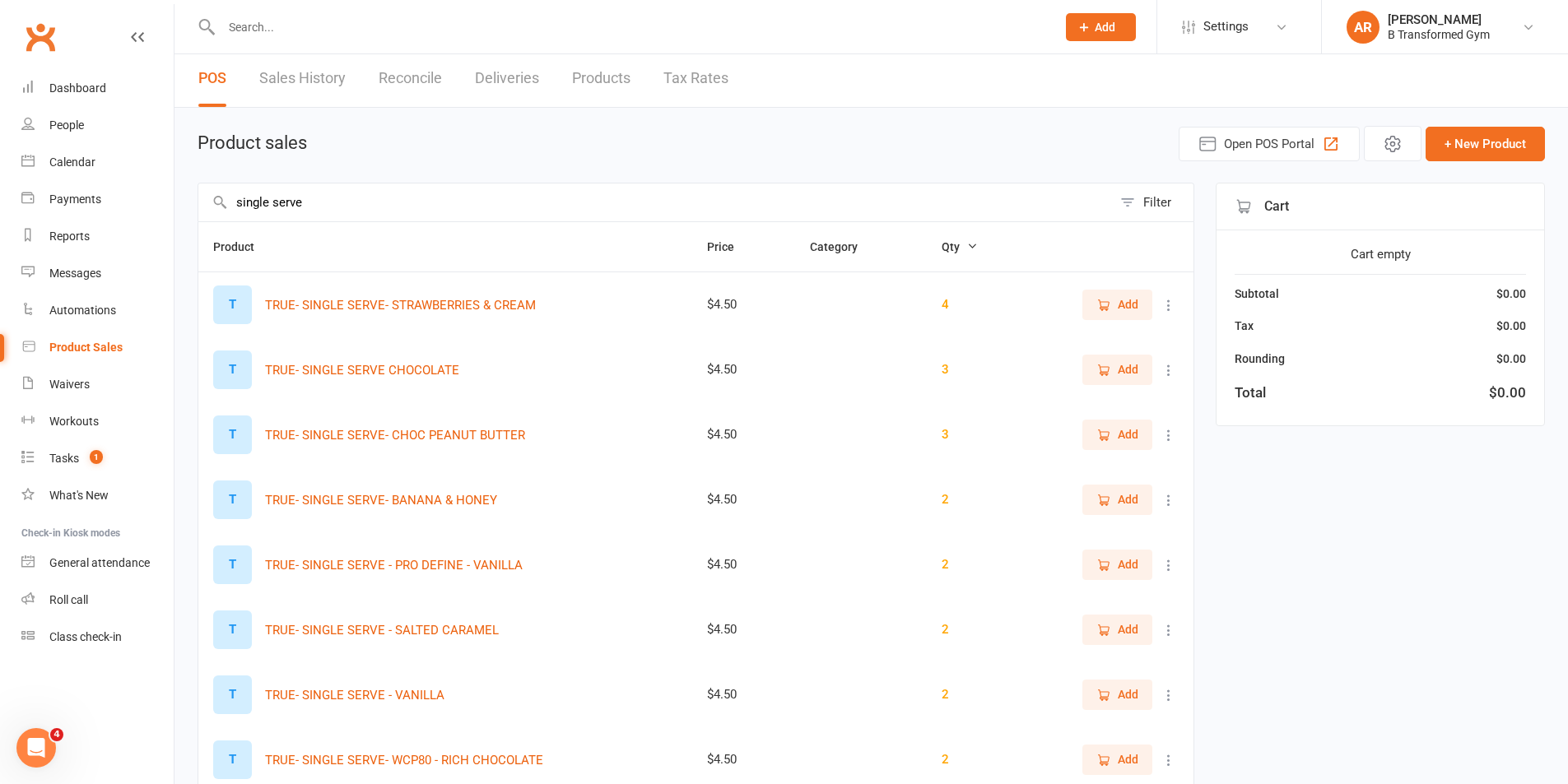
scroll to position [0, 0]
